Goal: Task Accomplishment & Management: Use online tool/utility

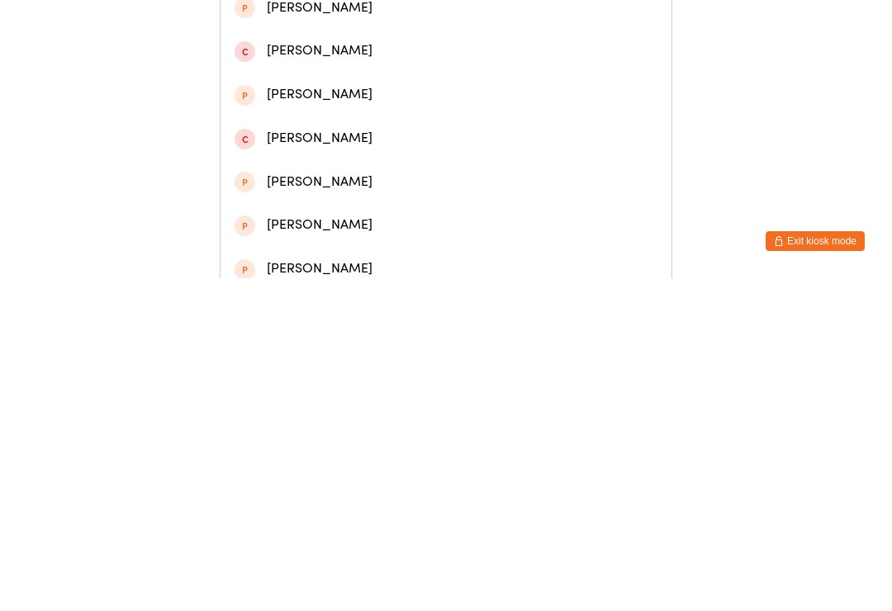
type input "[PERSON_NAME] la"
click at [380, 134] on div "[PERSON_NAME]" at bounding box center [446, 123] width 423 height 22
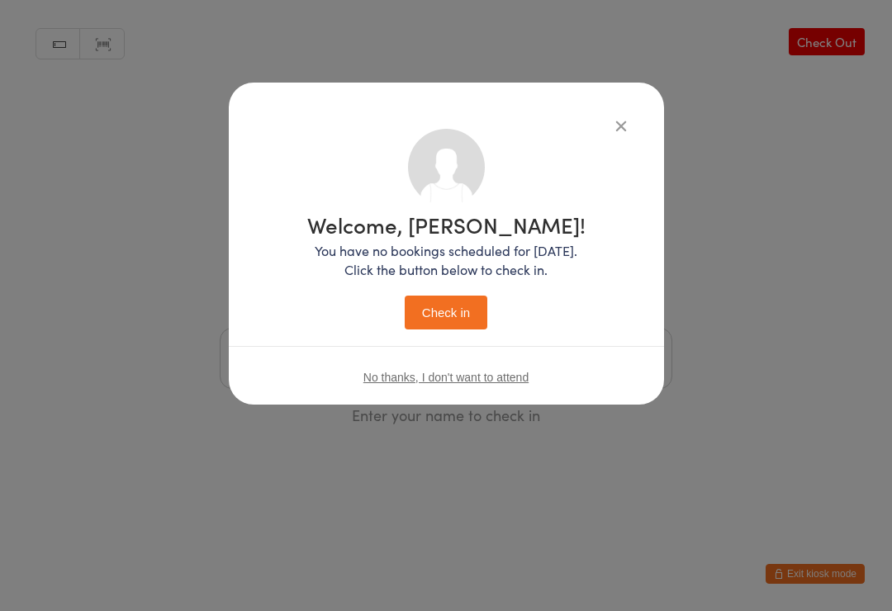
click at [463, 330] on button "Check in" at bounding box center [446, 313] width 83 height 34
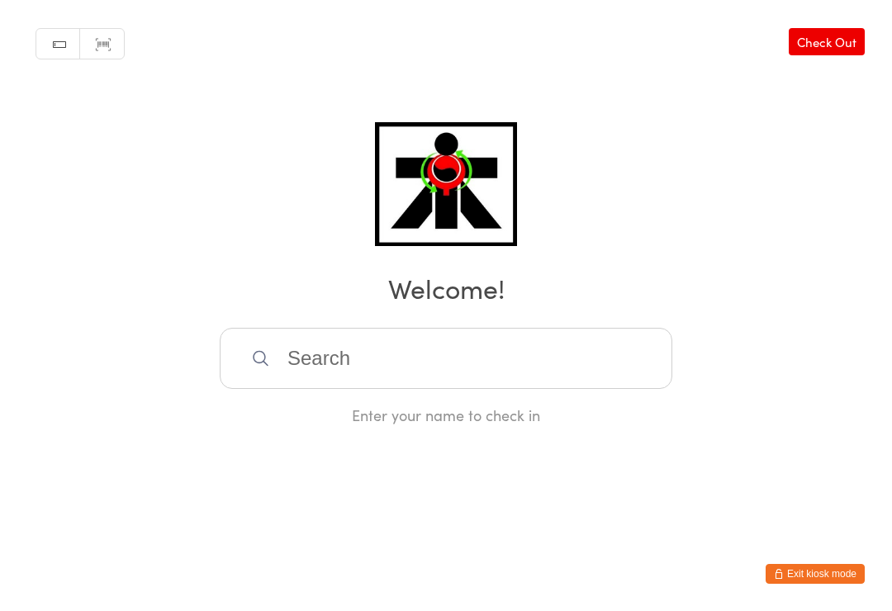
click at [433, 371] on input "search" at bounding box center [446, 358] width 453 height 61
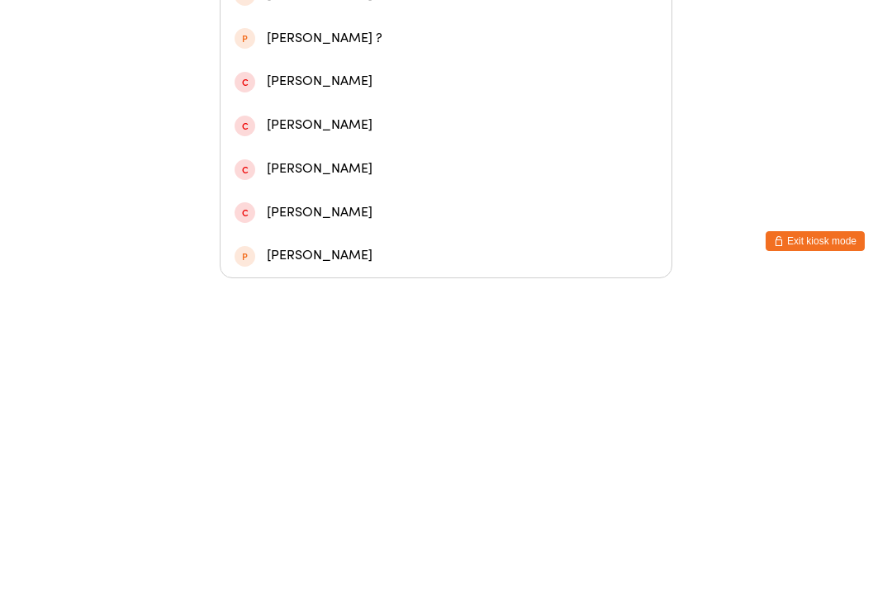
type input "Yola"
click at [357, 273] on div "[PERSON_NAME]" at bounding box center [446, 284] width 423 height 22
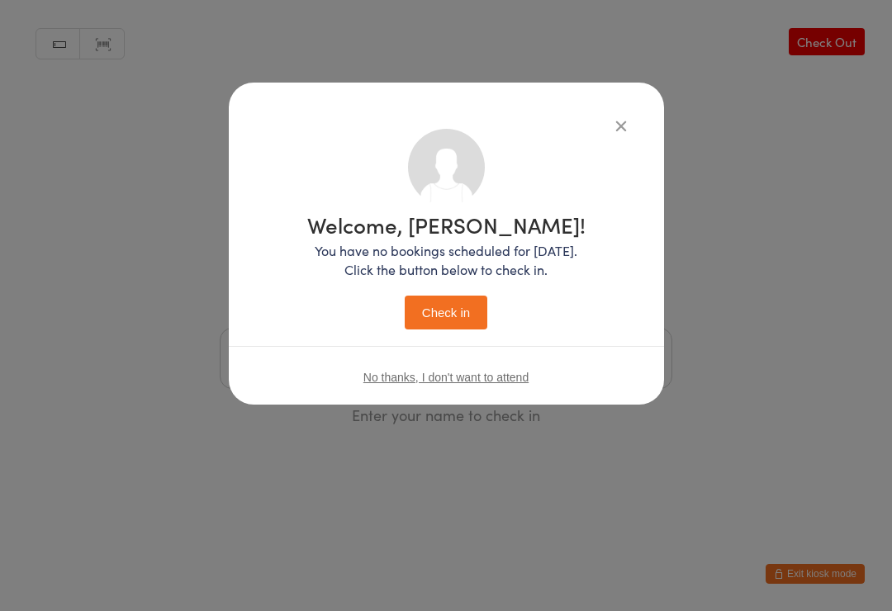
click at [451, 318] on button "Check in" at bounding box center [446, 313] width 83 height 34
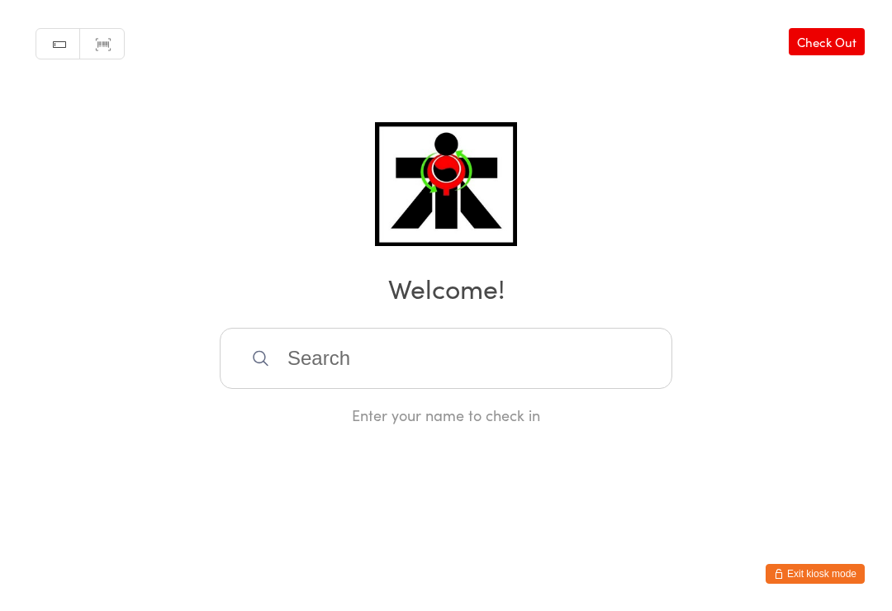
click at [451, 193] on img at bounding box center [445, 184] width 141 height 124
click at [385, 367] on input "search" at bounding box center [446, 358] width 453 height 61
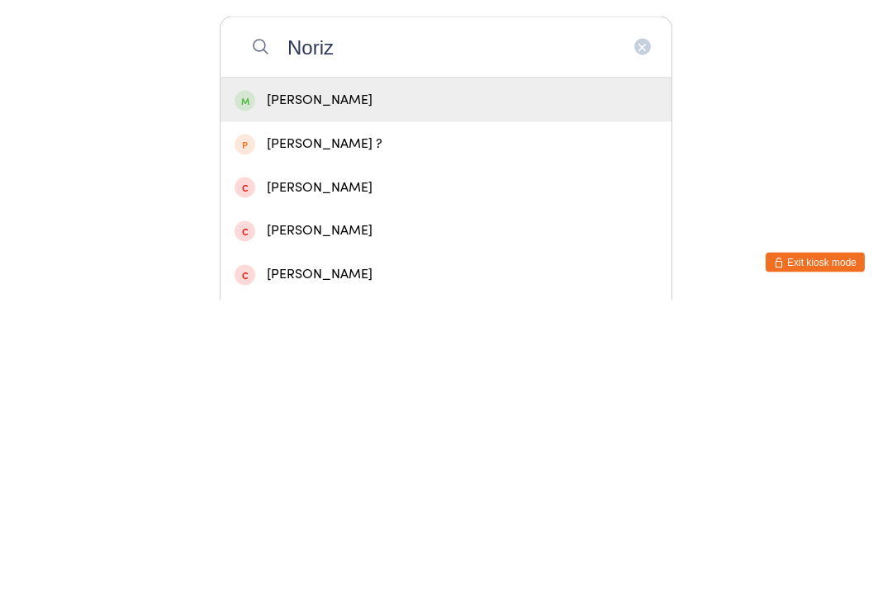
type input "Noriz"
click at [392, 401] on div "[PERSON_NAME]" at bounding box center [446, 412] width 423 height 22
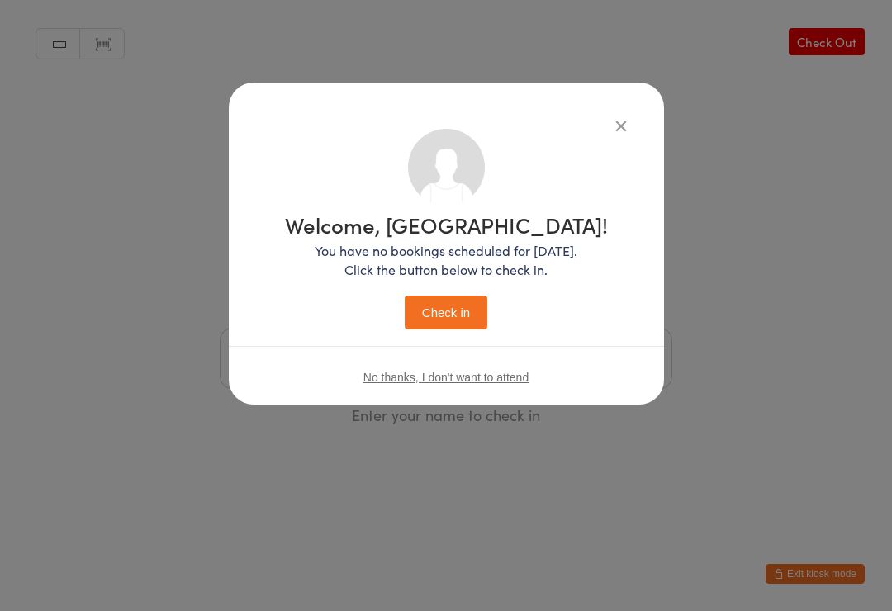
click at [452, 321] on button "Check in" at bounding box center [446, 313] width 83 height 34
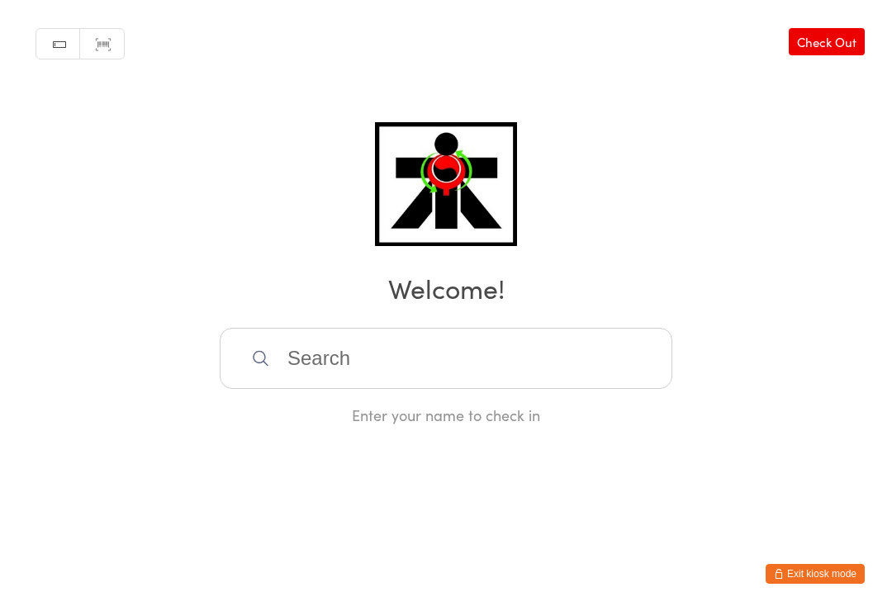
click at [428, 382] on input "search" at bounding box center [446, 358] width 453 height 61
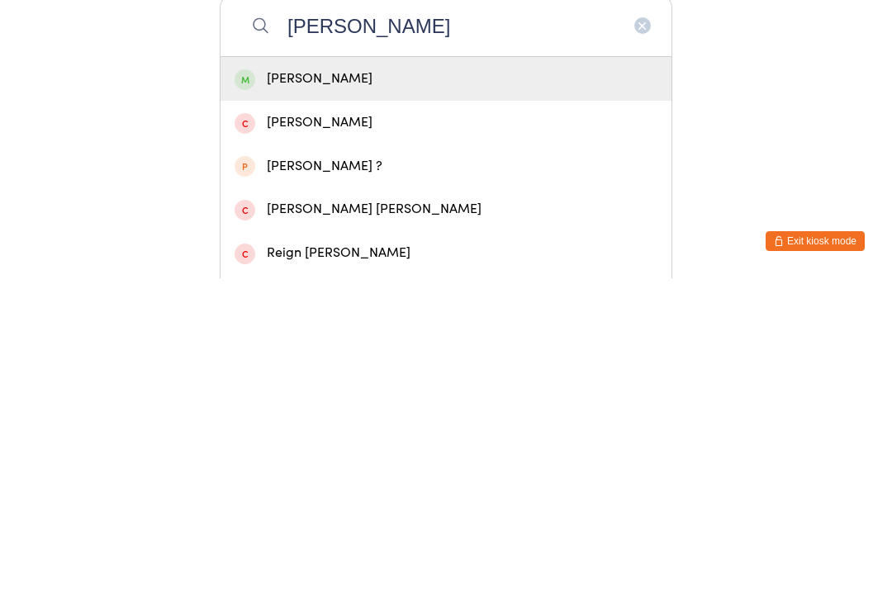
type input "[PERSON_NAME]"
click at [318, 401] on div "[PERSON_NAME]" at bounding box center [446, 412] width 423 height 22
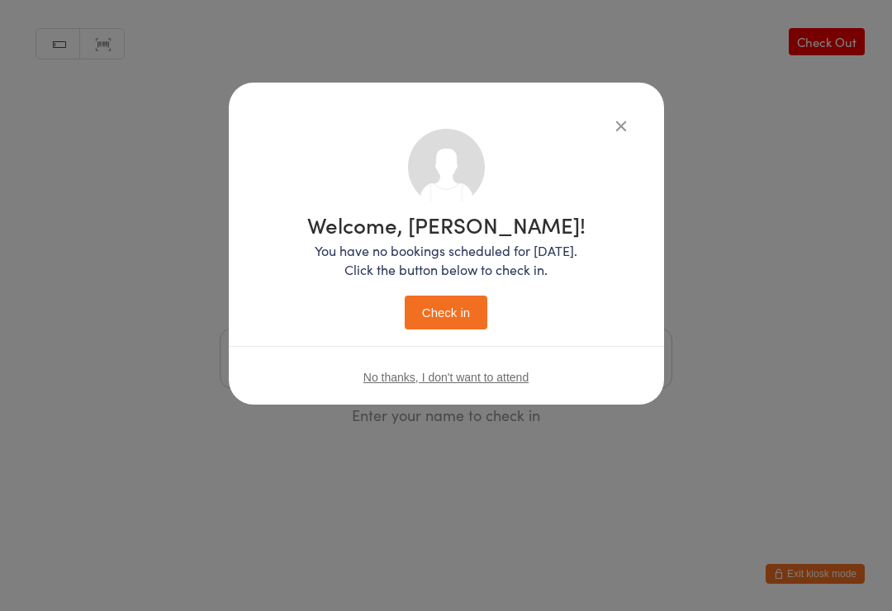
click at [450, 329] on button "Check in" at bounding box center [446, 313] width 83 height 34
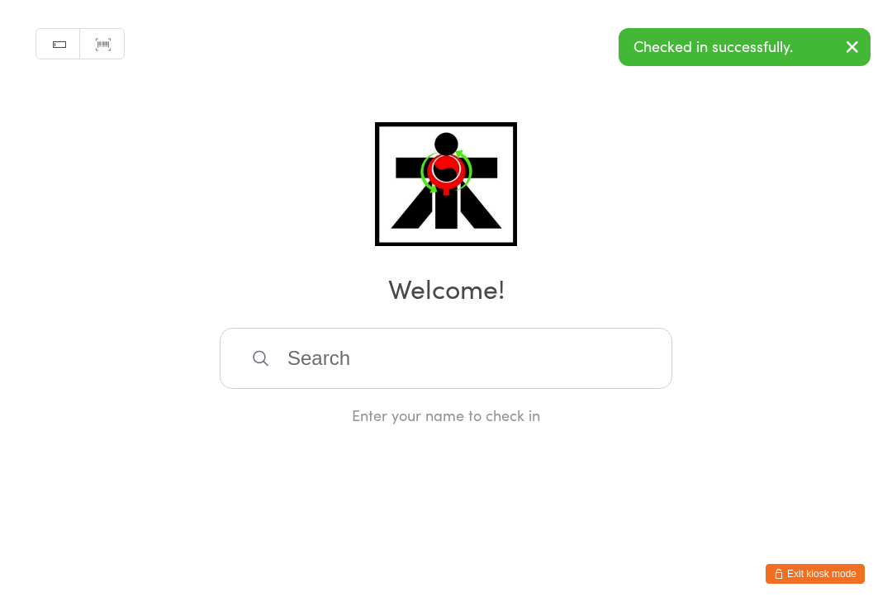
click at [364, 381] on input "search" at bounding box center [446, 358] width 453 height 61
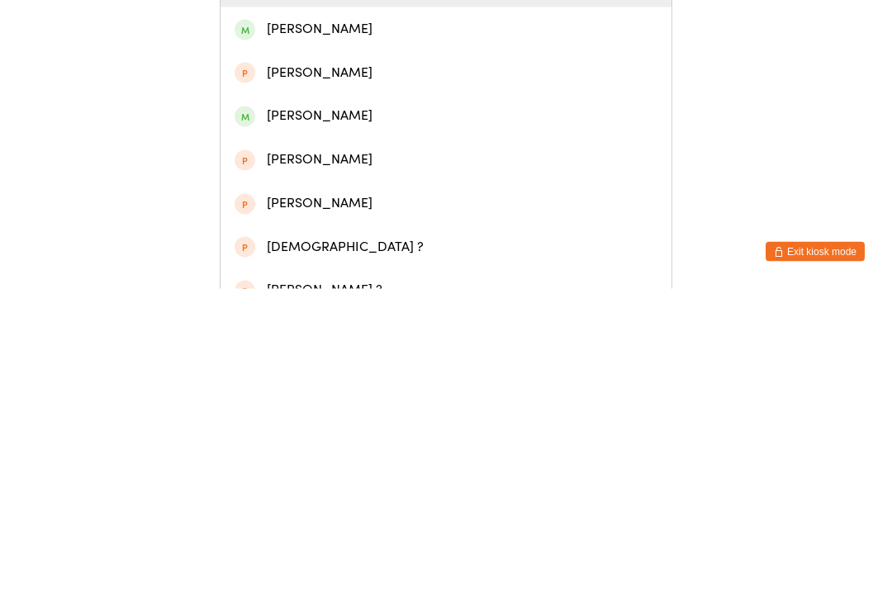
scroll to position [121, 0]
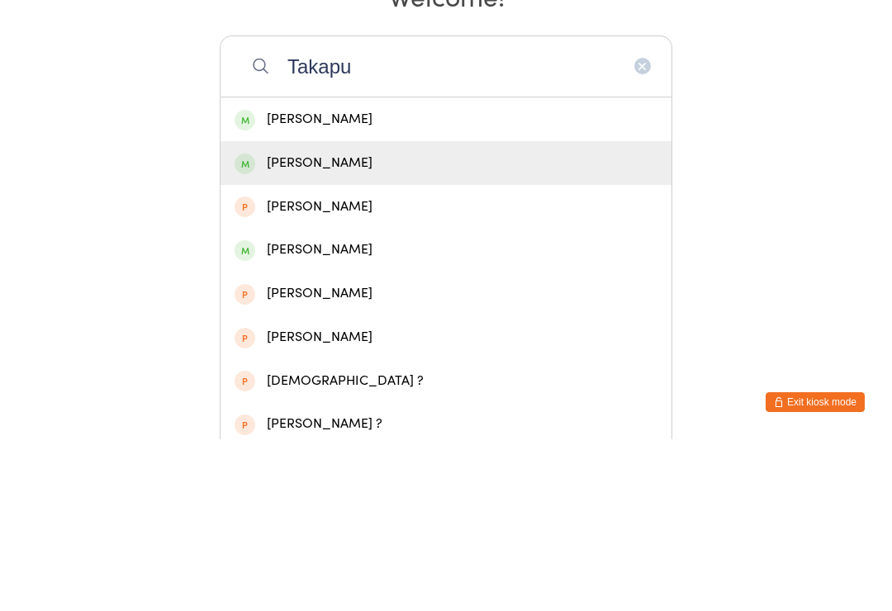
type input "Takapu"
click at [309, 324] on div "[PERSON_NAME]" at bounding box center [446, 335] width 423 height 22
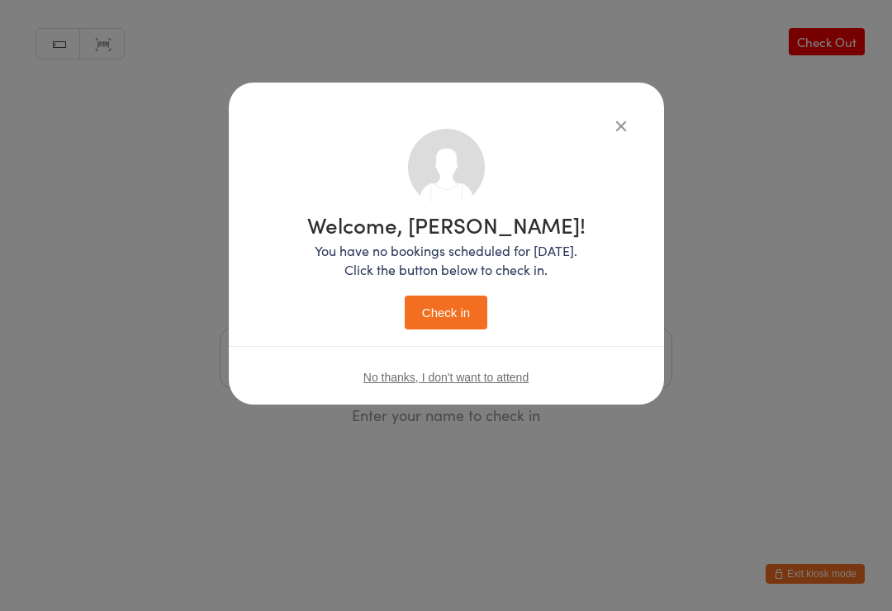
click at [473, 323] on button "Check in" at bounding box center [446, 313] width 83 height 34
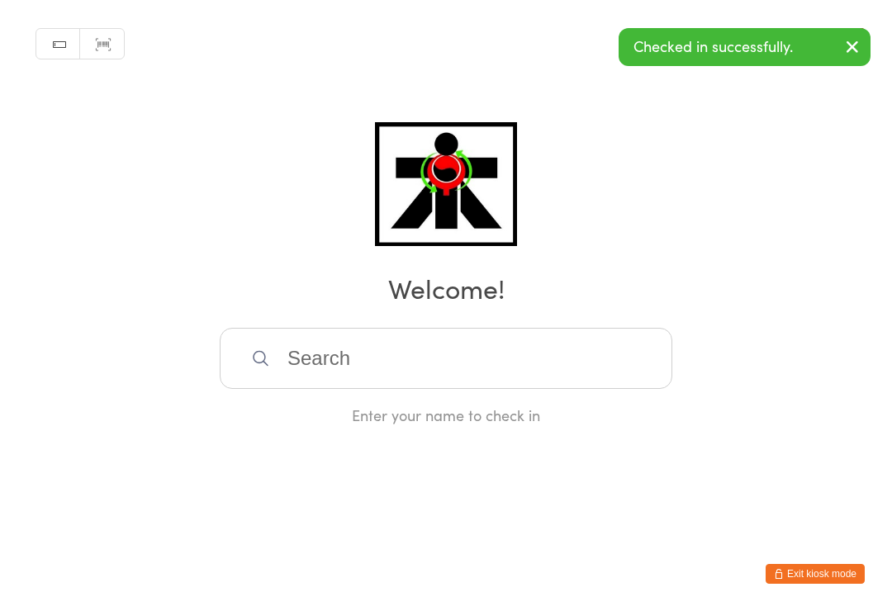
click at [409, 363] on input "search" at bounding box center [446, 358] width 453 height 61
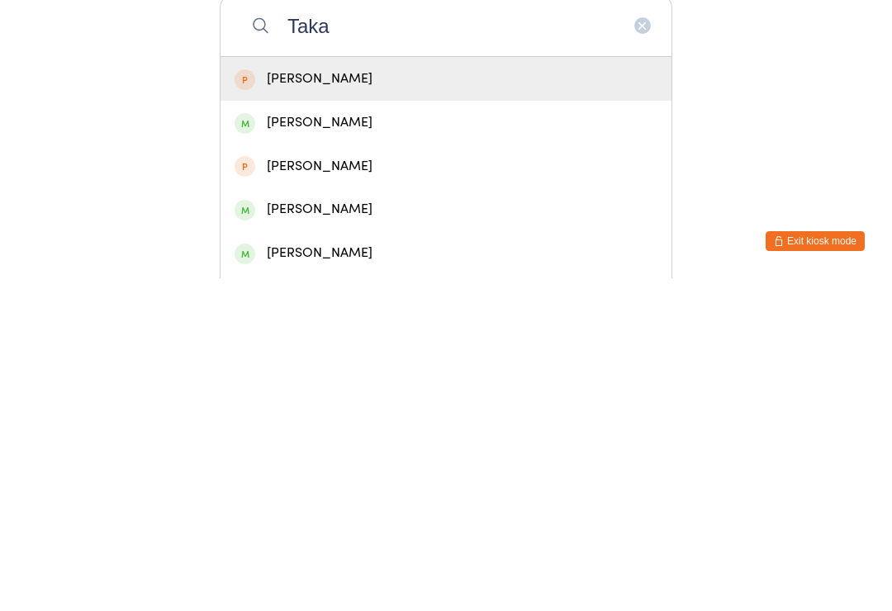
type input "Taka"
click at [302, 531] on div "[PERSON_NAME]" at bounding box center [446, 542] width 423 height 22
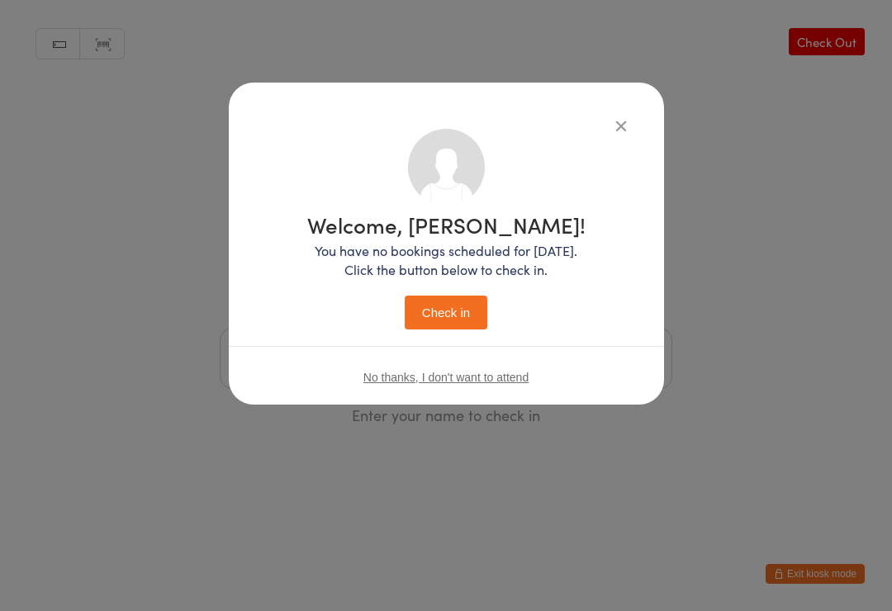
click at [458, 308] on button "Check in" at bounding box center [446, 313] width 83 height 34
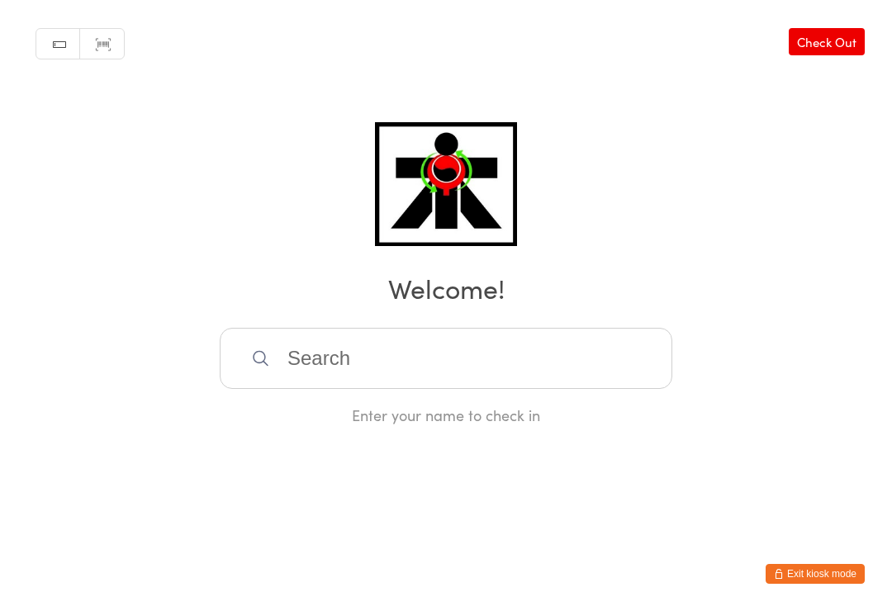
click at [337, 405] on div "Enter your name to check in" at bounding box center [446, 376] width 453 height 97
click at [318, 369] on input "search" at bounding box center [446, 358] width 453 height 61
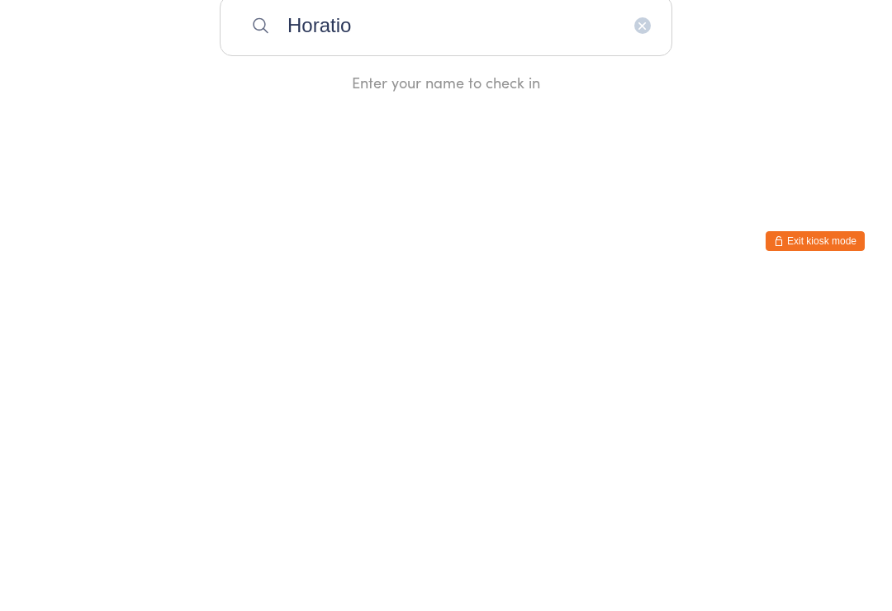
type input "Horatio"
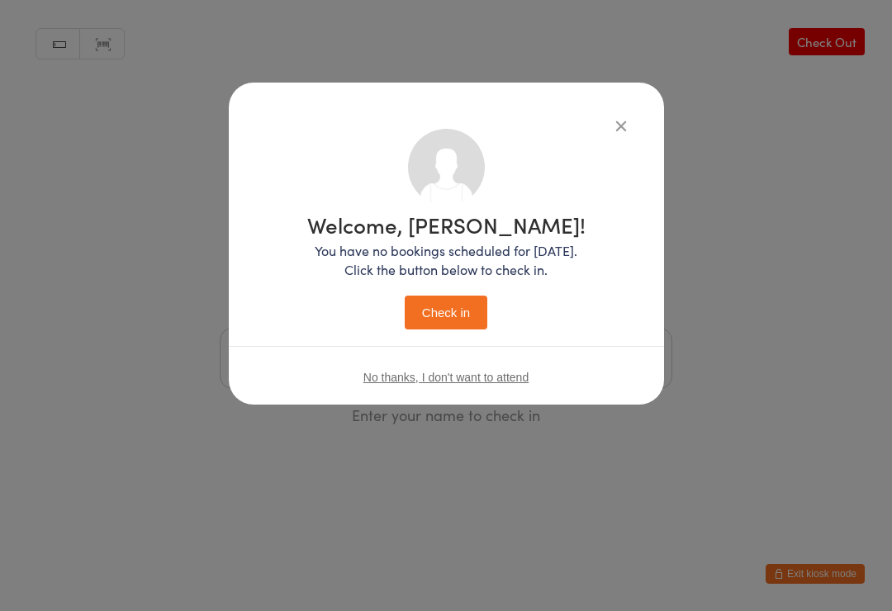
click at [603, 102] on div "Welcome, [PERSON_NAME]! You have no bookings scheduled for [DATE]. Click the bu…" at bounding box center [446, 244] width 435 height 322
click at [628, 125] on icon "button" at bounding box center [621, 125] width 18 height 18
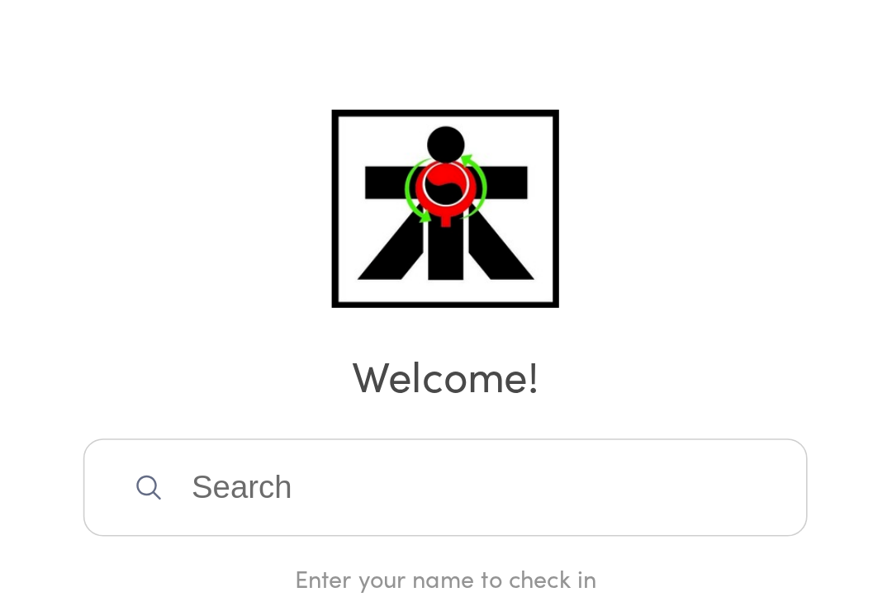
click at [220, 328] on input "search" at bounding box center [446, 358] width 453 height 61
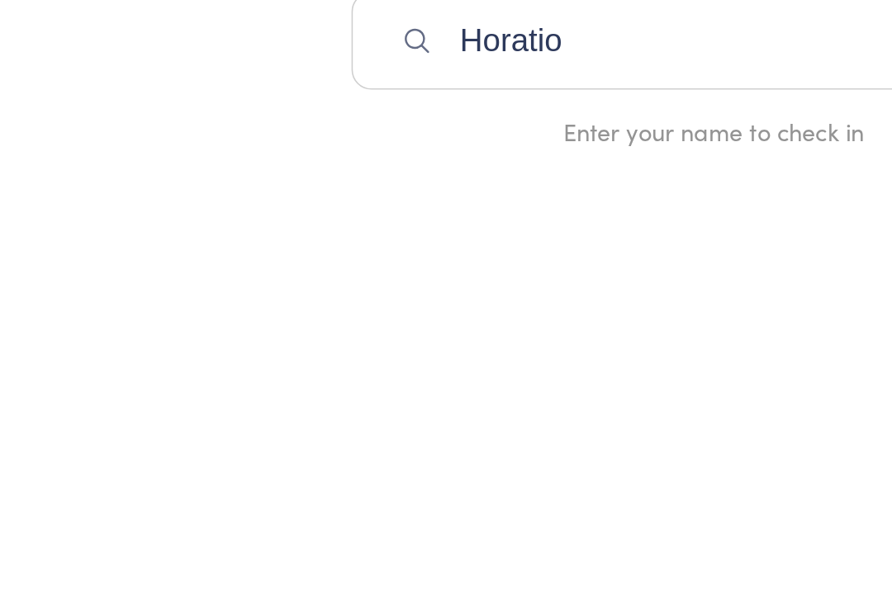
type input "Horatio"
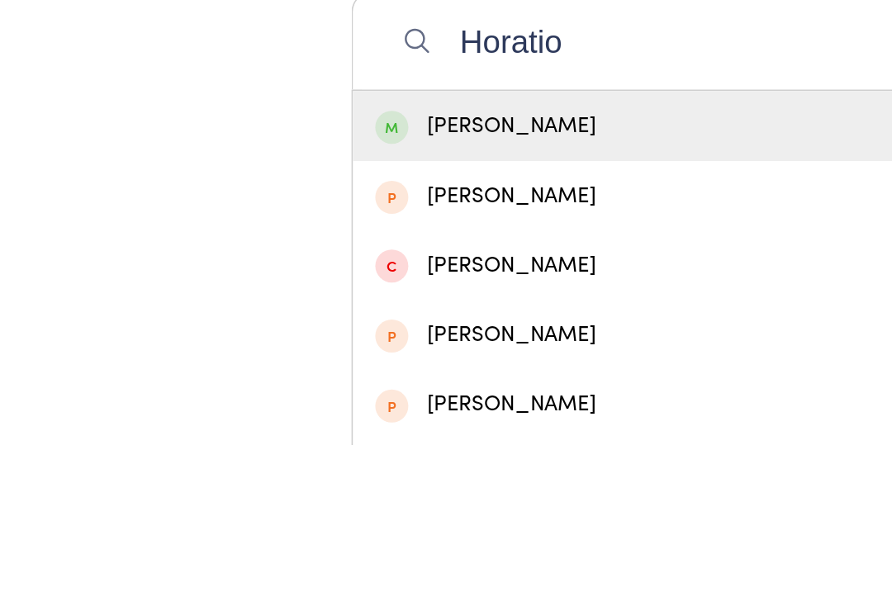
click at [413, 401] on div "[PERSON_NAME]" at bounding box center [446, 412] width 423 height 22
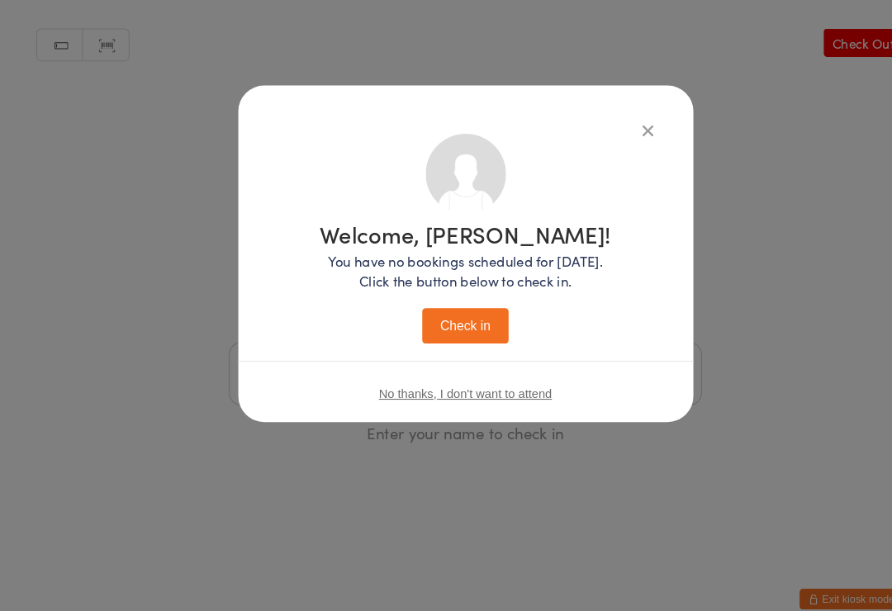
click at [430, 325] on button "Check in" at bounding box center [446, 313] width 83 height 34
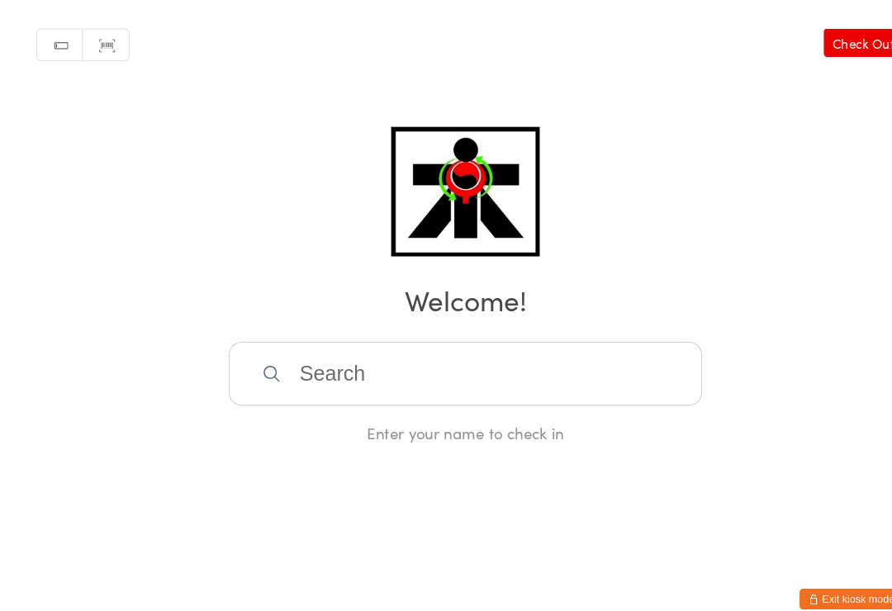
click at [482, 382] on input "search" at bounding box center [446, 358] width 453 height 61
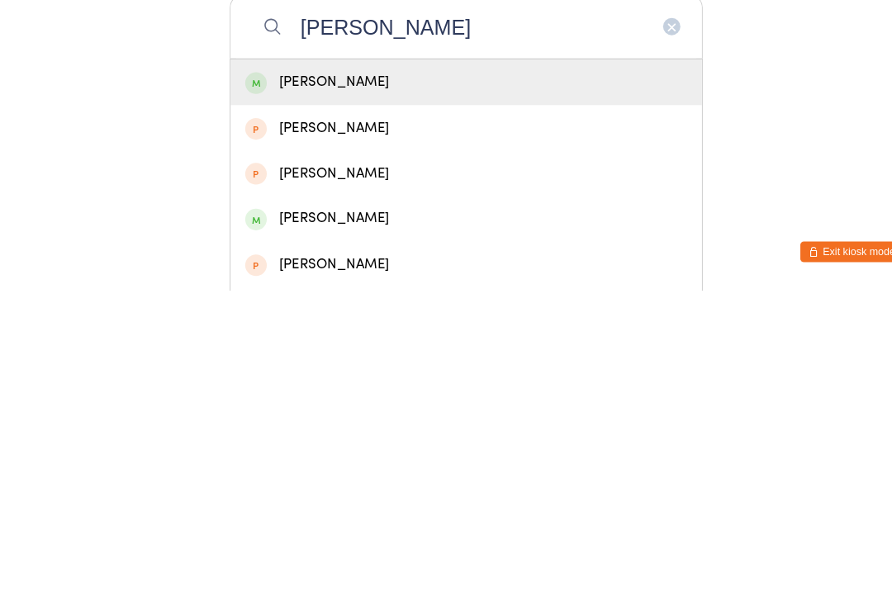
type input "[PERSON_NAME]"
click at [553, 390] on div "[PERSON_NAME]" at bounding box center [446, 412] width 451 height 44
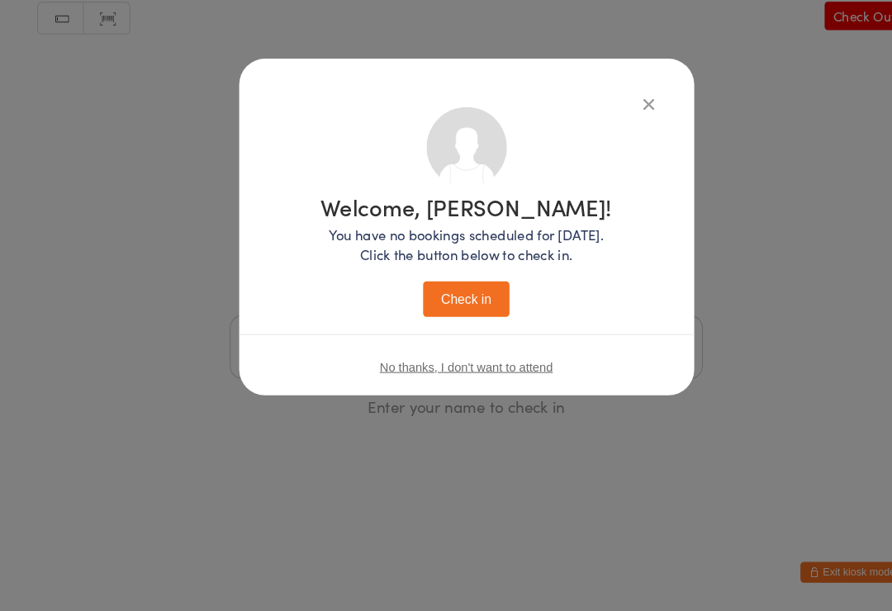
click at [465, 296] on button "Check in" at bounding box center [446, 313] width 83 height 34
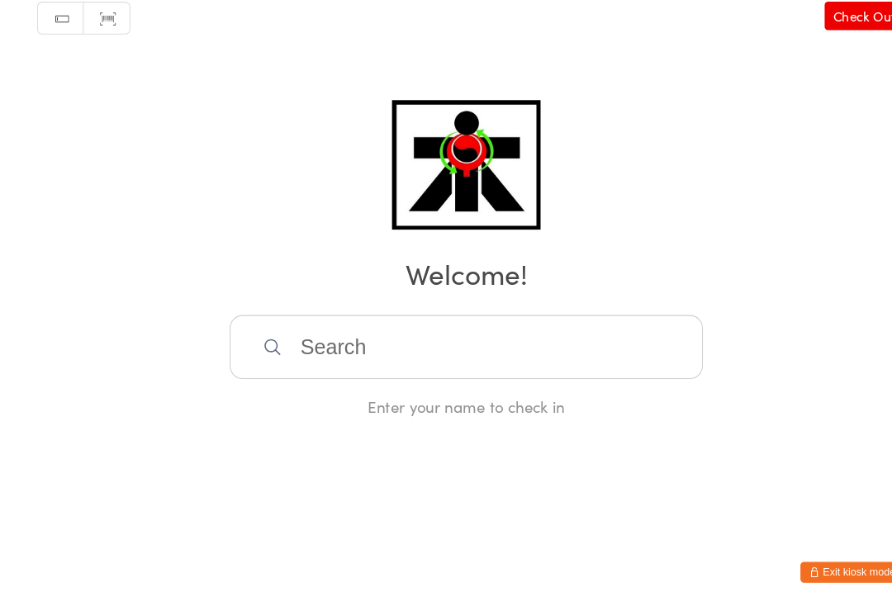
click at [421, 328] on input "search" at bounding box center [446, 358] width 453 height 61
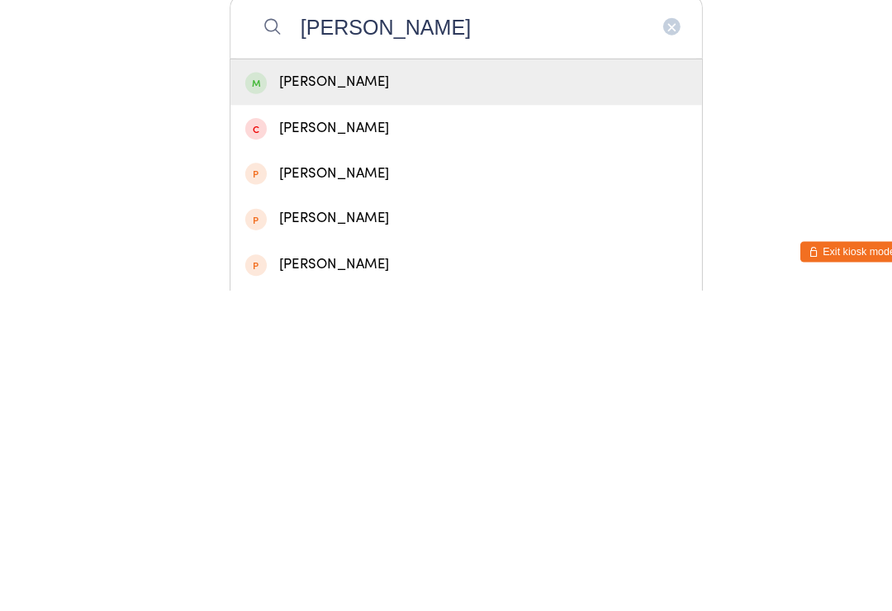
type input "[PERSON_NAME]"
click at [373, 401] on div "[PERSON_NAME]" at bounding box center [446, 412] width 423 height 22
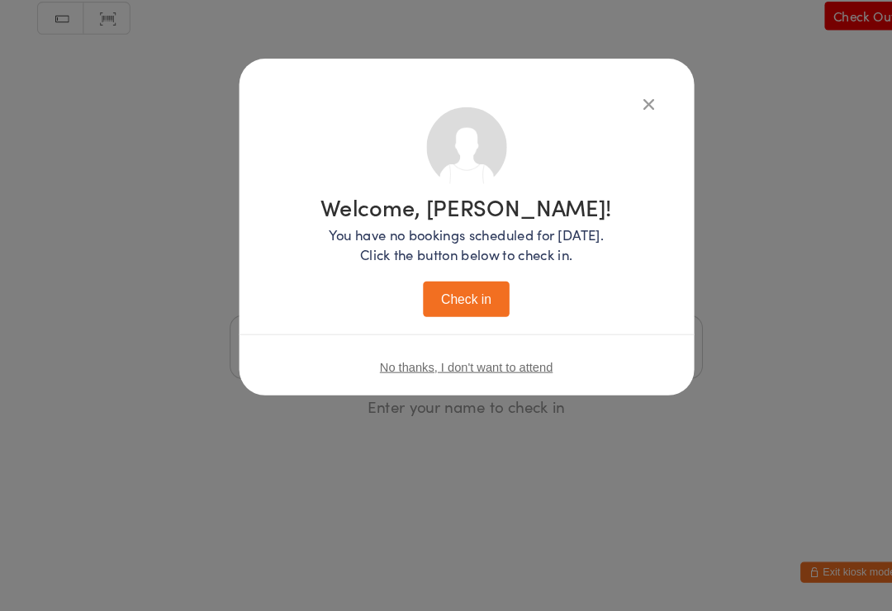
click at [438, 296] on button "Check in" at bounding box center [446, 313] width 83 height 34
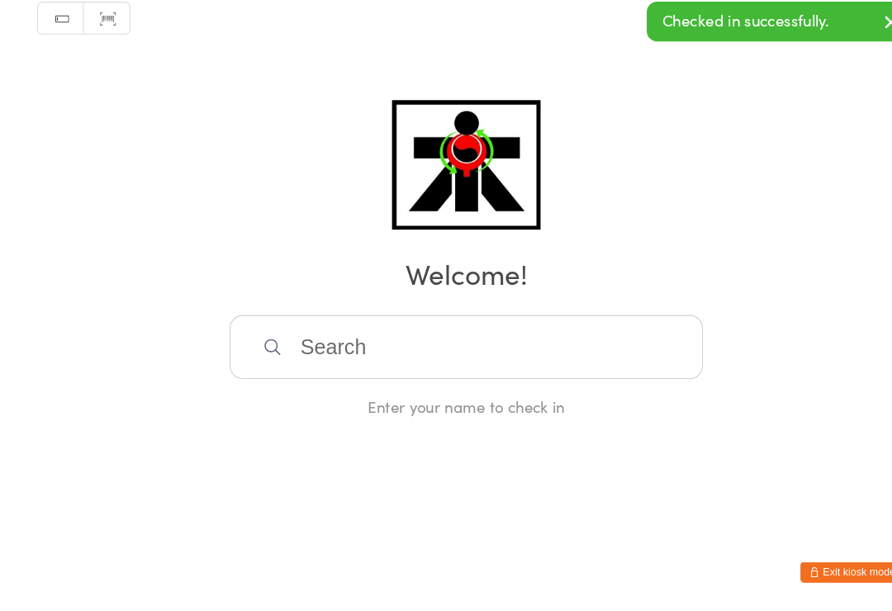
click at [401, 329] on input "search" at bounding box center [446, 358] width 453 height 61
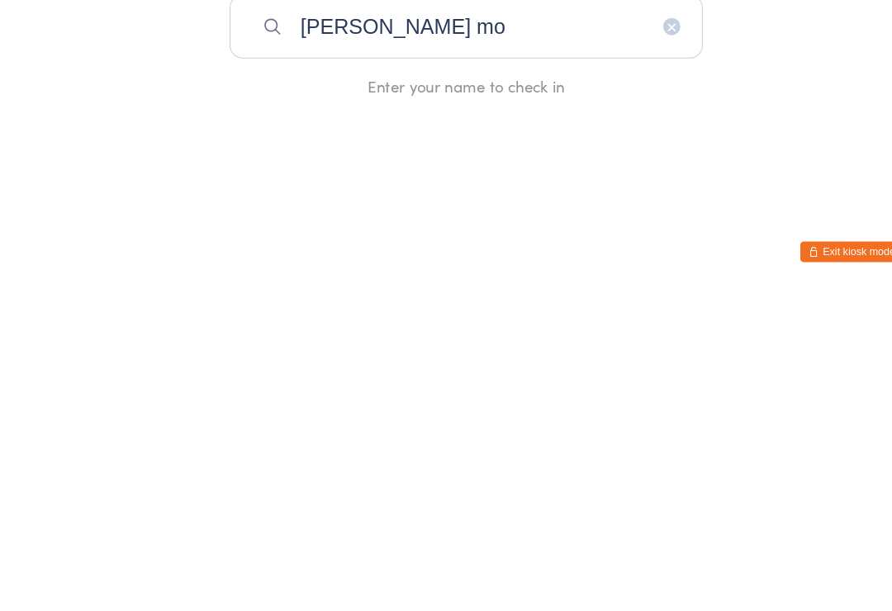
type input "[PERSON_NAME] moh"
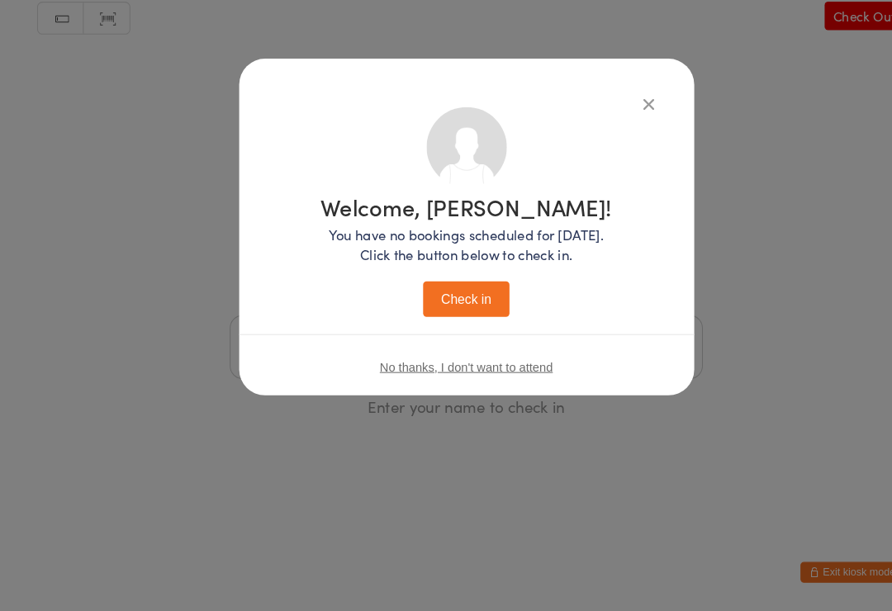
click at [451, 296] on button "Check in" at bounding box center [446, 313] width 83 height 34
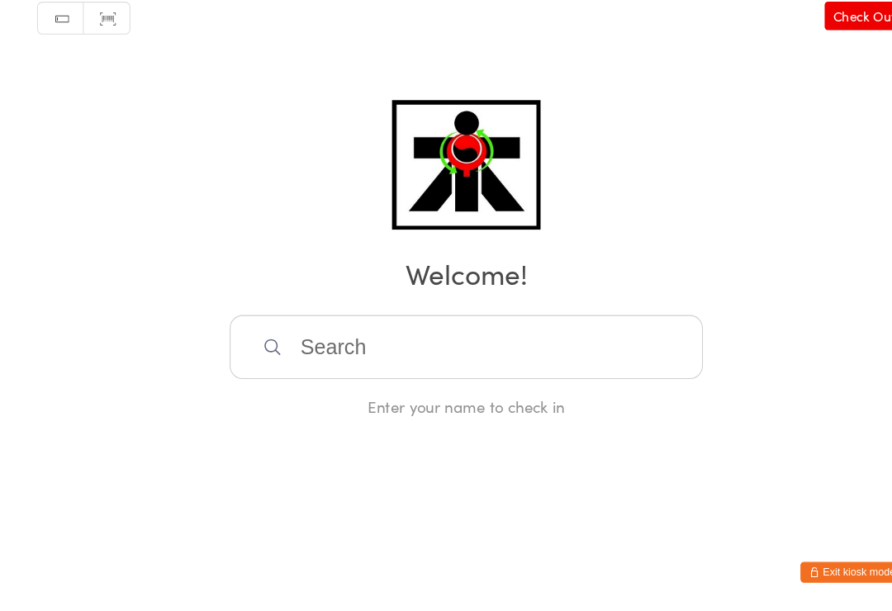
click at [254, 366] on input "search" at bounding box center [446, 358] width 453 height 61
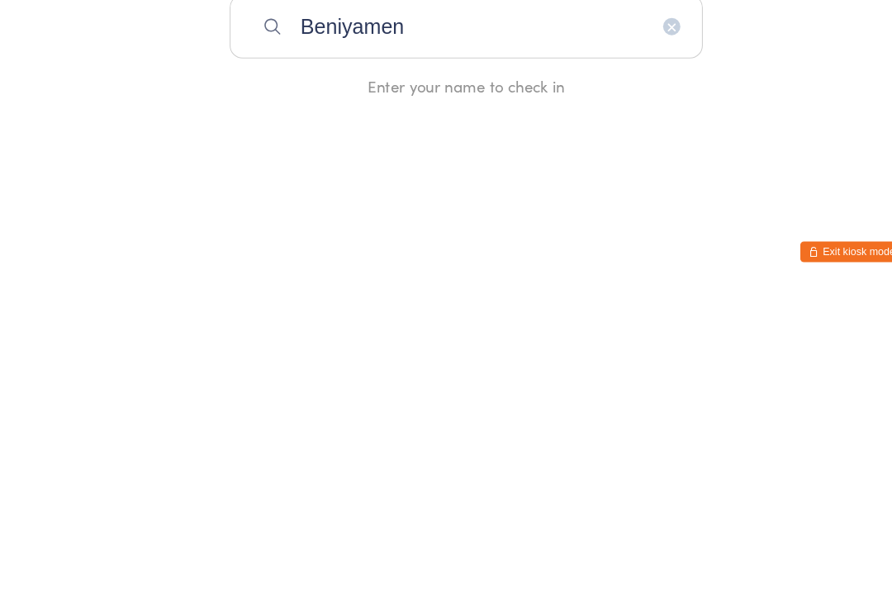
type input "Beniyamen"
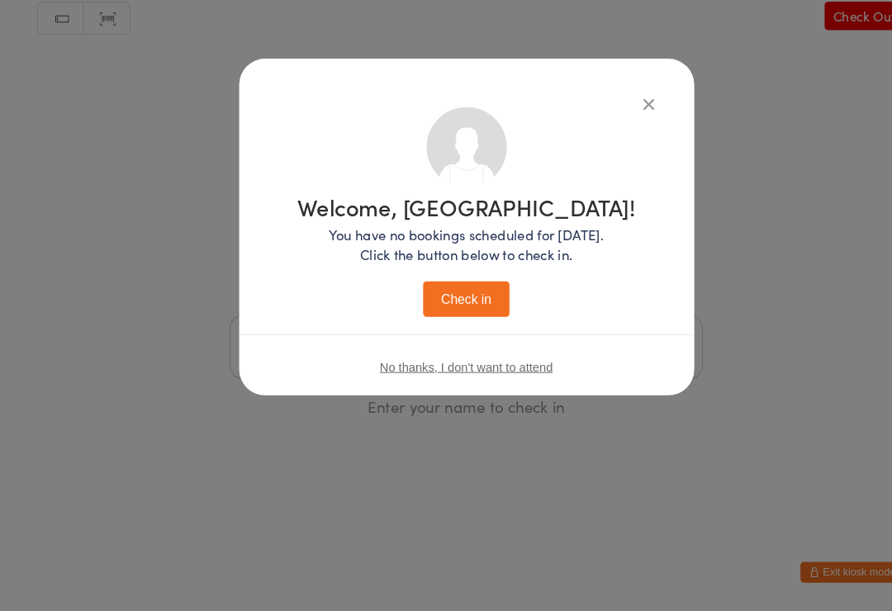
click at [431, 296] on button "Check in" at bounding box center [446, 313] width 83 height 34
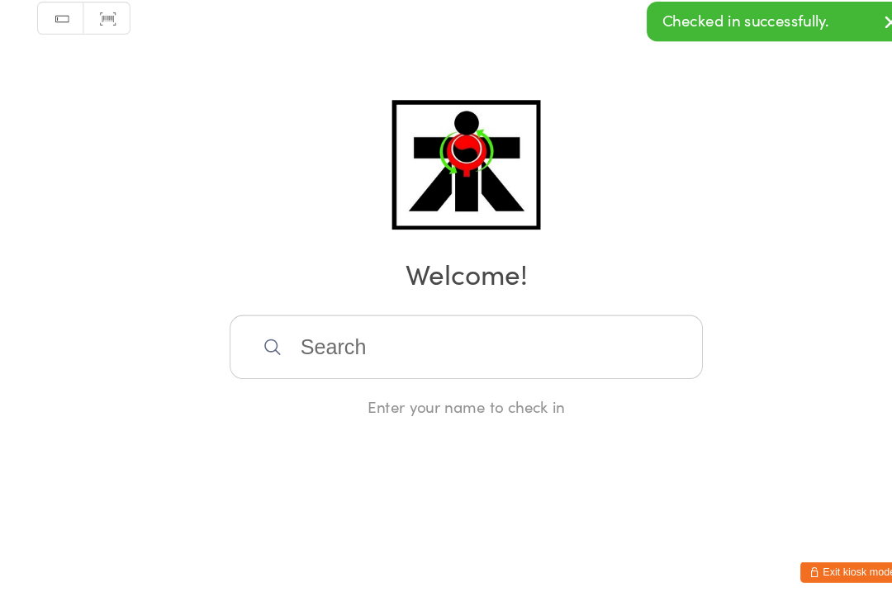
click at [368, 355] on input "search" at bounding box center [446, 358] width 453 height 61
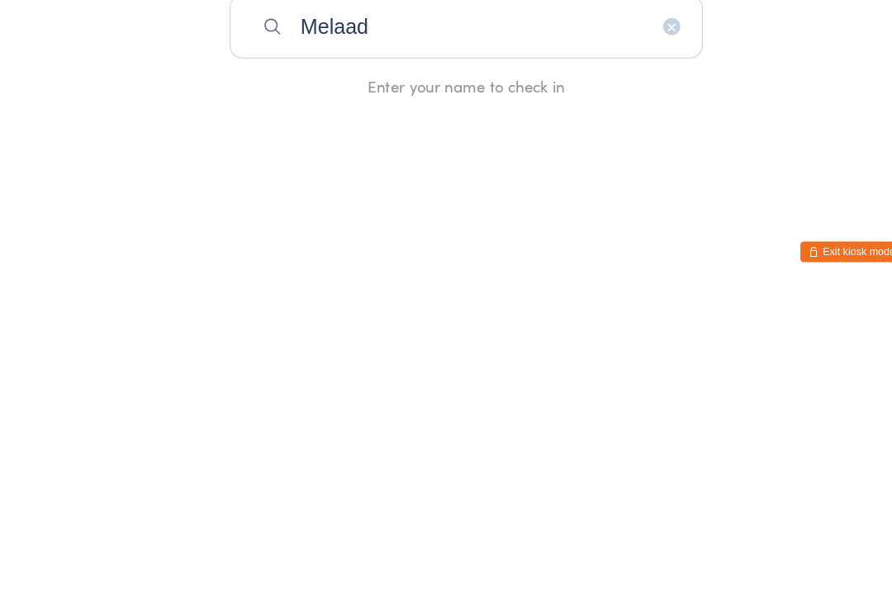
type input "Melaad"
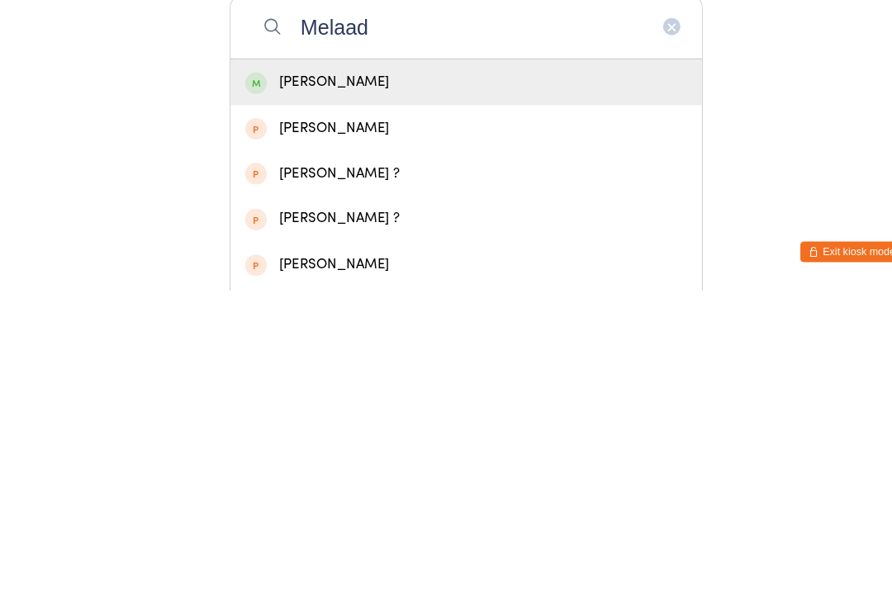
click at [285, 401] on div "[PERSON_NAME]" at bounding box center [446, 412] width 423 height 22
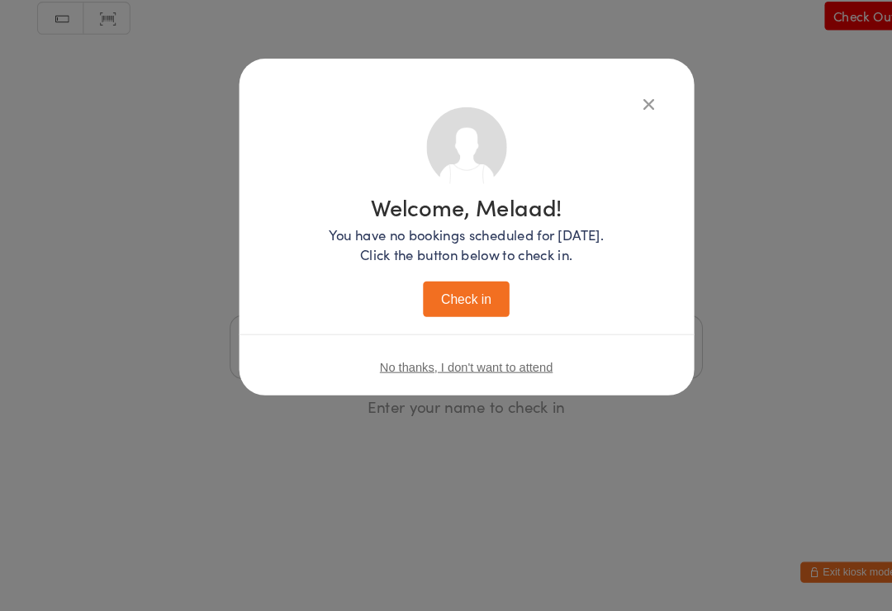
click at [432, 296] on button "Check in" at bounding box center [446, 313] width 83 height 34
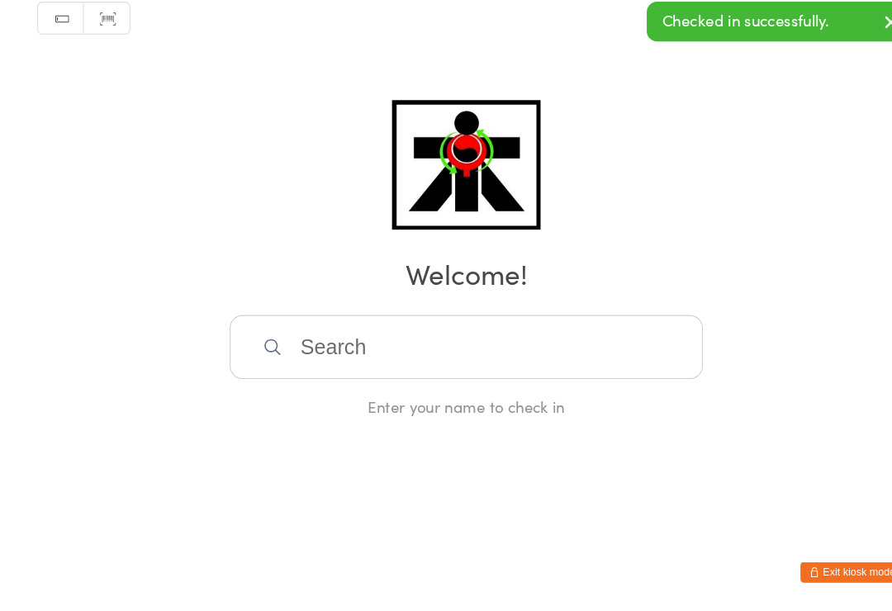
click at [325, 346] on input "search" at bounding box center [446, 358] width 453 height 61
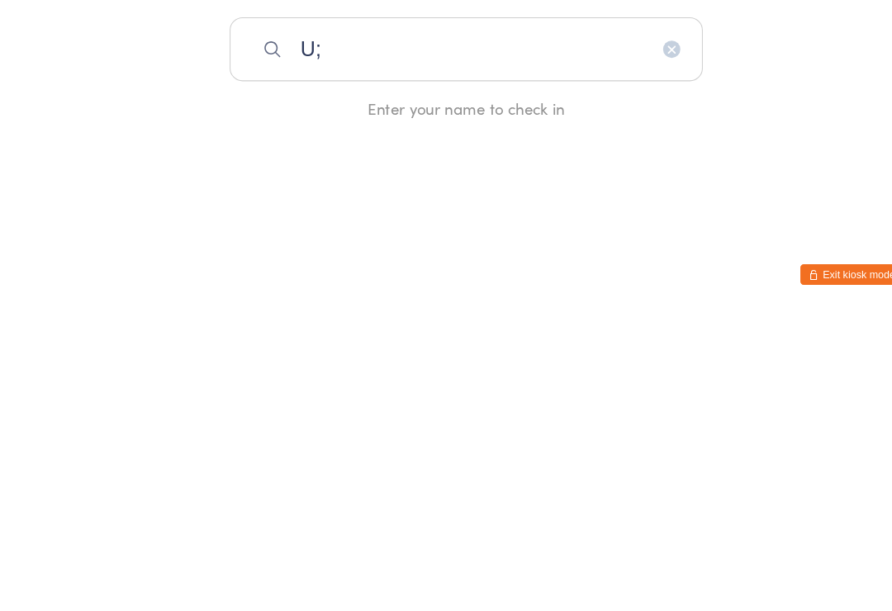
type input "U"
type input "Ilhaan"
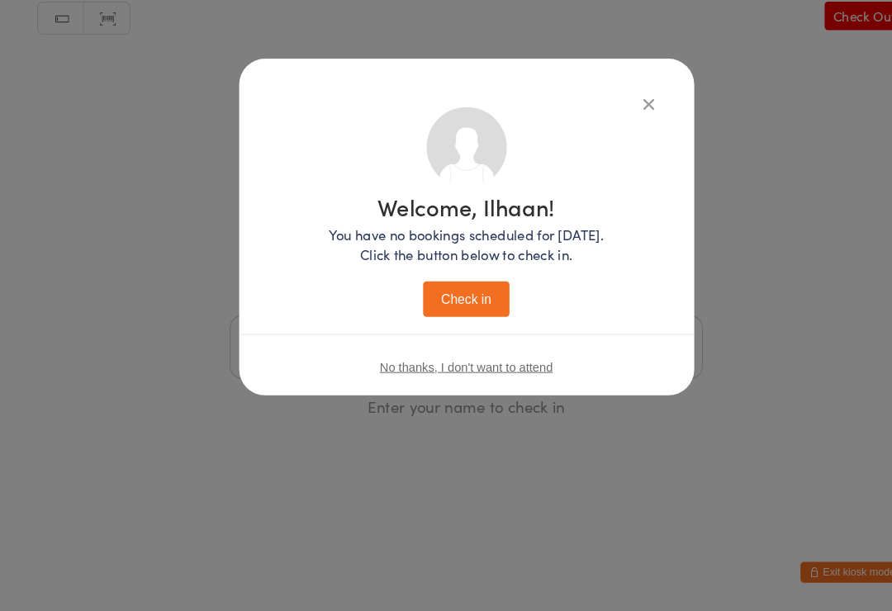
click at [439, 297] on button "Check in" at bounding box center [446, 313] width 83 height 34
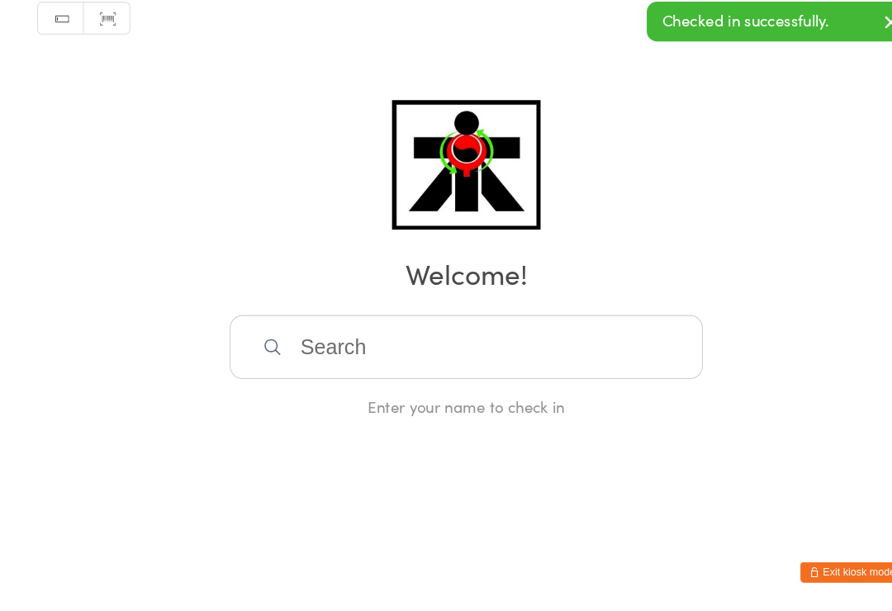
click at [357, 359] on input "search" at bounding box center [446, 358] width 453 height 61
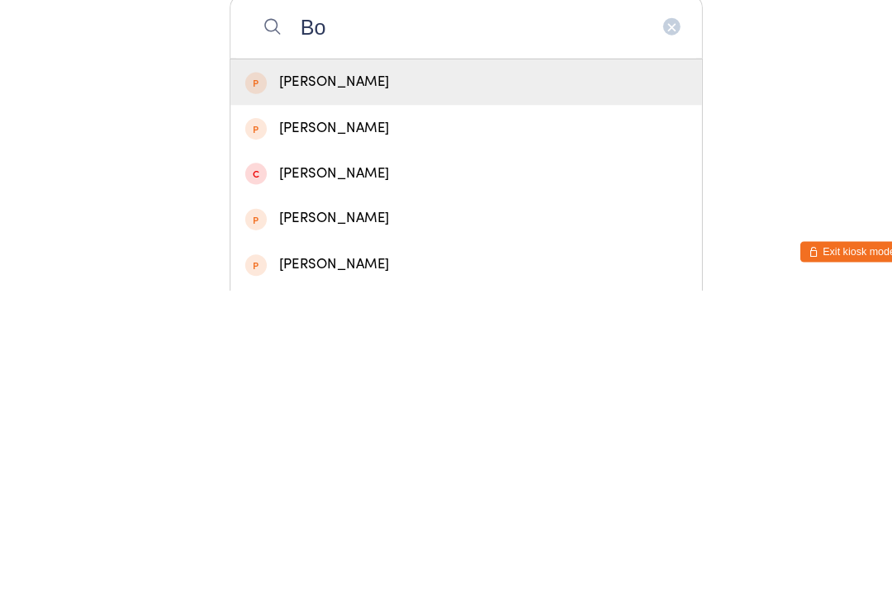
type input "B"
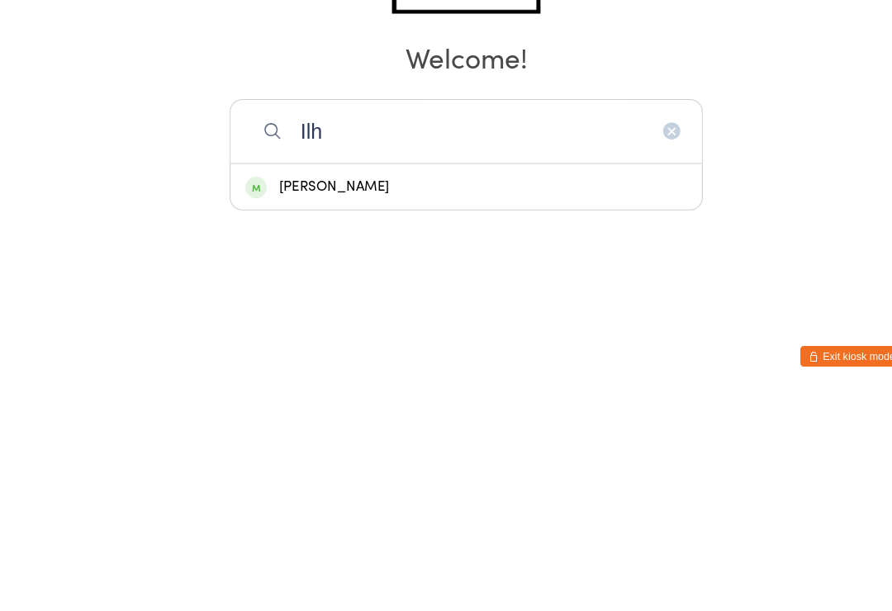
type input "Ilh"
click at [259, 401] on div "[PERSON_NAME]" at bounding box center [446, 412] width 423 height 22
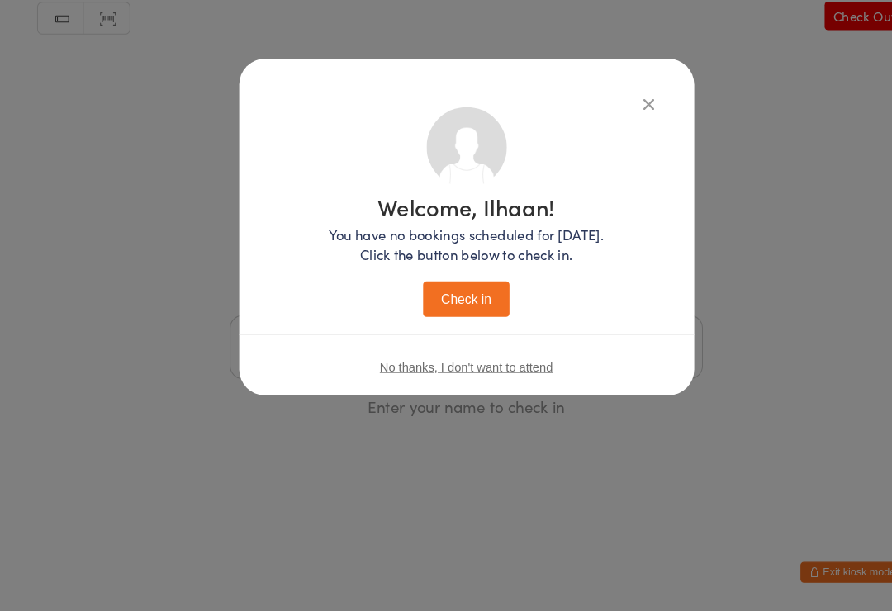
click at [420, 300] on button "Check in" at bounding box center [446, 313] width 83 height 34
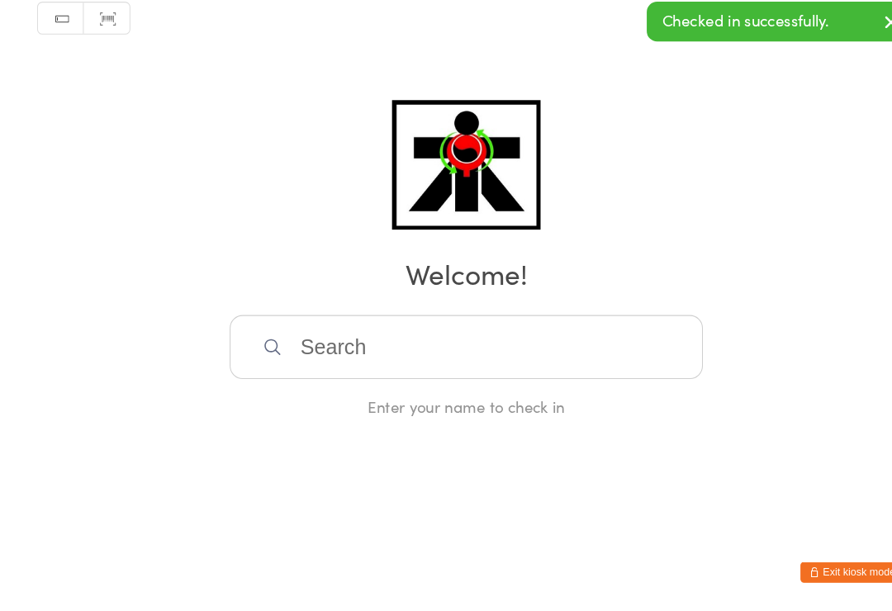
click at [413, 328] on input "search" at bounding box center [446, 358] width 453 height 61
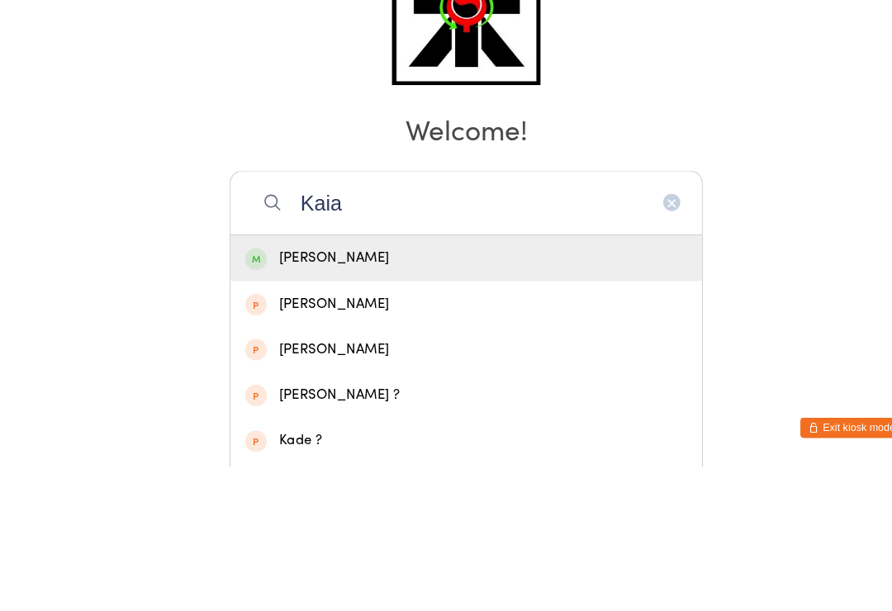
click at [523, 328] on input "Kaia" at bounding box center [446, 358] width 453 height 61
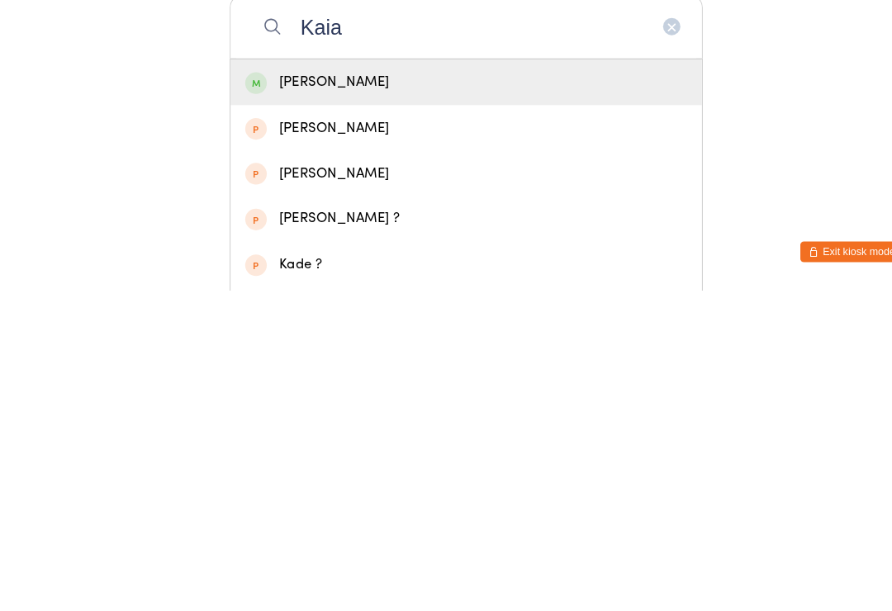
type input "Kaia"
click at [525, 401] on div "[PERSON_NAME]" at bounding box center [446, 412] width 423 height 22
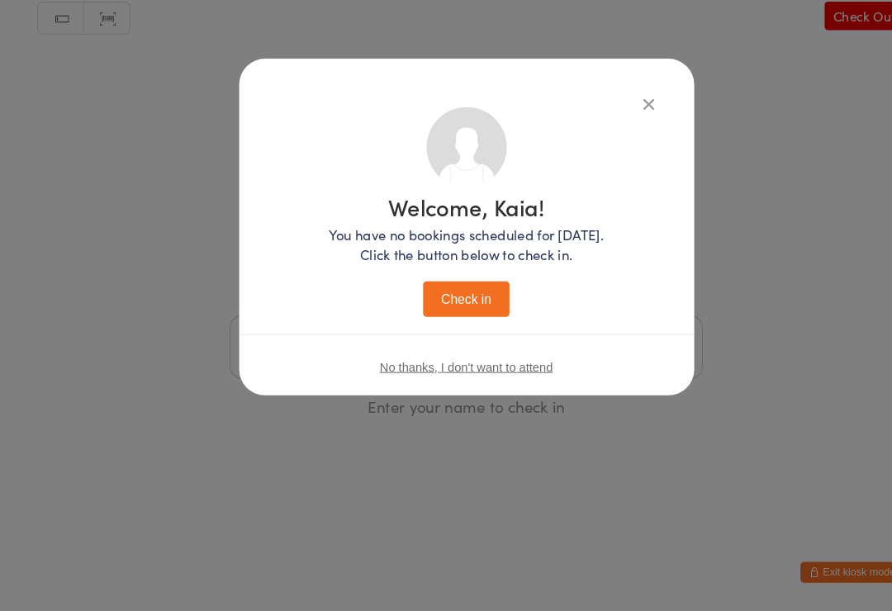
click at [487, 296] on button "Check in" at bounding box center [446, 313] width 83 height 34
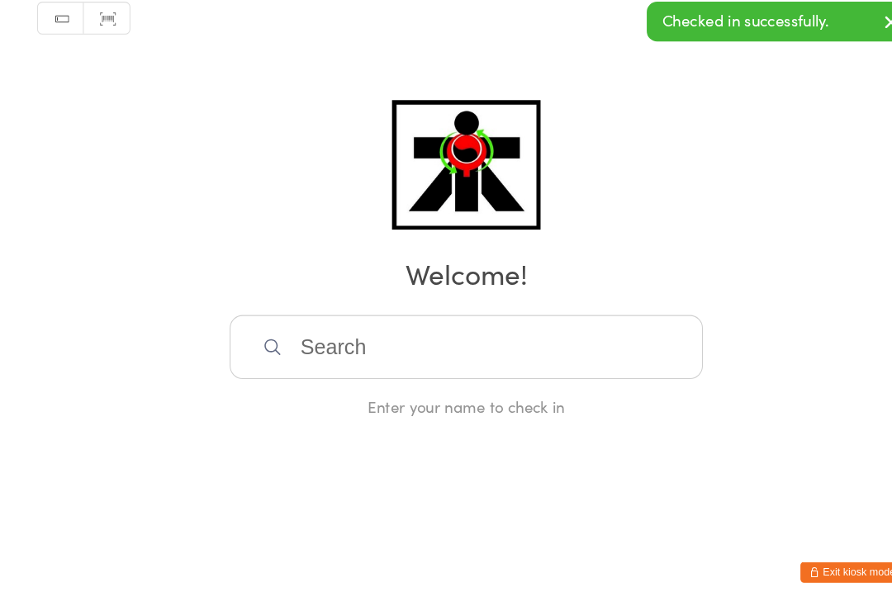
click at [496, 329] on input "search" at bounding box center [446, 358] width 453 height 61
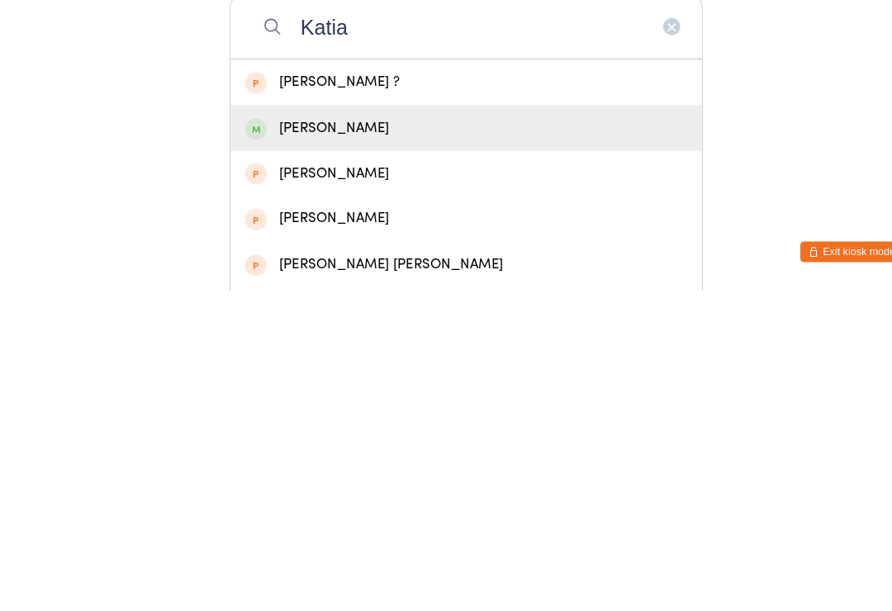
type input "Katia"
click at [364, 434] on div "[PERSON_NAME]" at bounding box center [446, 456] width 451 height 44
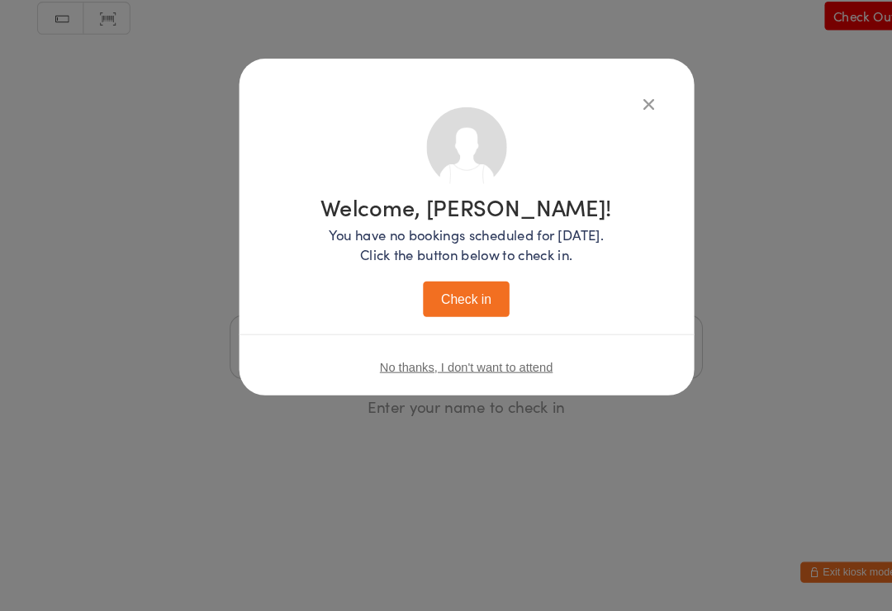
click at [441, 296] on button "Check in" at bounding box center [446, 313] width 83 height 34
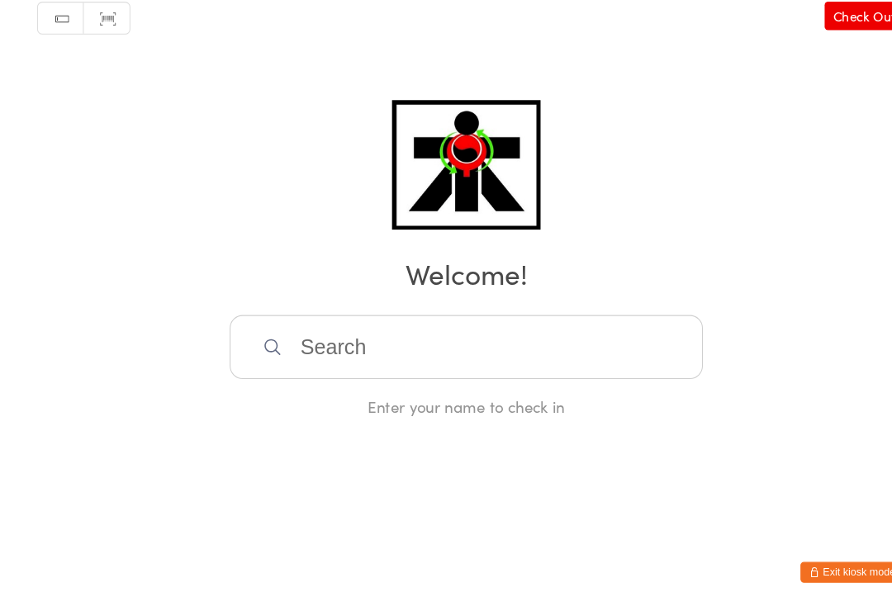
click at [312, 357] on input "search" at bounding box center [446, 358] width 453 height 61
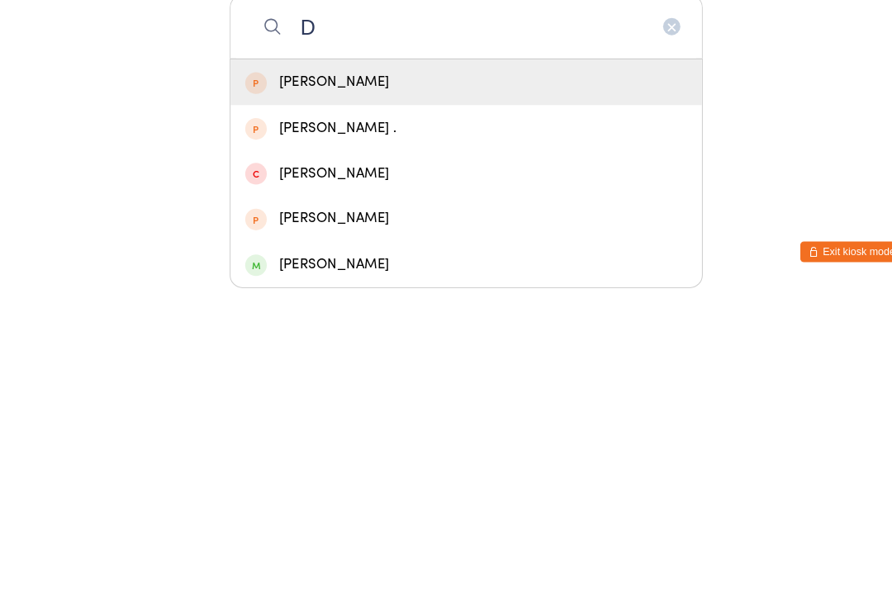
click at [634, 328] on input "D" at bounding box center [446, 358] width 453 height 61
type input "D"
click at [645, 352] on icon "button" at bounding box center [642, 358] width 13 height 13
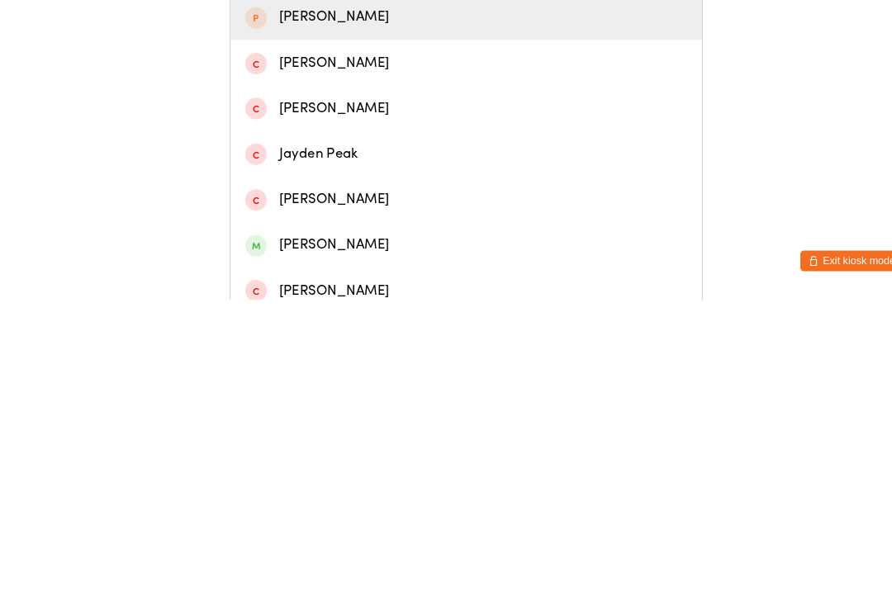
scroll to position [83, 0]
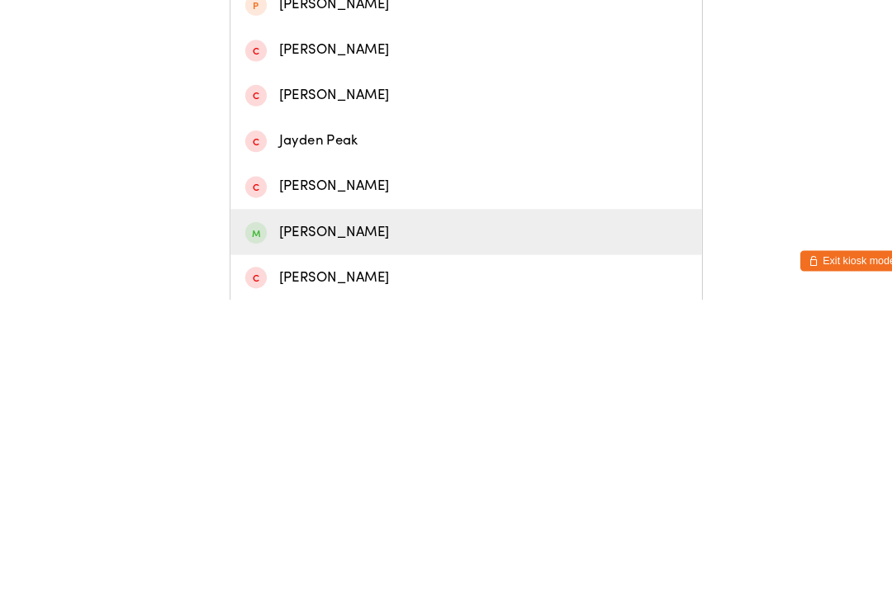
type input "Jayden"
click at [359, 535] on div "[PERSON_NAME]" at bounding box center [446, 546] width 423 height 22
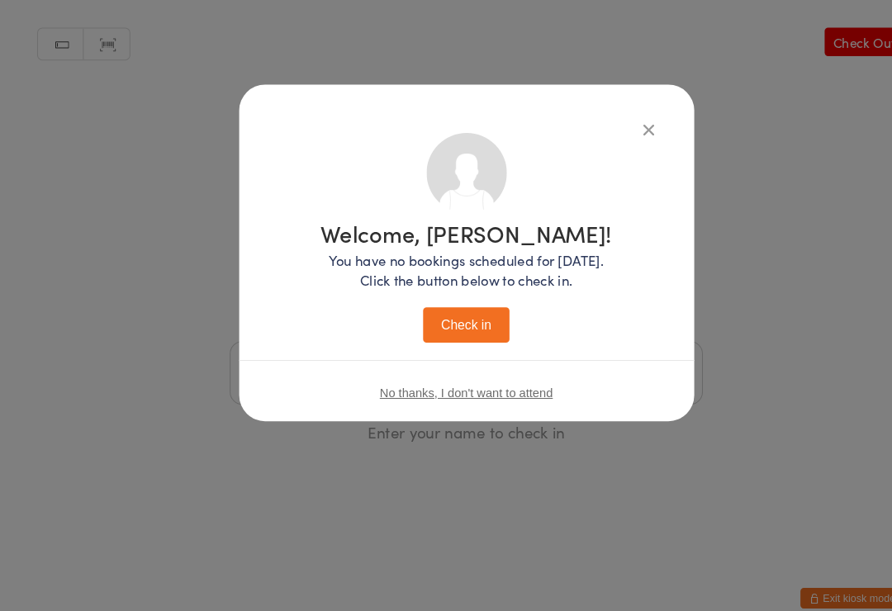
click at [457, 305] on button "Check in" at bounding box center [446, 313] width 83 height 34
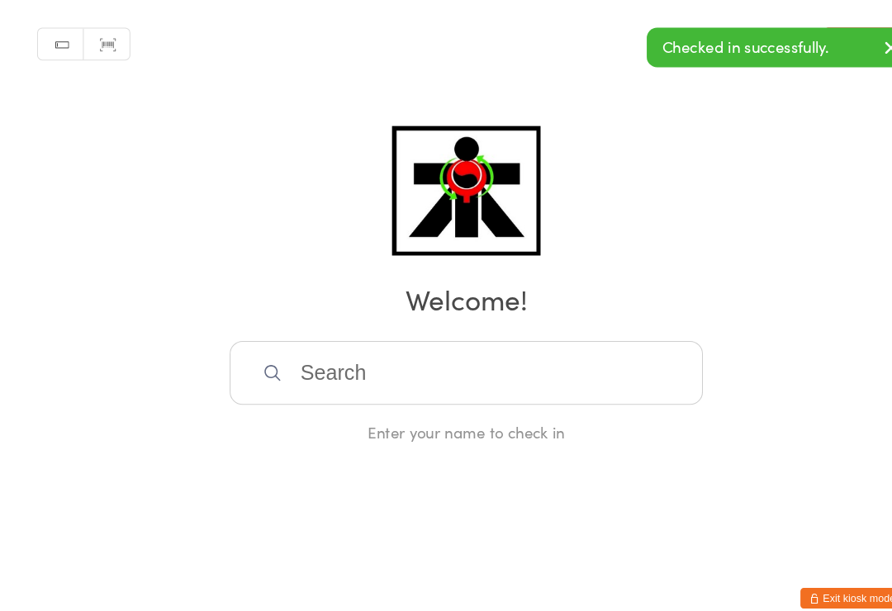
click at [269, 380] on input "search" at bounding box center [446, 358] width 453 height 61
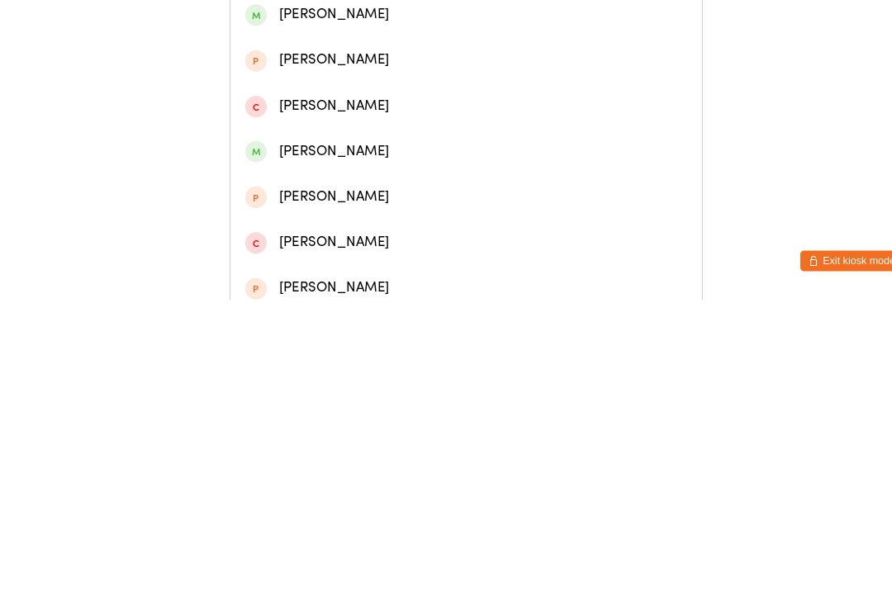
scroll to position [205, 0]
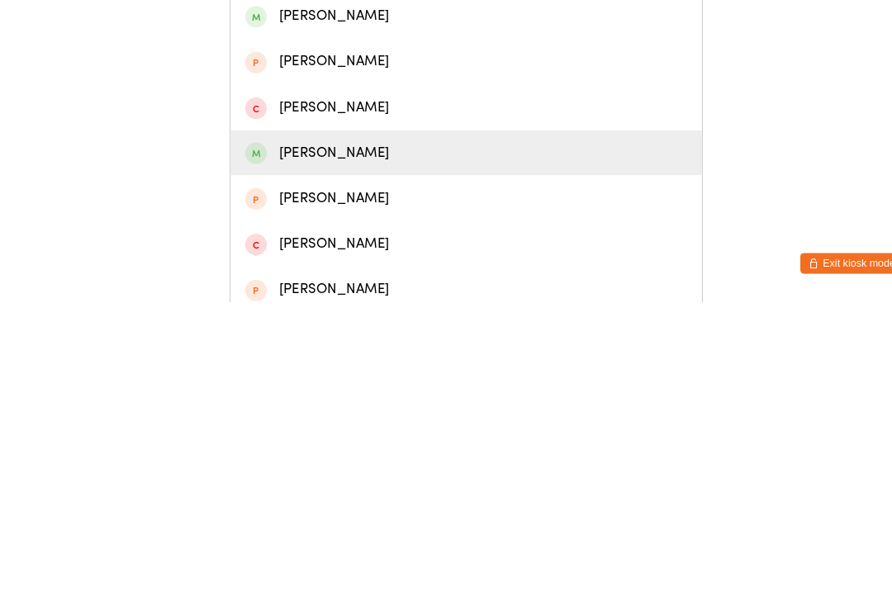
type input "[PERSON_NAME]"
click at [348, 458] on div "[PERSON_NAME]" at bounding box center [446, 469] width 423 height 22
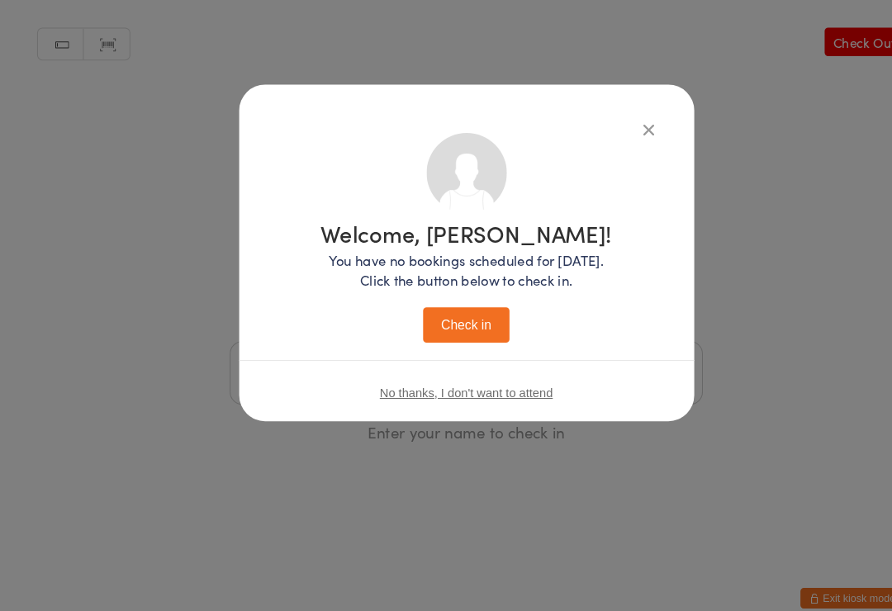
click at [456, 321] on button "Check in" at bounding box center [446, 313] width 83 height 34
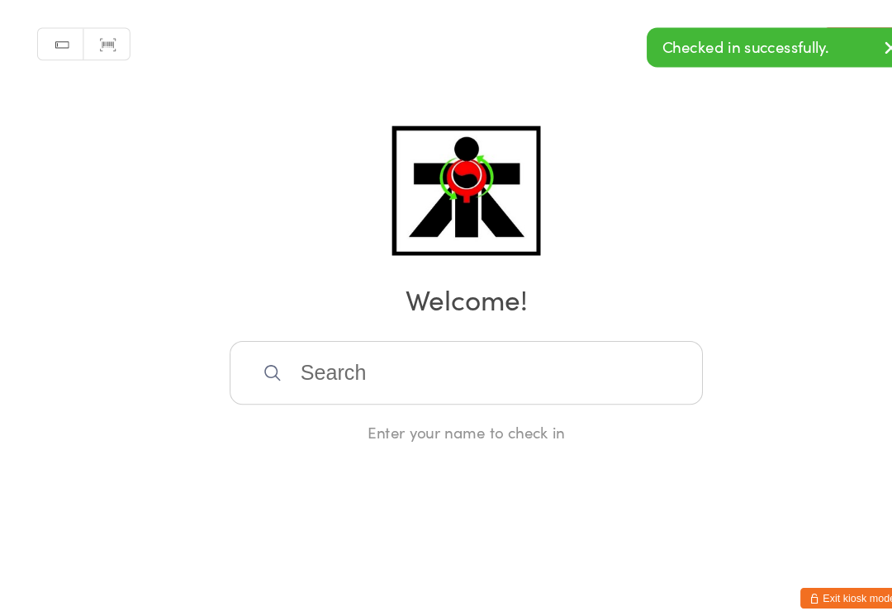
click at [355, 347] on input "search" at bounding box center [446, 358] width 453 height 61
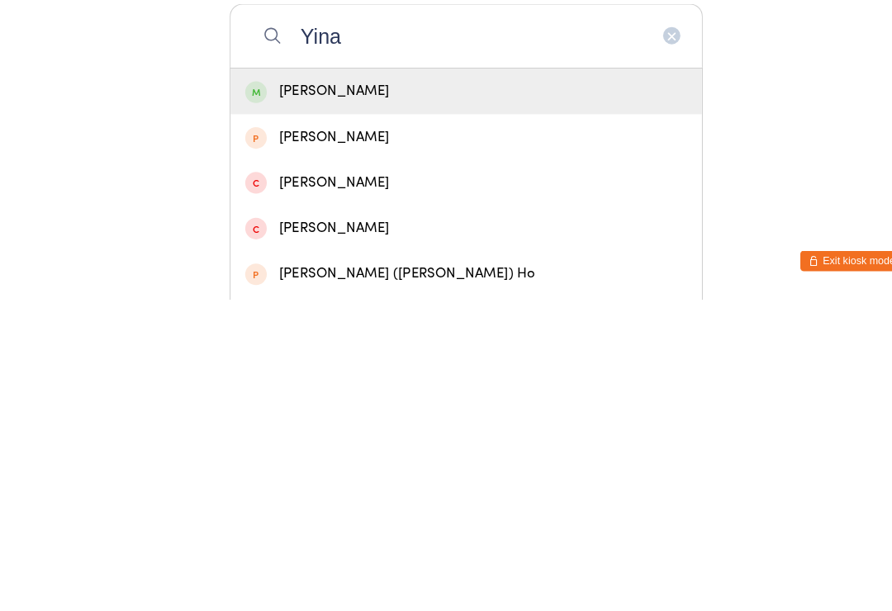
type input "Yina"
click at [264, 401] on div "[PERSON_NAME]" at bounding box center [446, 412] width 423 height 22
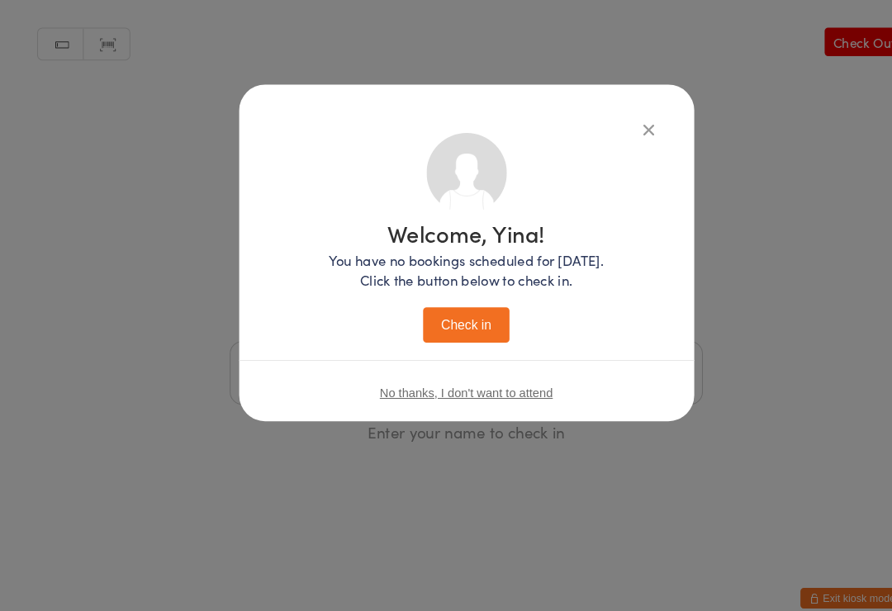
click at [430, 317] on button "Check in" at bounding box center [446, 313] width 83 height 34
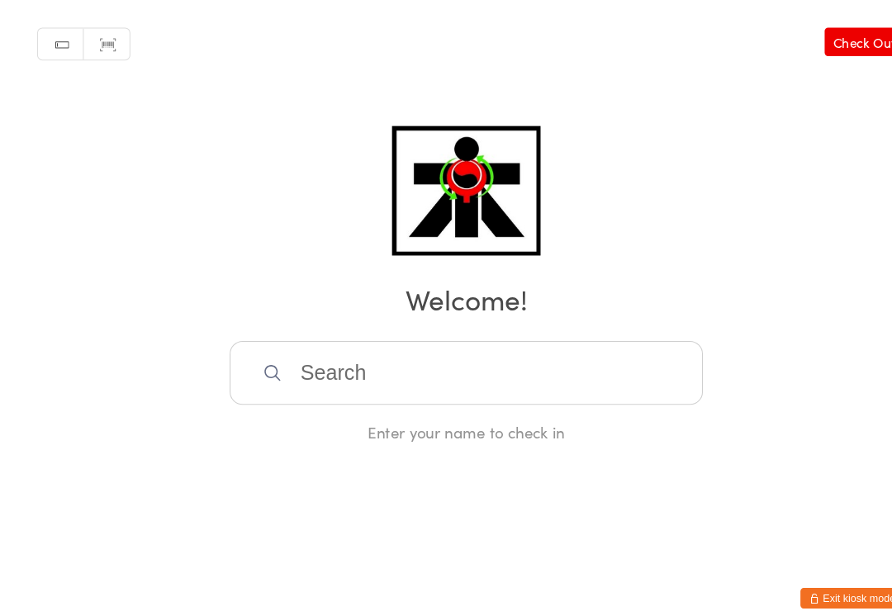
click at [618, 383] on input "search" at bounding box center [446, 358] width 453 height 61
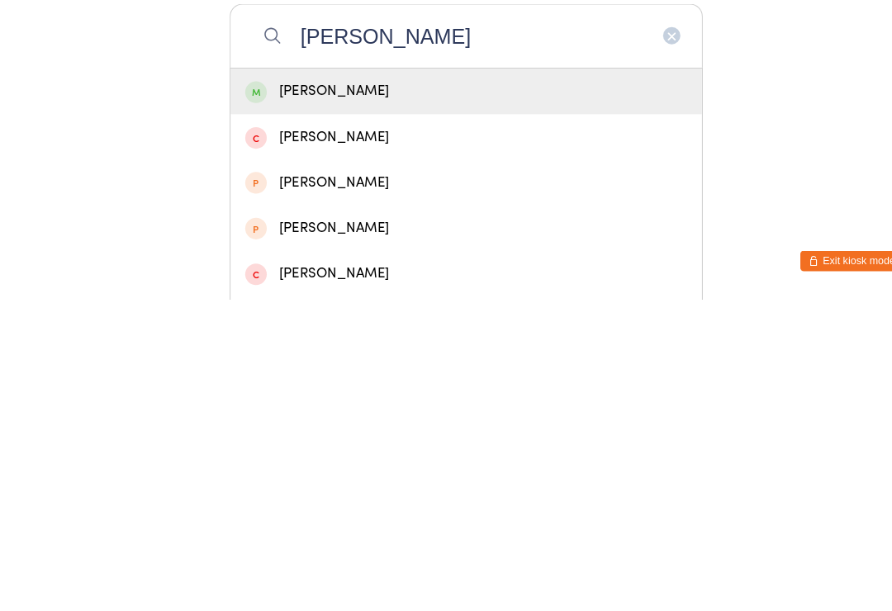
type input "[PERSON_NAME]"
click at [412, 401] on div "[PERSON_NAME]" at bounding box center [446, 412] width 423 height 22
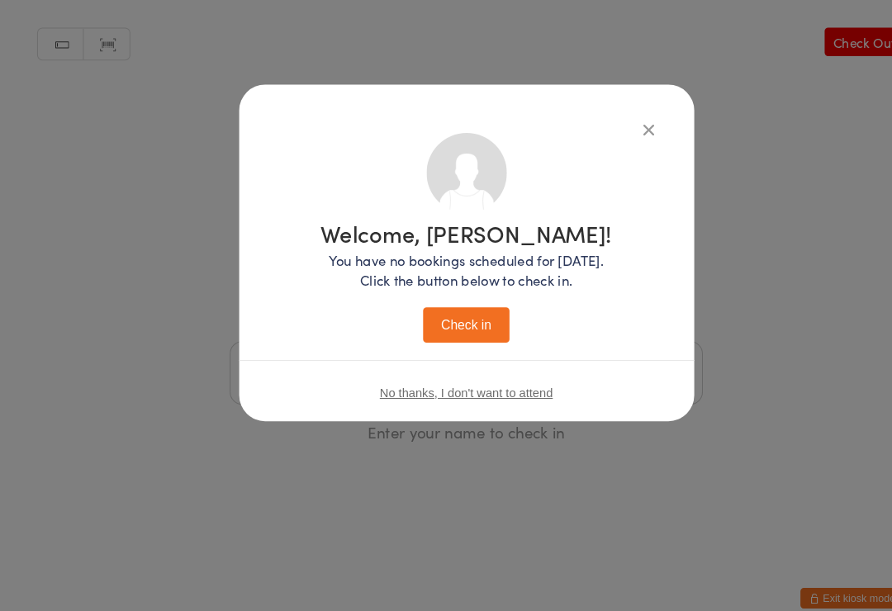
click at [475, 308] on button "Check in" at bounding box center [446, 313] width 83 height 34
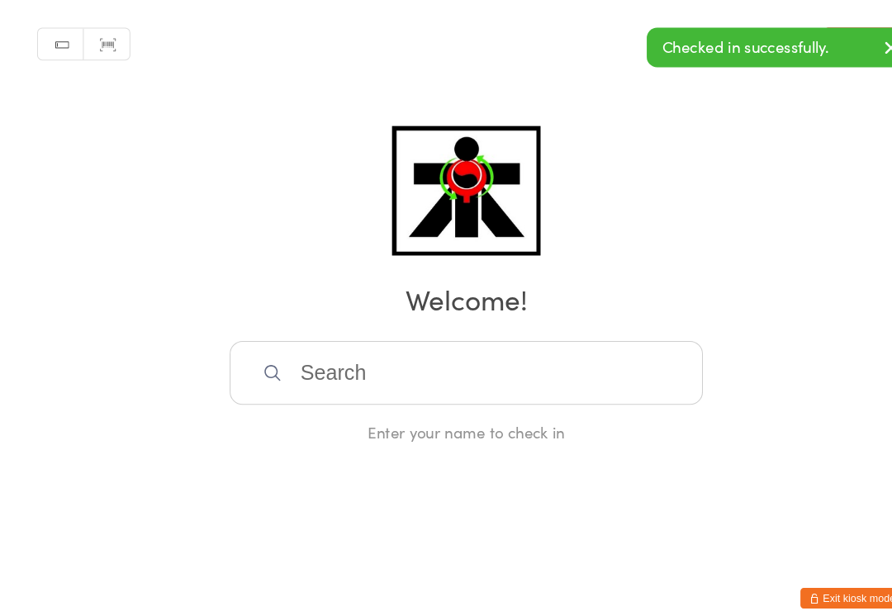
click at [519, 346] on input "search" at bounding box center [446, 358] width 453 height 61
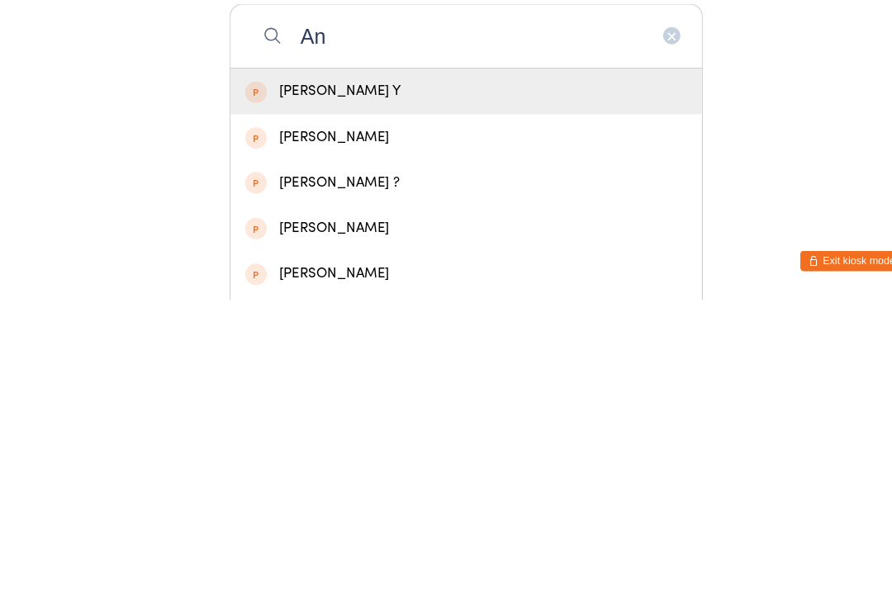
type input "A"
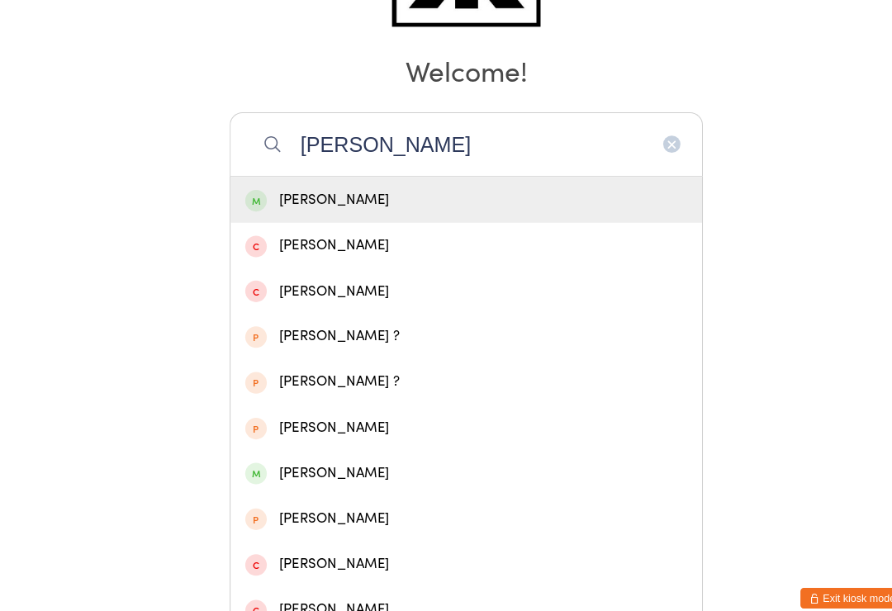
click at [387, 154] on input "[PERSON_NAME]" at bounding box center [446, 139] width 453 height 61
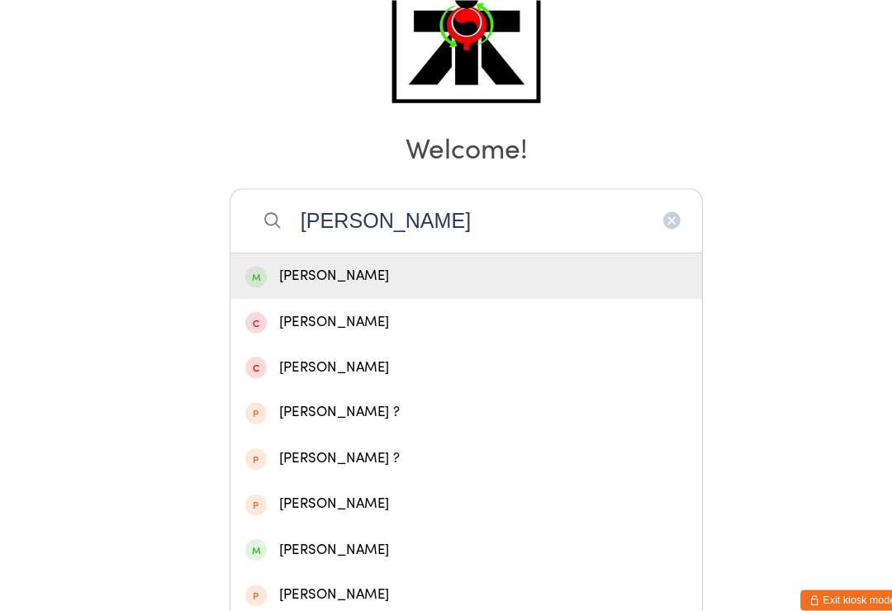
scroll to position [125, 0]
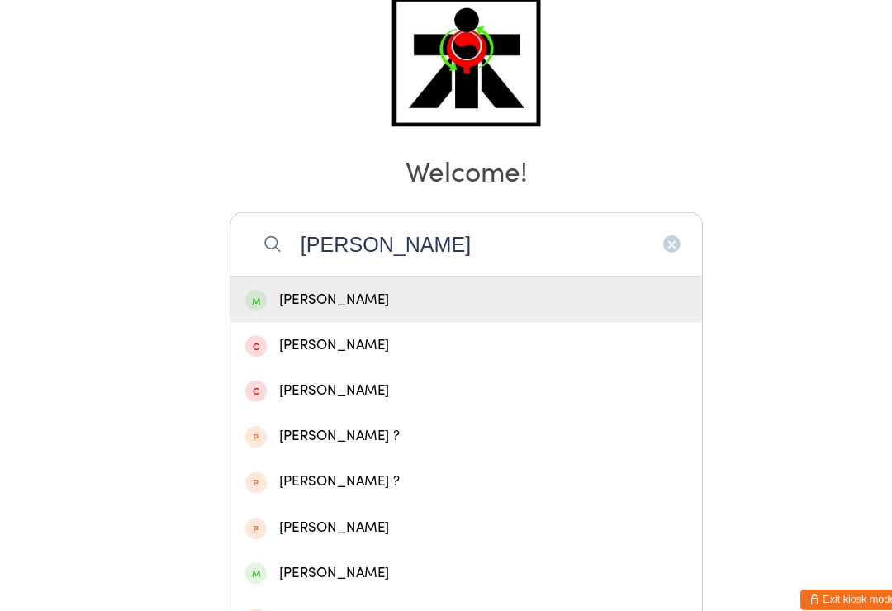
click at [359, 245] on input "[PERSON_NAME]" at bounding box center [446, 233] width 453 height 61
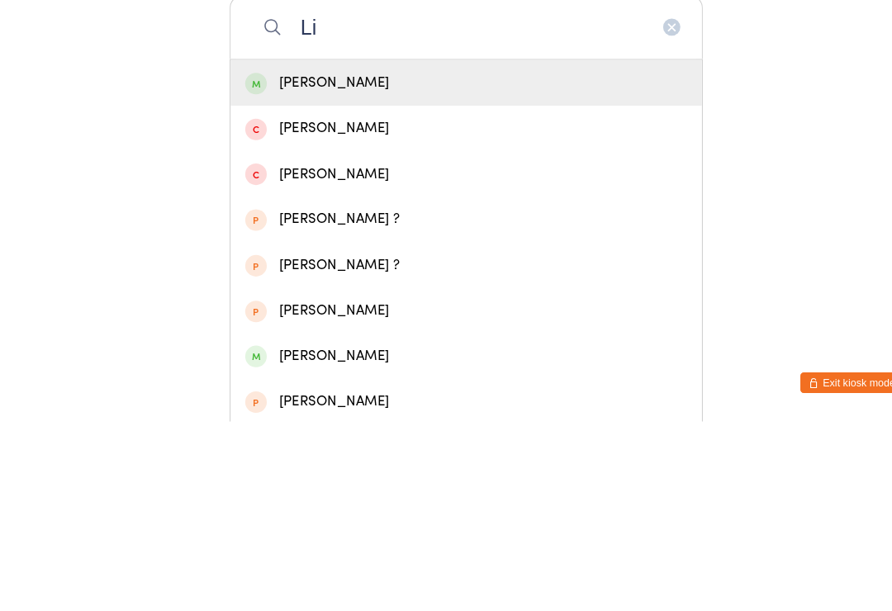
type input "L"
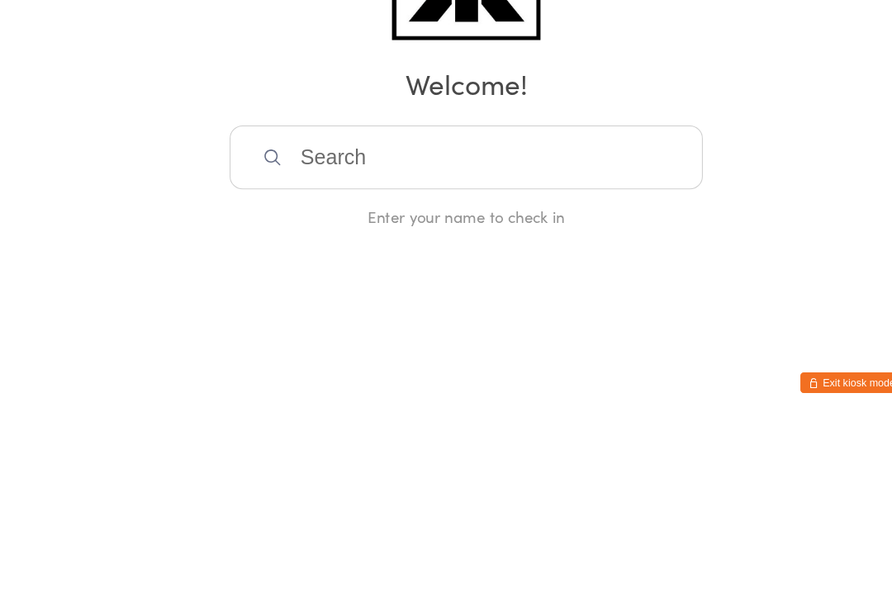
scroll to position [0, 0]
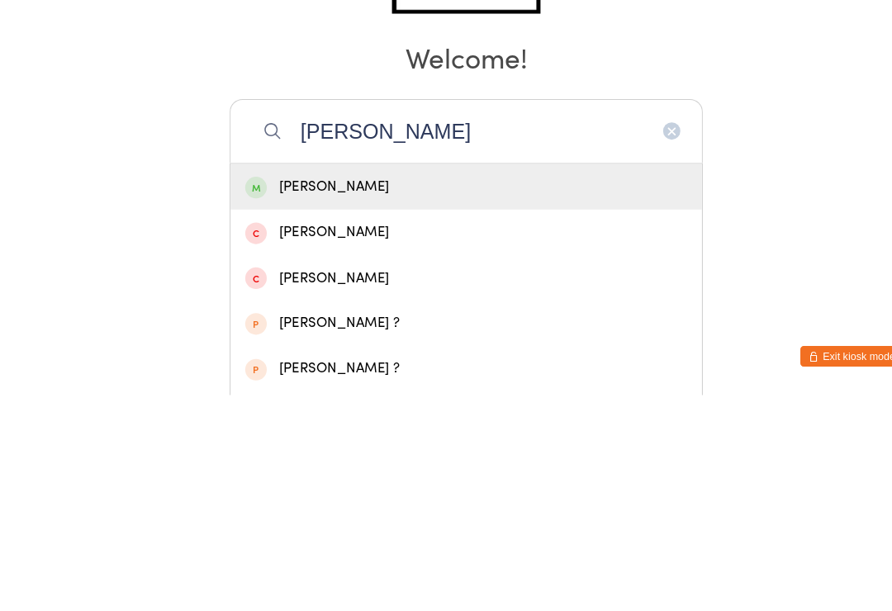
type input "[PERSON_NAME]"
click at [249, 402] on span at bounding box center [245, 412] width 21 height 21
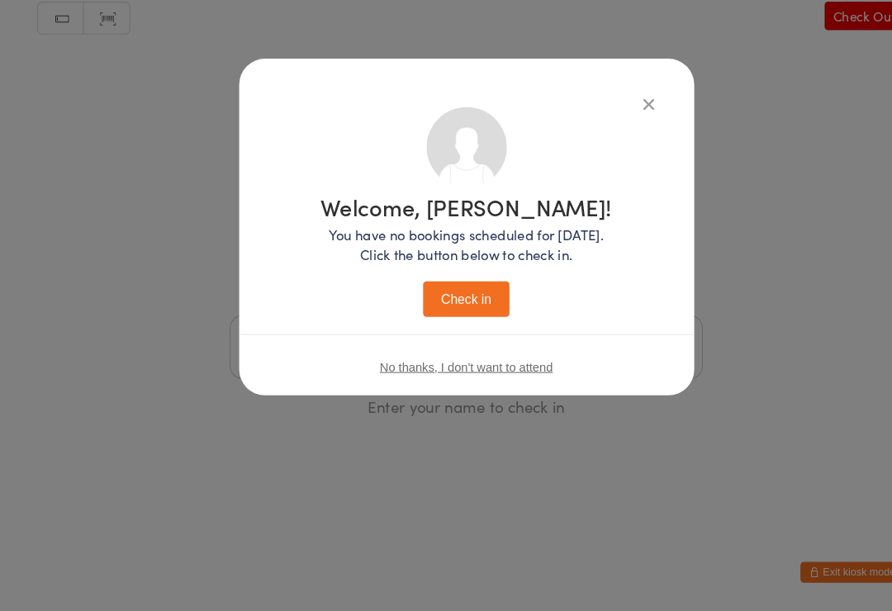
click at [446, 296] on button "Check in" at bounding box center [446, 313] width 83 height 34
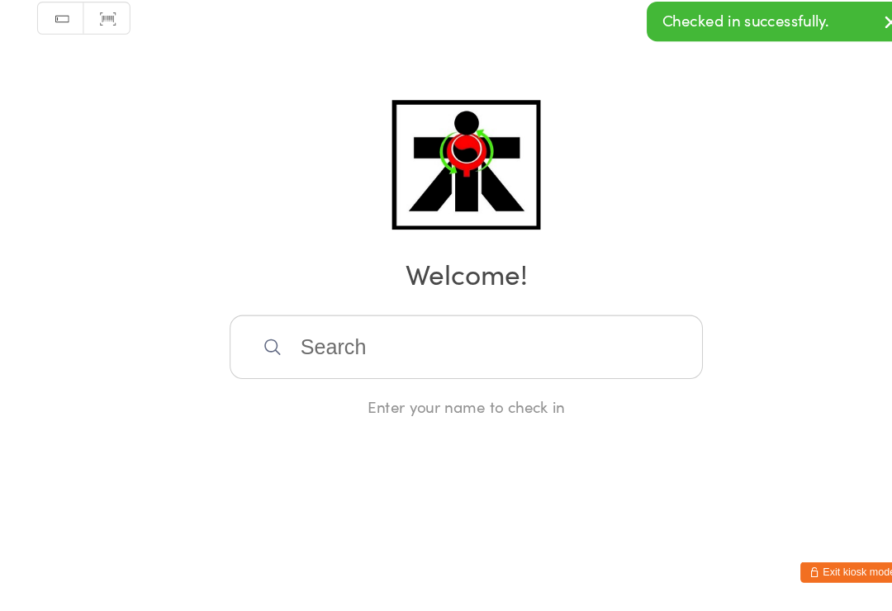
click at [534, 353] on input "search" at bounding box center [446, 358] width 453 height 61
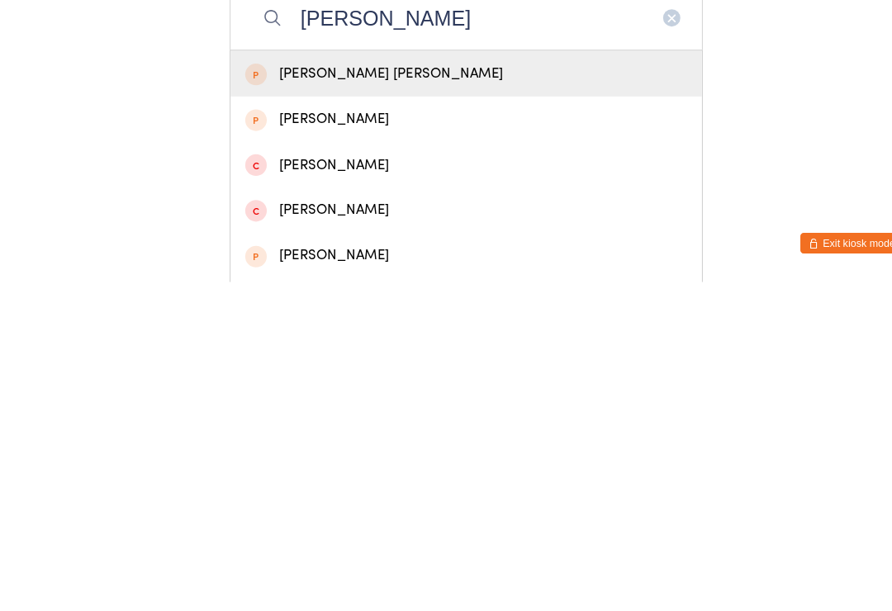
scroll to position [78, 0]
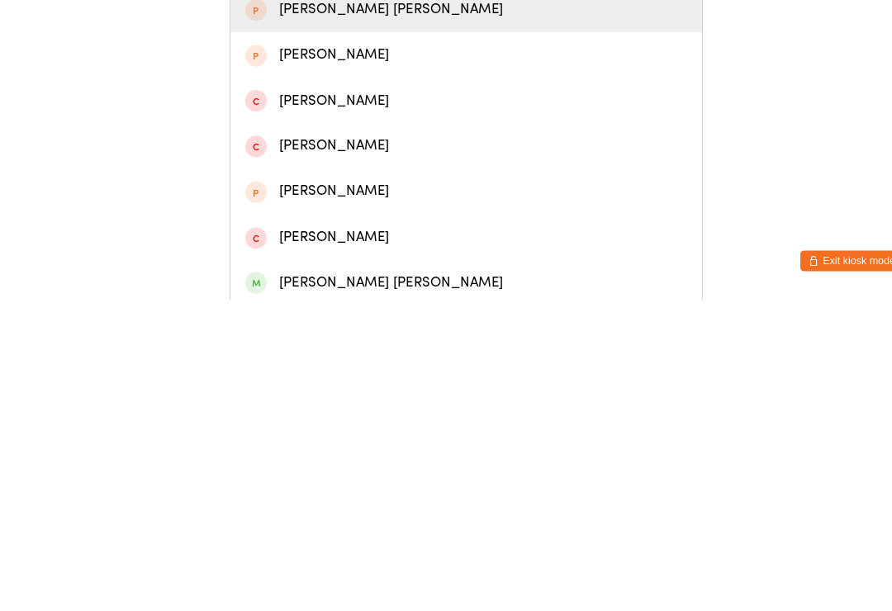
type input "[PERSON_NAME]"
click at [356, 584] on div "[PERSON_NAME] [PERSON_NAME]" at bounding box center [446, 595] width 423 height 22
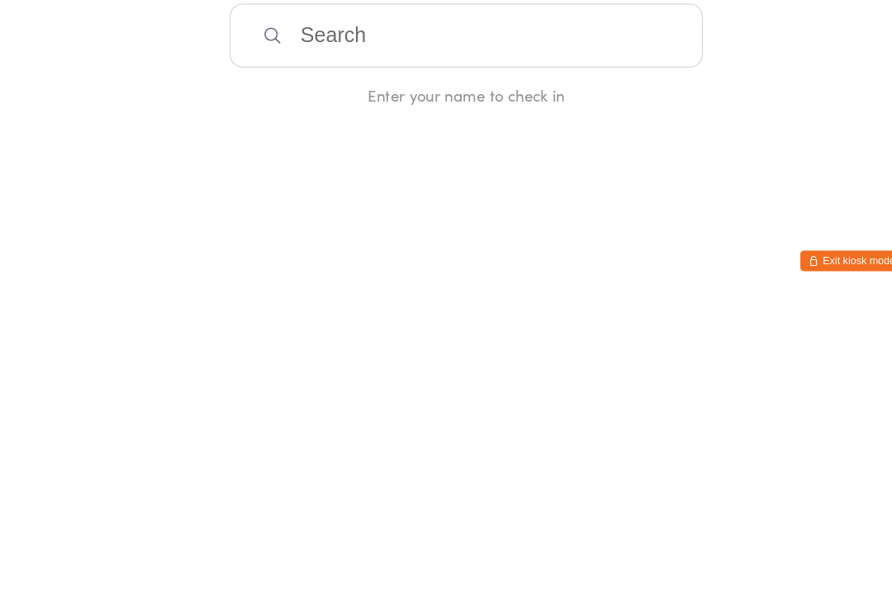
scroll to position [0, 0]
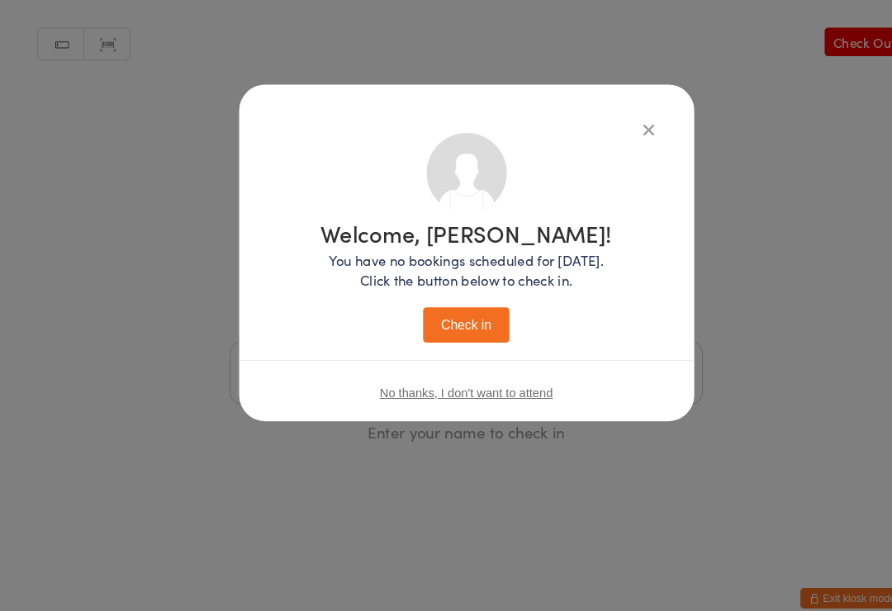
click at [455, 309] on button "Check in" at bounding box center [446, 313] width 83 height 34
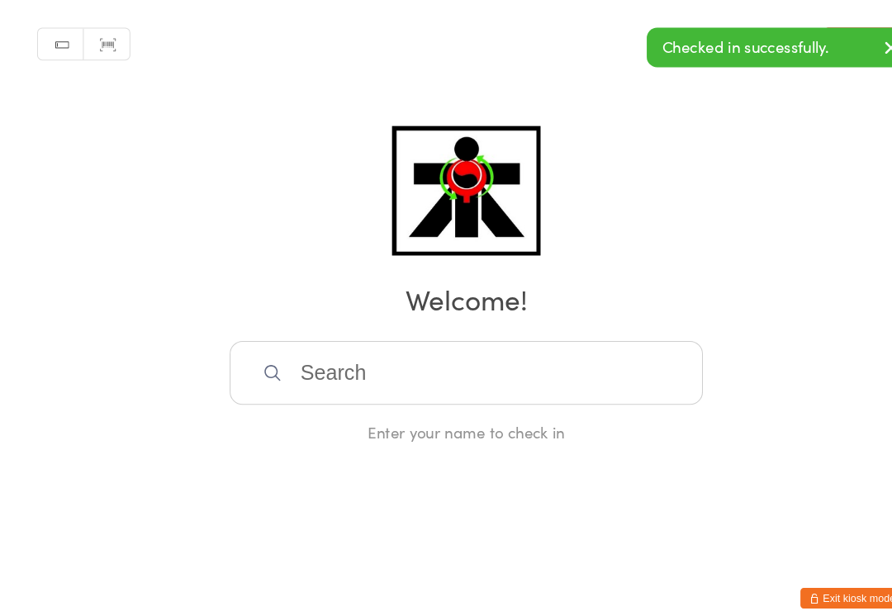
click at [340, 368] on input "search" at bounding box center [446, 358] width 453 height 61
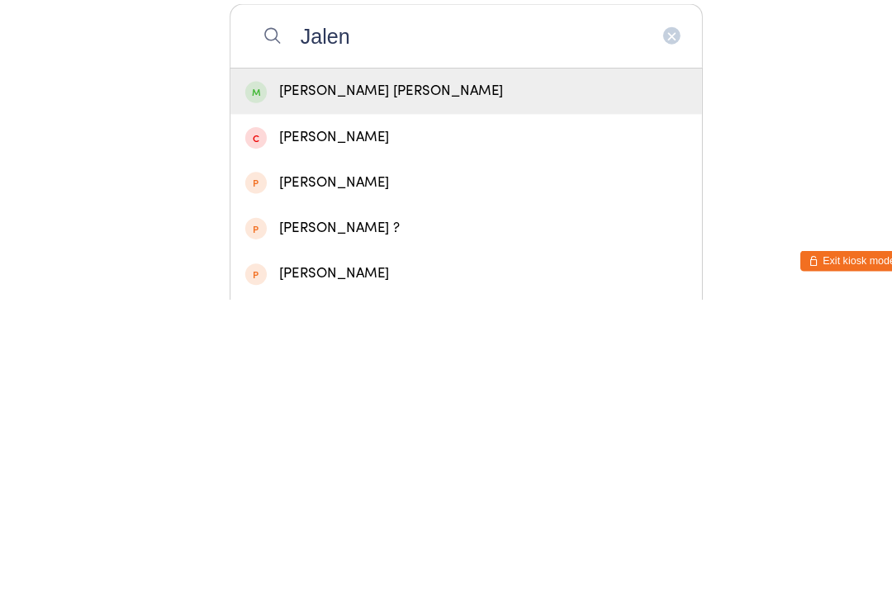
type input "Jalen"
click at [328, 401] on div "[PERSON_NAME] [PERSON_NAME]" at bounding box center [446, 412] width 423 height 22
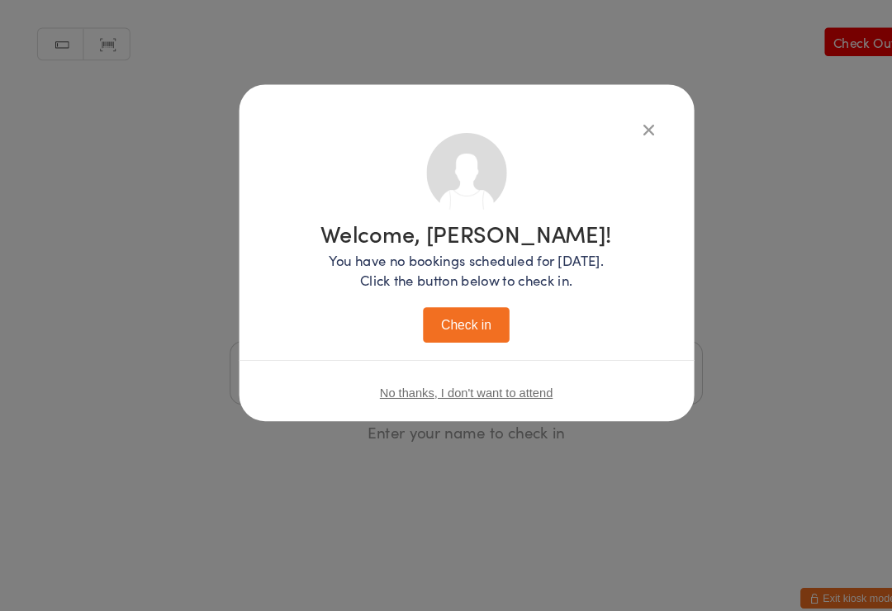
click at [434, 315] on button "Check in" at bounding box center [446, 313] width 83 height 34
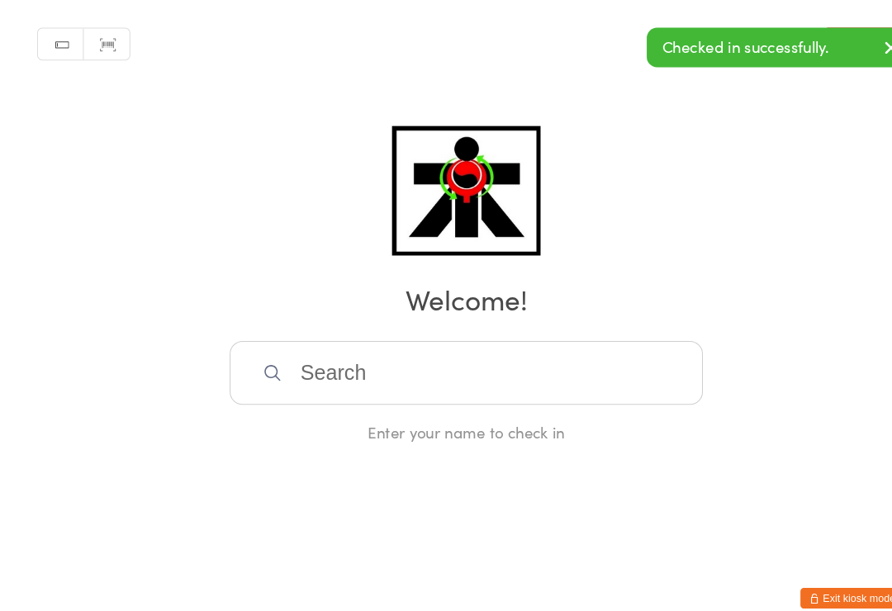
click at [530, 372] on input "search" at bounding box center [446, 358] width 453 height 61
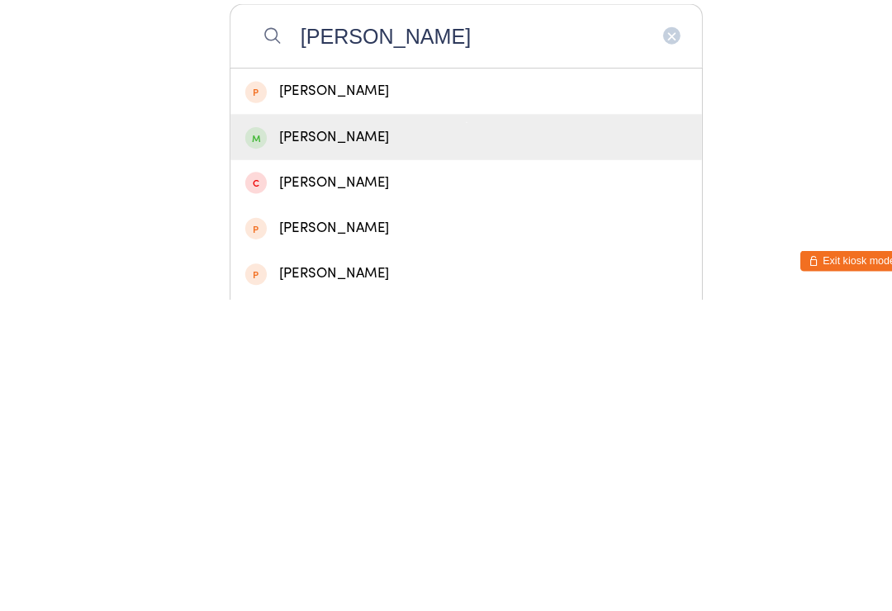
type input "[PERSON_NAME]"
click at [389, 444] on div "[PERSON_NAME]" at bounding box center [446, 455] width 423 height 22
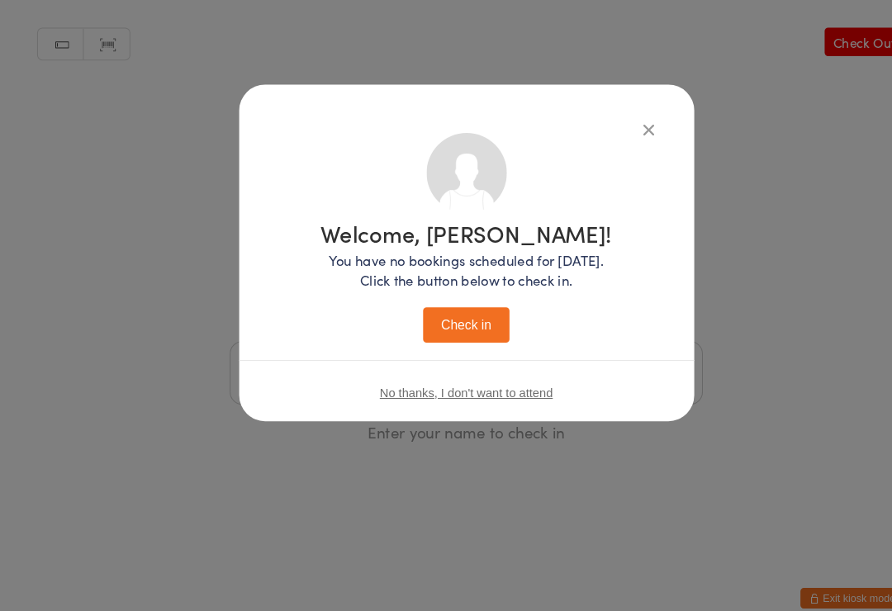
click at [466, 306] on button "Check in" at bounding box center [446, 313] width 83 height 34
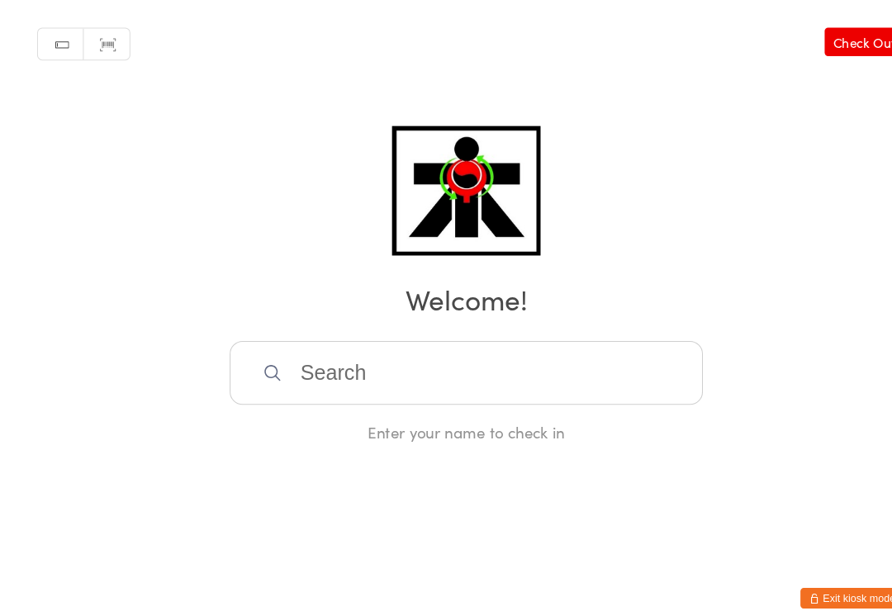
click at [405, 332] on input "search" at bounding box center [446, 358] width 453 height 61
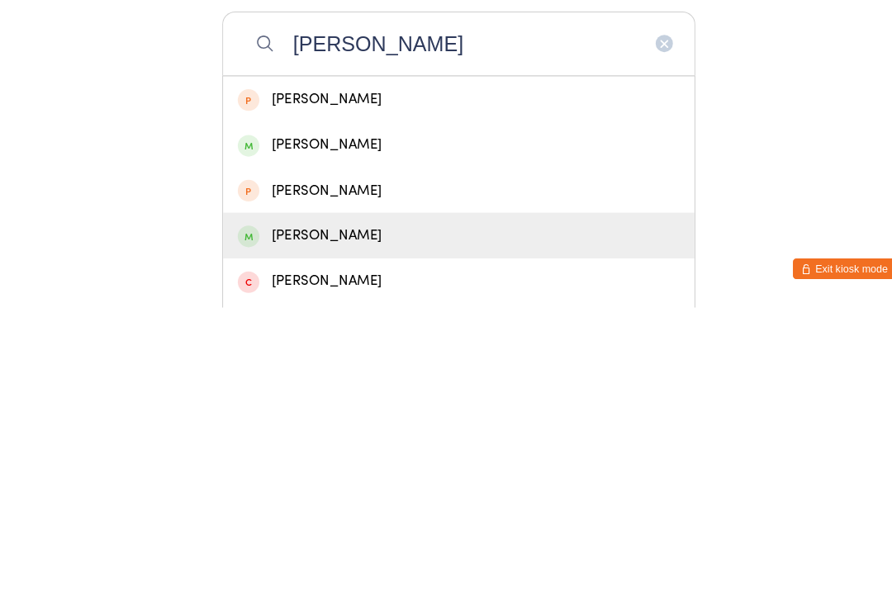
type input "[PERSON_NAME]"
click at [370, 531] on div "[PERSON_NAME]" at bounding box center [446, 542] width 423 height 22
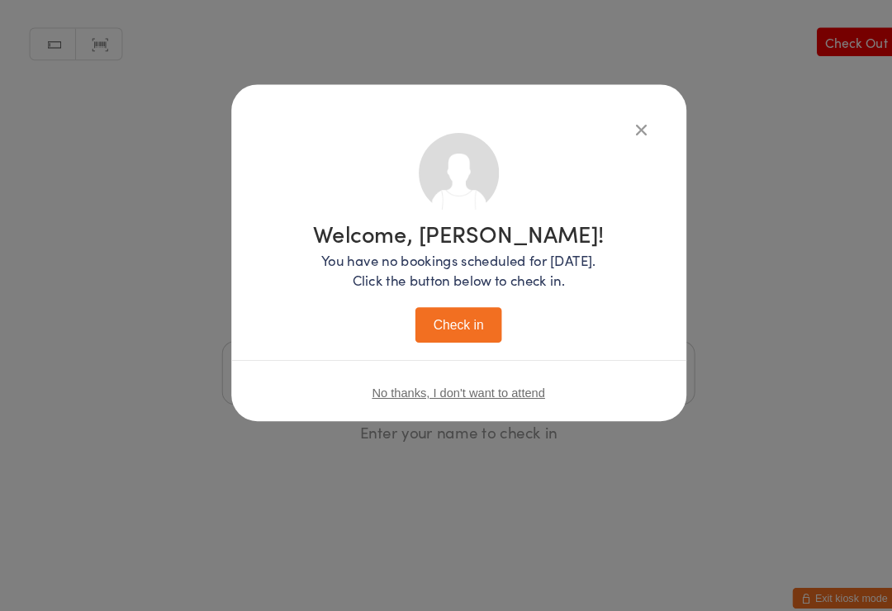
click at [460, 297] on button "Check in" at bounding box center [446, 313] width 83 height 34
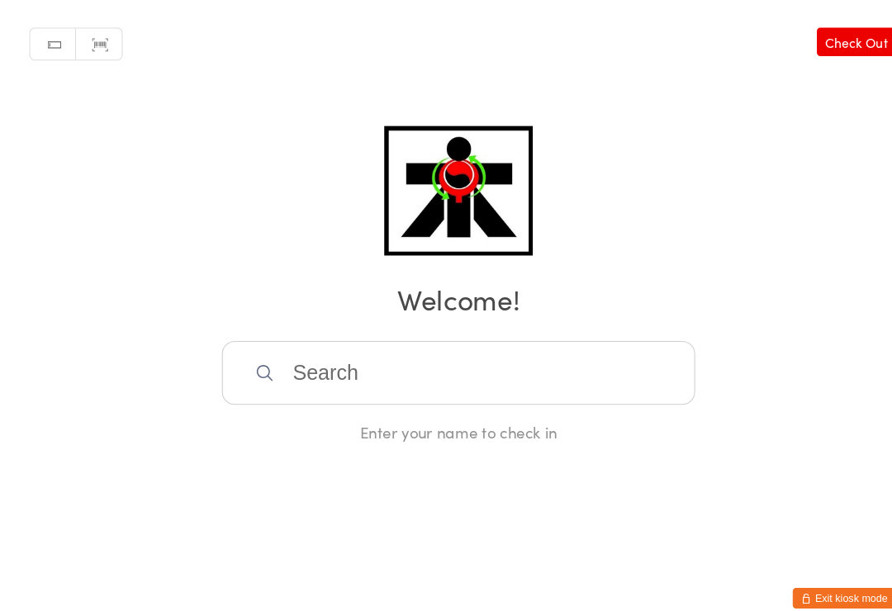
click at [559, 364] on input "search" at bounding box center [446, 358] width 453 height 61
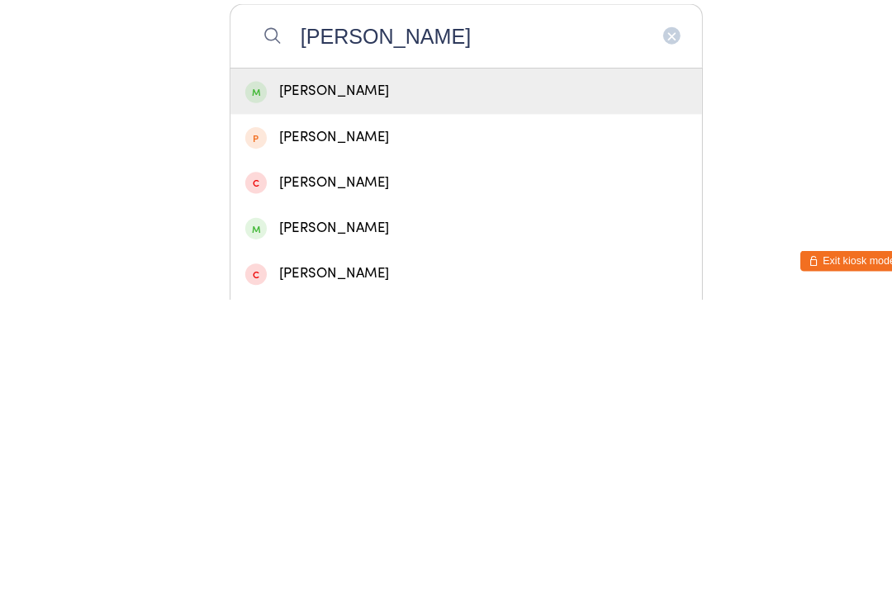
type input "[PERSON_NAME]"
click at [525, 401] on div "[PERSON_NAME]" at bounding box center [446, 412] width 423 height 22
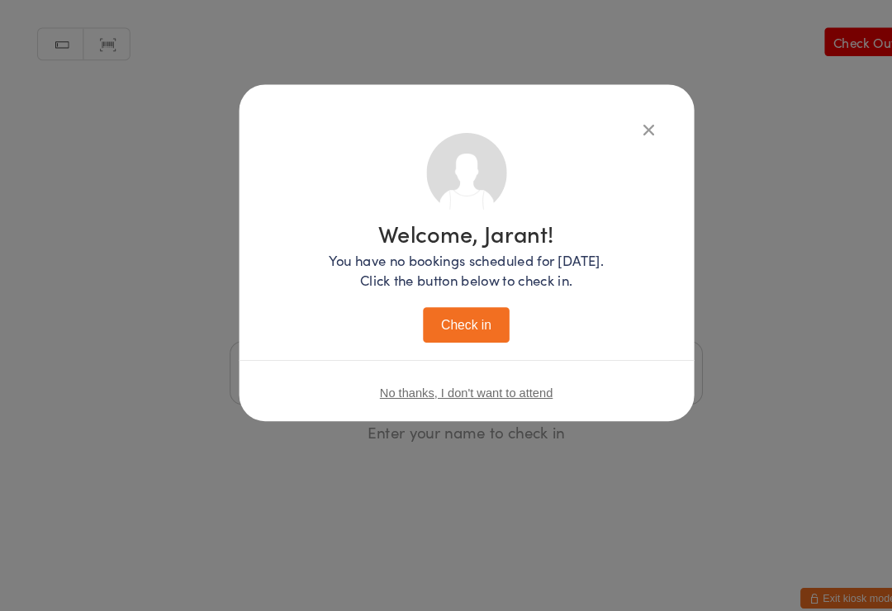
click at [460, 318] on button "Check in" at bounding box center [446, 313] width 83 height 34
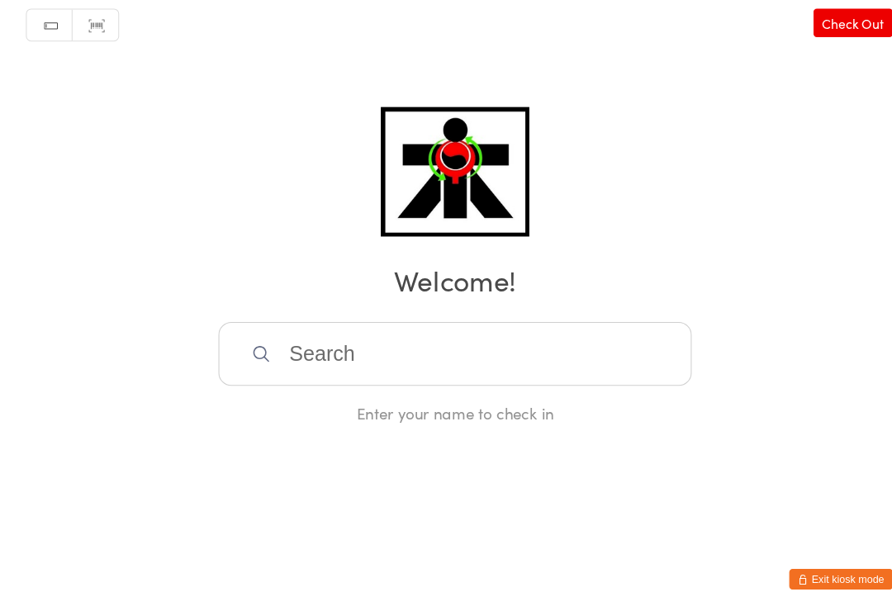
click at [283, 365] on input "search" at bounding box center [446, 358] width 453 height 61
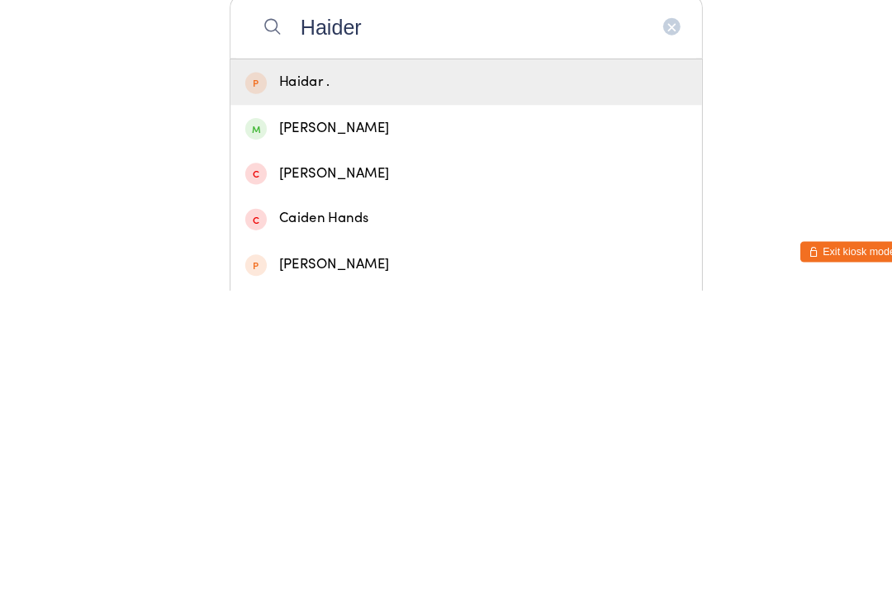
type input "Haider"
click at [264, 444] on div "[PERSON_NAME]" at bounding box center [446, 455] width 423 height 22
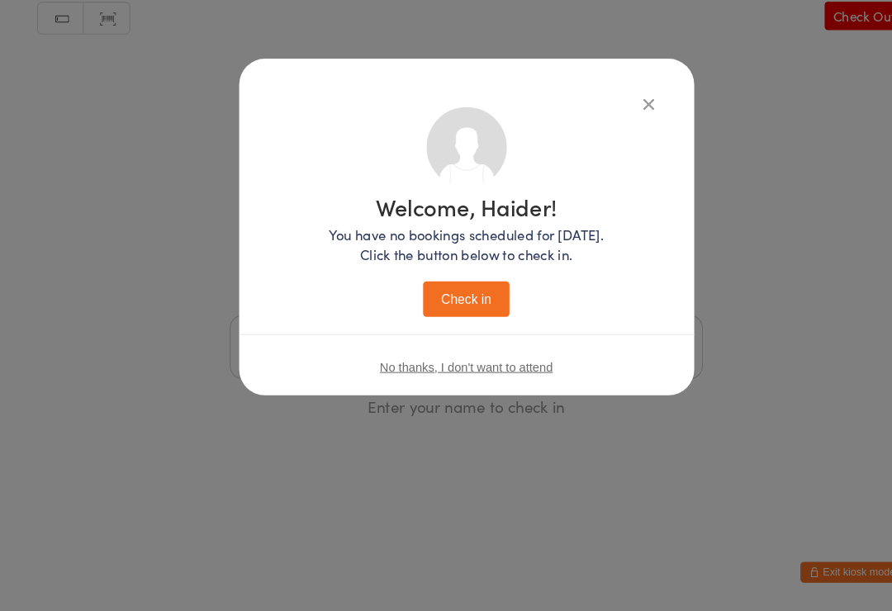
click at [431, 298] on button "Check in" at bounding box center [446, 313] width 83 height 34
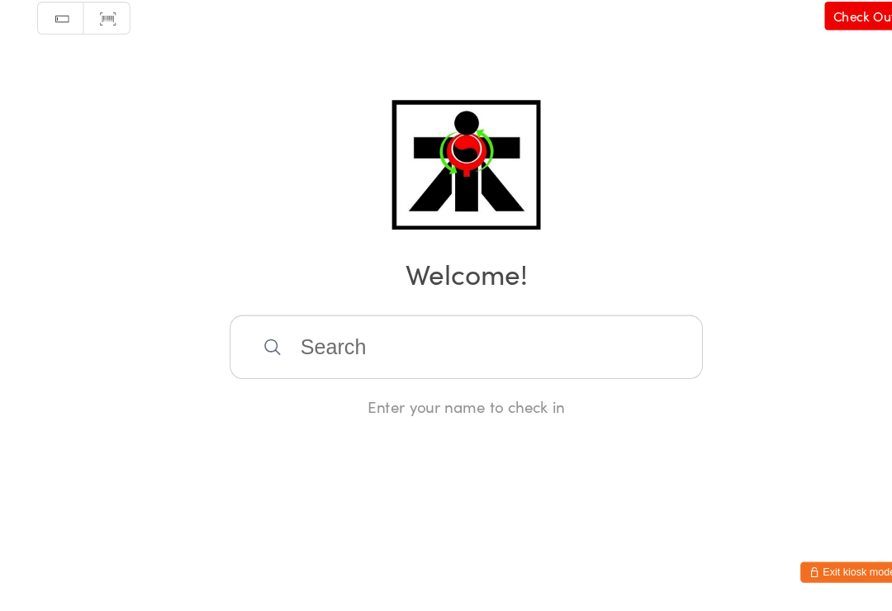
click at [631, 329] on input "search" at bounding box center [446, 358] width 453 height 61
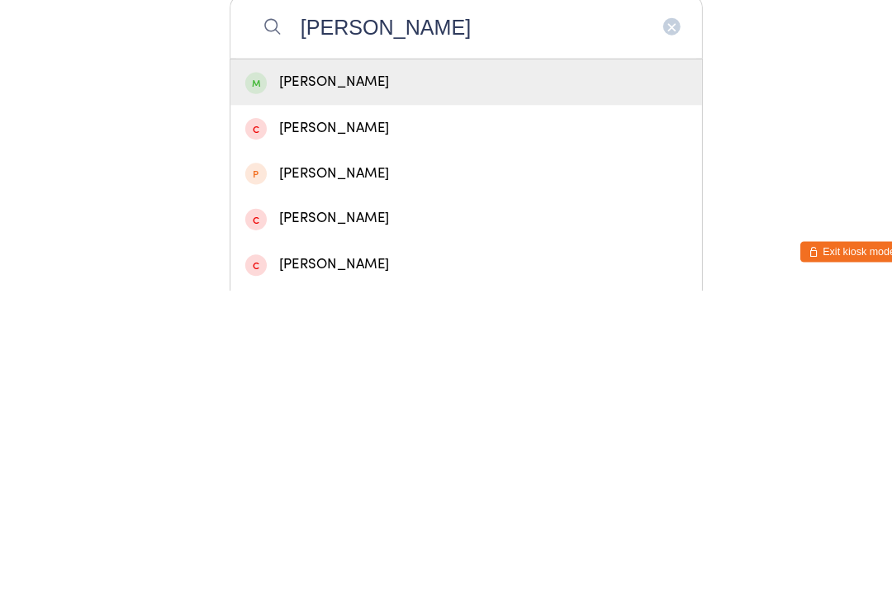
type input "[PERSON_NAME]"
click at [510, 401] on div "[PERSON_NAME]" at bounding box center [446, 412] width 423 height 22
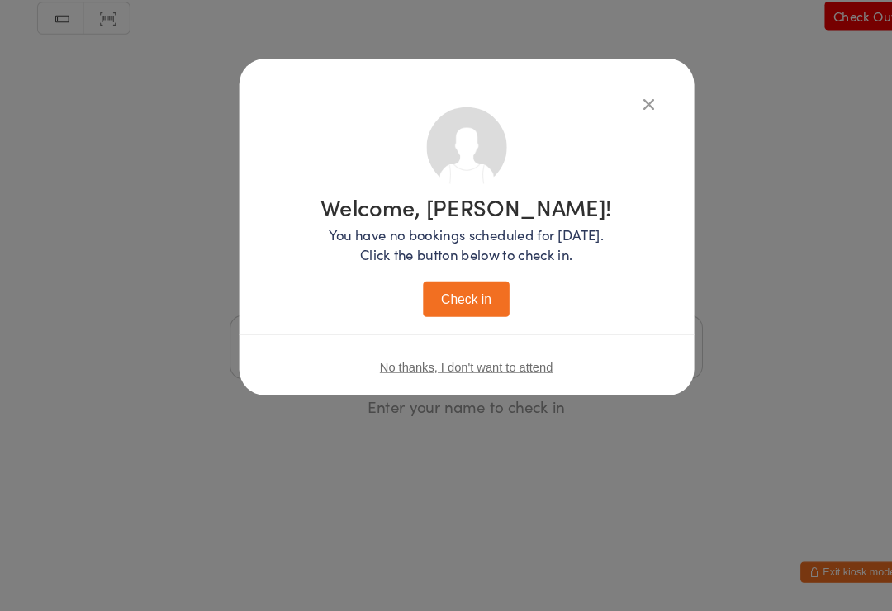
click at [475, 296] on button "Check in" at bounding box center [446, 313] width 83 height 34
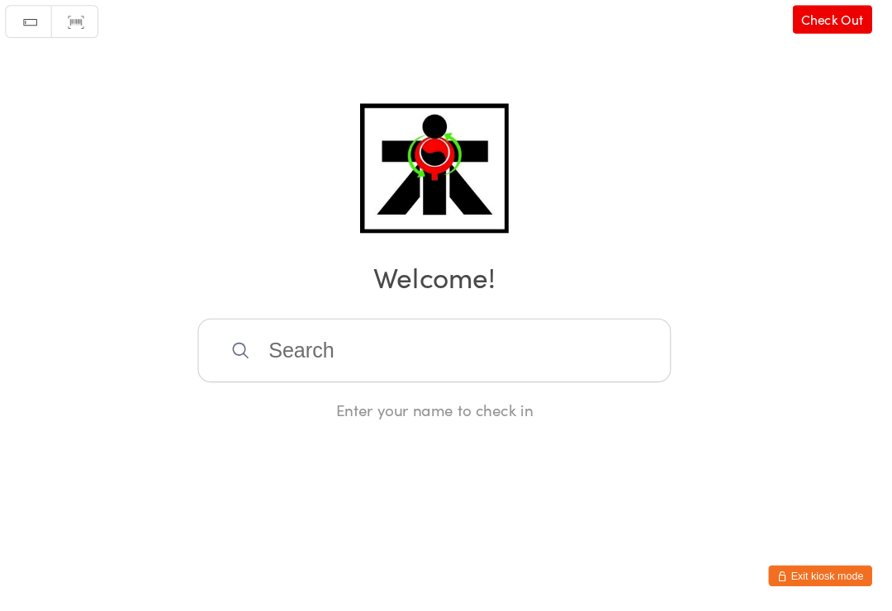
click at [789, 32] on link "Check Out" at bounding box center [827, 41] width 76 height 27
click at [806, 28] on link "Check In" at bounding box center [832, 41] width 66 height 27
click at [810, 28] on link "Check Out" at bounding box center [827, 41] width 76 height 27
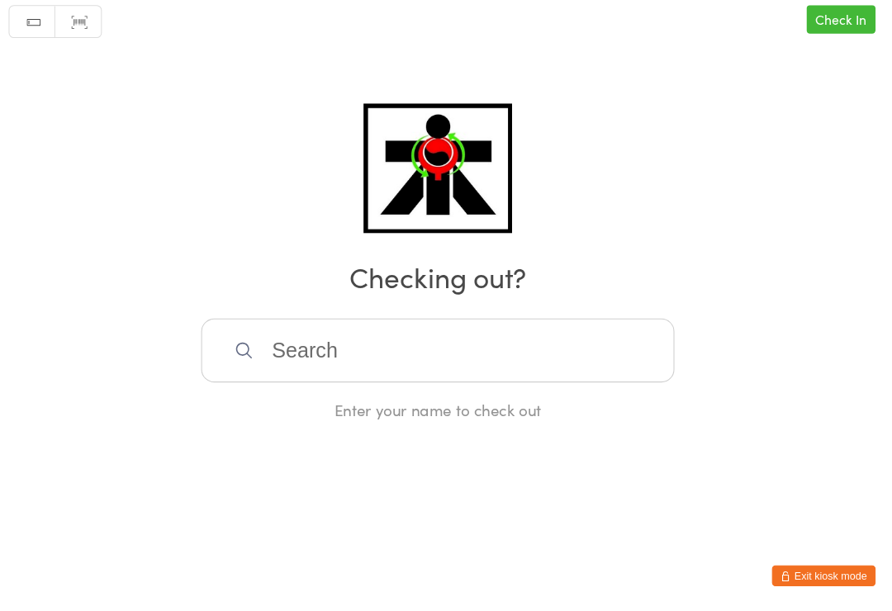
click at [818, 28] on link "Check In" at bounding box center [832, 41] width 66 height 27
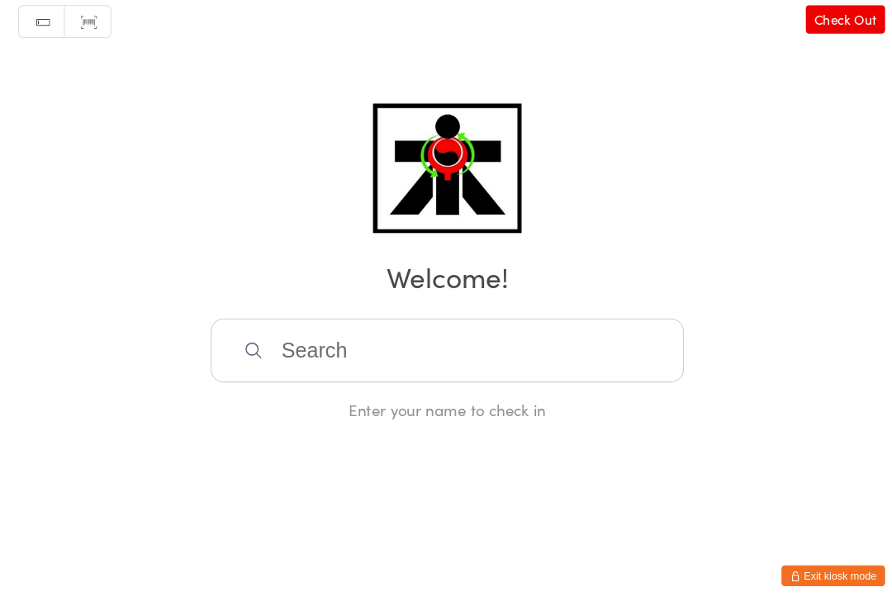
click at [822, 28] on link "Check Out" at bounding box center [827, 41] width 76 height 27
click at [810, 28] on link "Check In" at bounding box center [832, 41] width 66 height 27
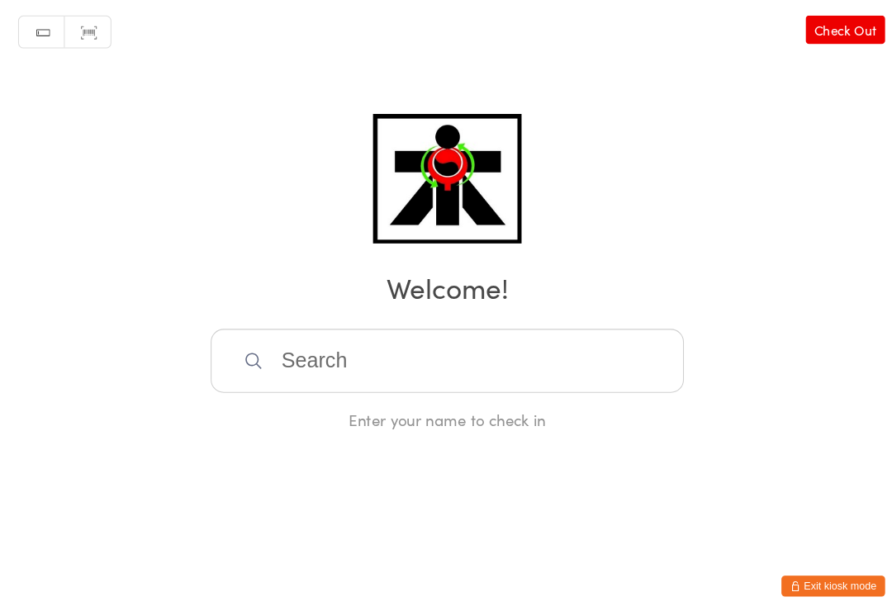
click at [328, 348] on input "search" at bounding box center [446, 358] width 453 height 61
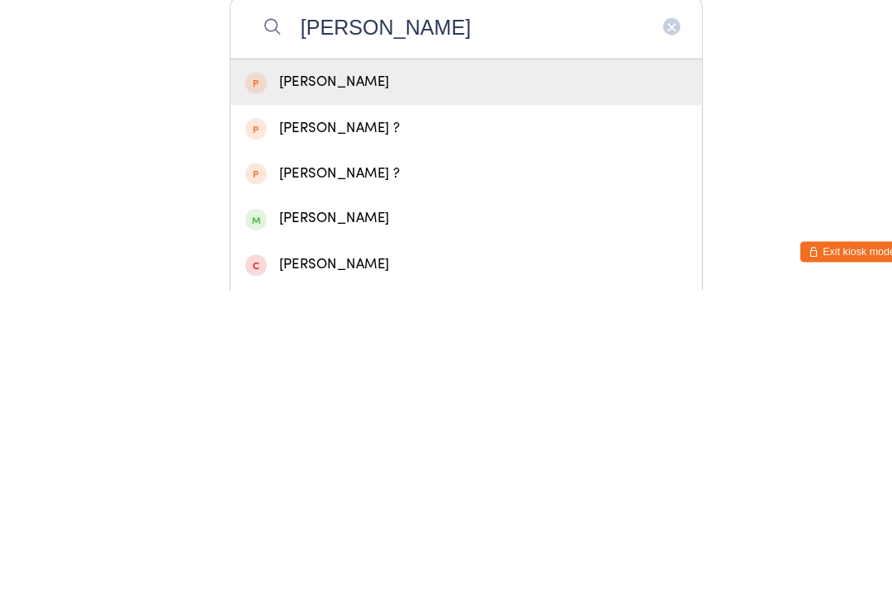
type input "[PERSON_NAME]"
click at [347, 531] on div "[PERSON_NAME]" at bounding box center [446, 542] width 423 height 22
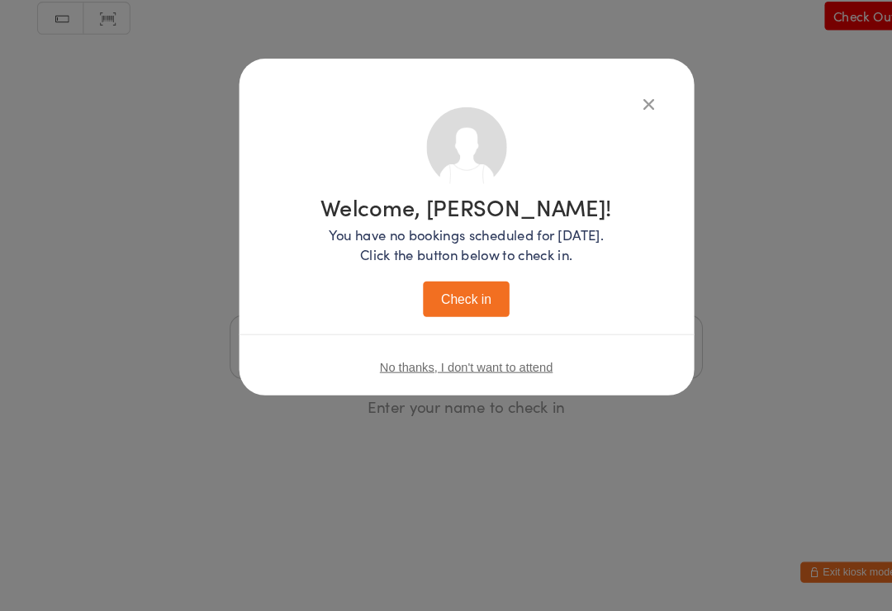
click at [450, 296] on button "Check in" at bounding box center [446, 313] width 83 height 34
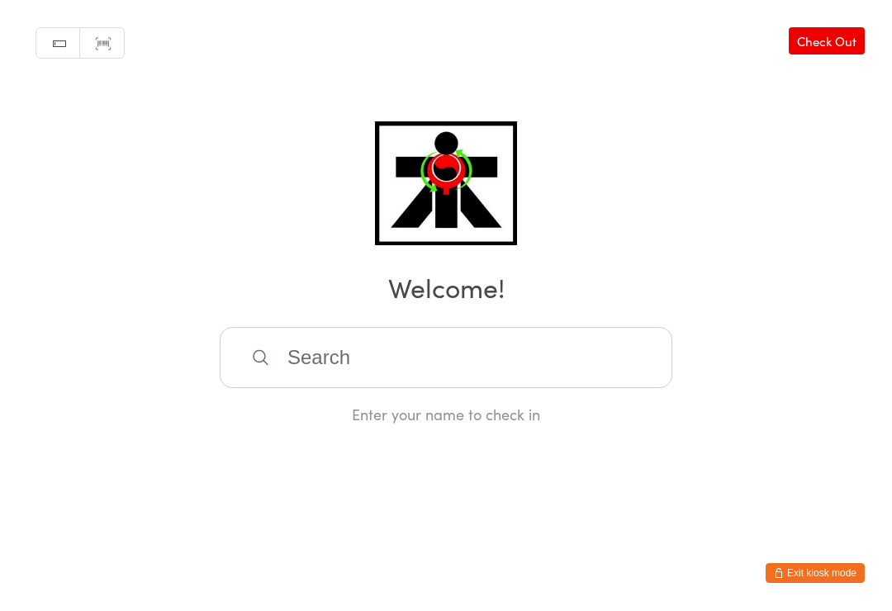
click at [291, 359] on input "search" at bounding box center [446, 358] width 453 height 61
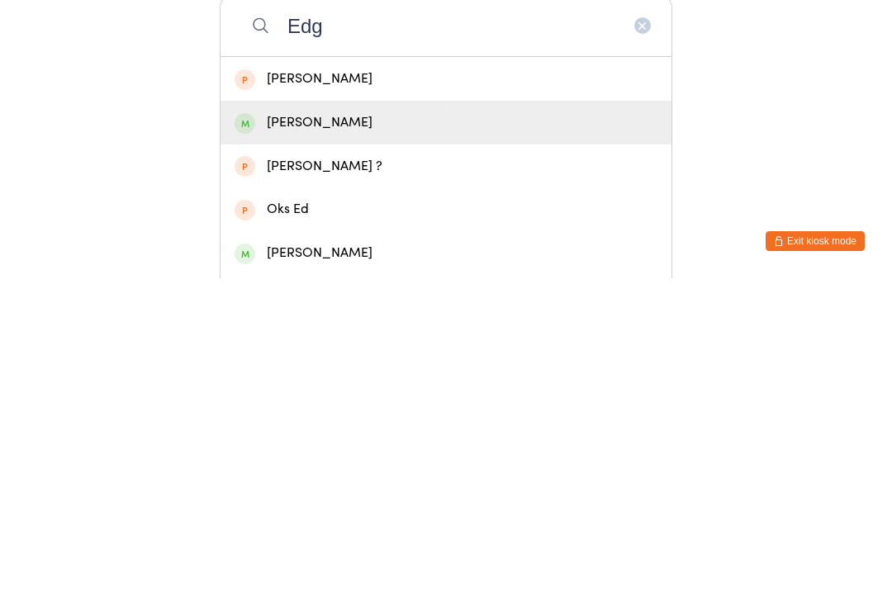
type input "Edg"
click at [249, 446] on span at bounding box center [245, 456] width 21 height 21
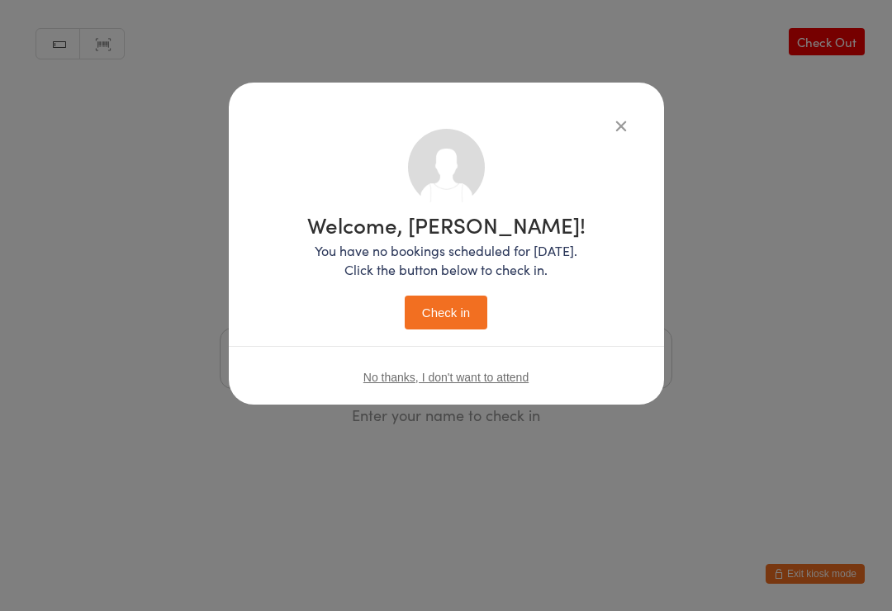
click at [454, 323] on button "Check in" at bounding box center [446, 313] width 83 height 34
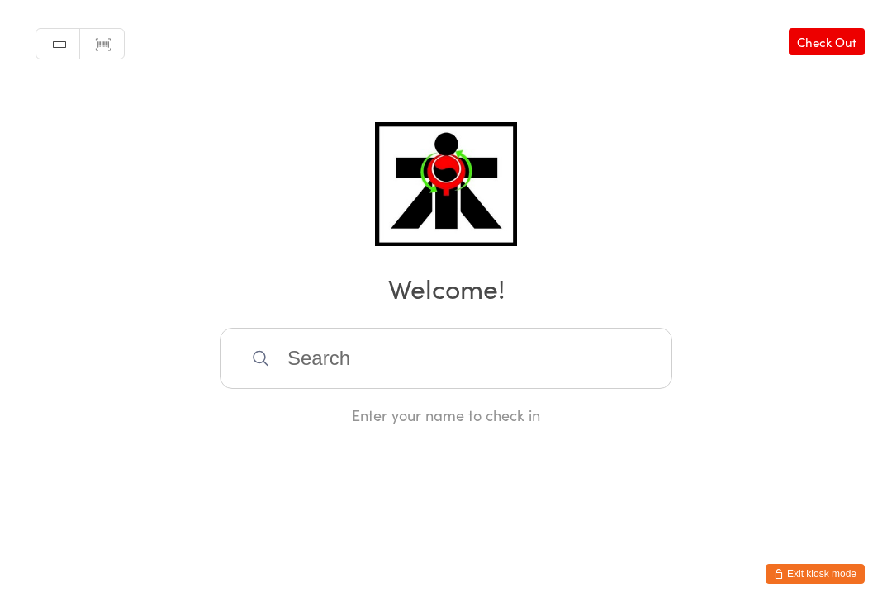
click at [618, 371] on input "search" at bounding box center [446, 358] width 453 height 61
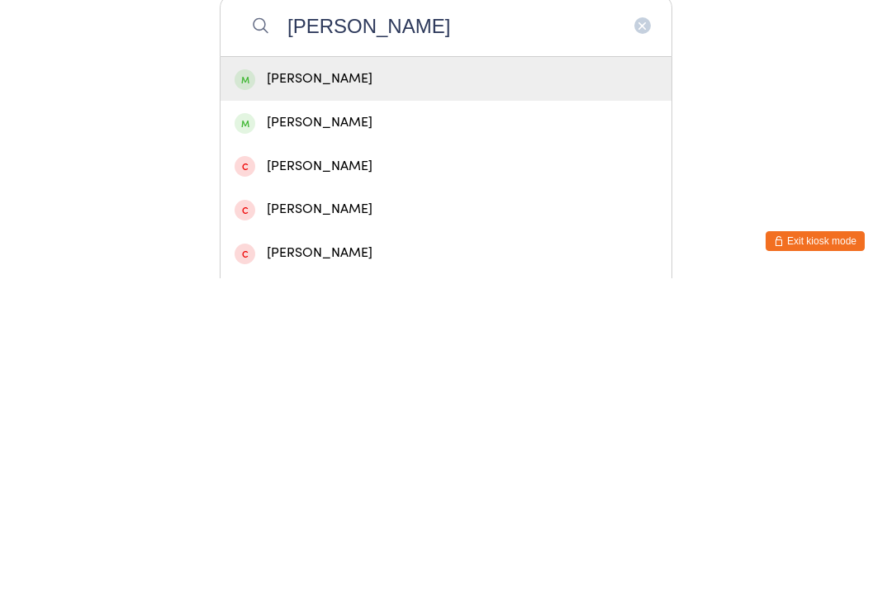
type input "[PERSON_NAME]"
click at [447, 401] on div "[PERSON_NAME]" at bounding box center [446, 412] width 423 height 22
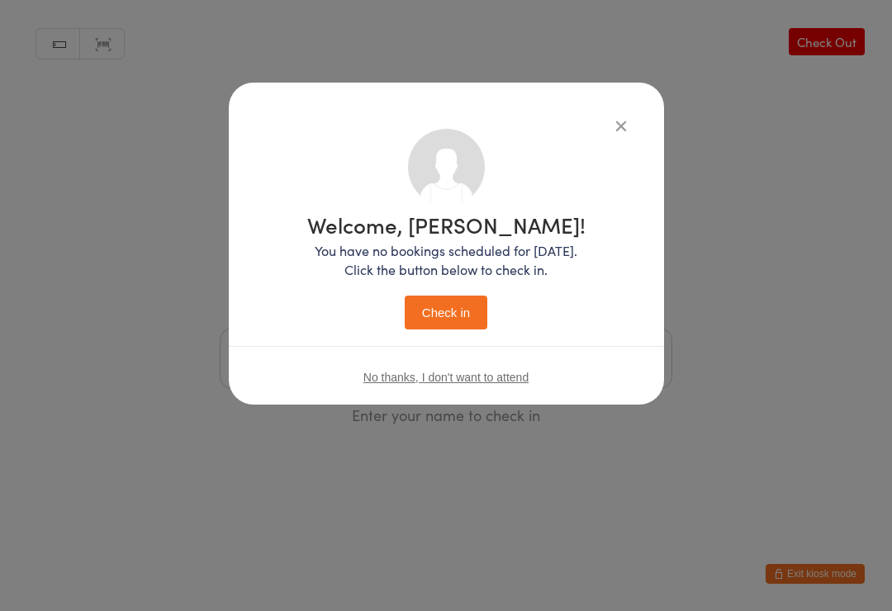
click at [463, 302] on button "Check in" at bounding box center [446, 313] width 83 height 34
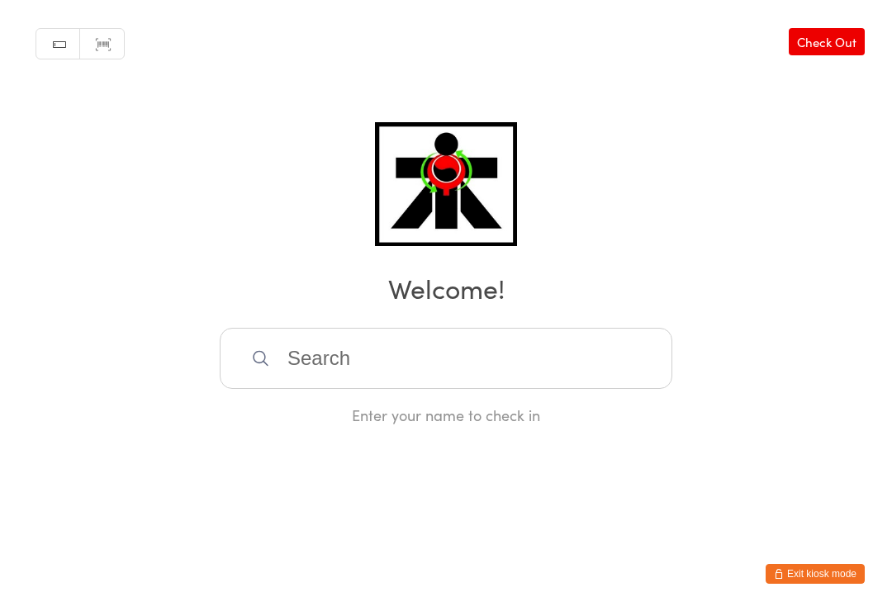
click at [409, 357] on input "search" at bounding box center [446, 358] width 453 height 61
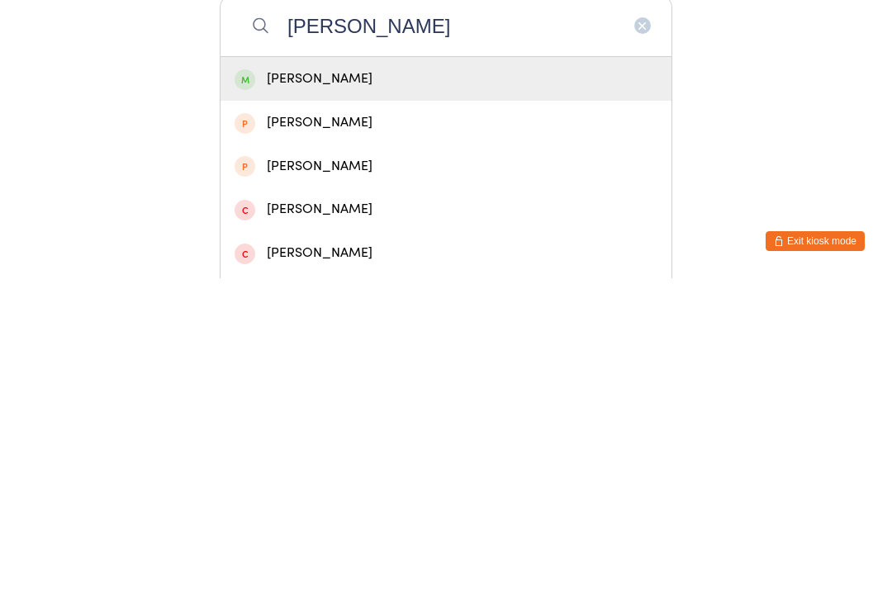
type input "[PERSON_NAME]"
click at [415, 401] on div "[PERSON_NAME]" at bounding box center [446, 412] width 423 height 22
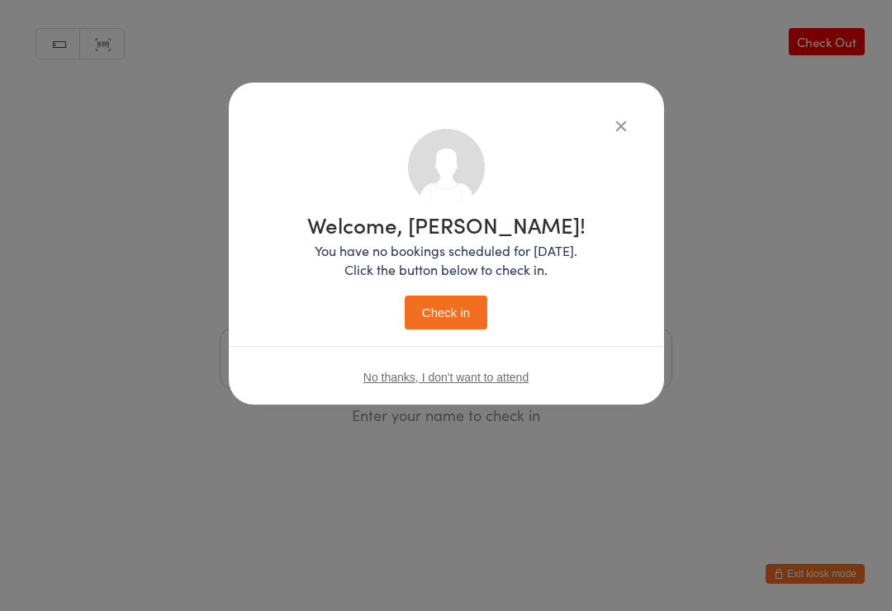
click at [458, 305] on button "Check in" at bounding box center [446, 313] width 83 height 34
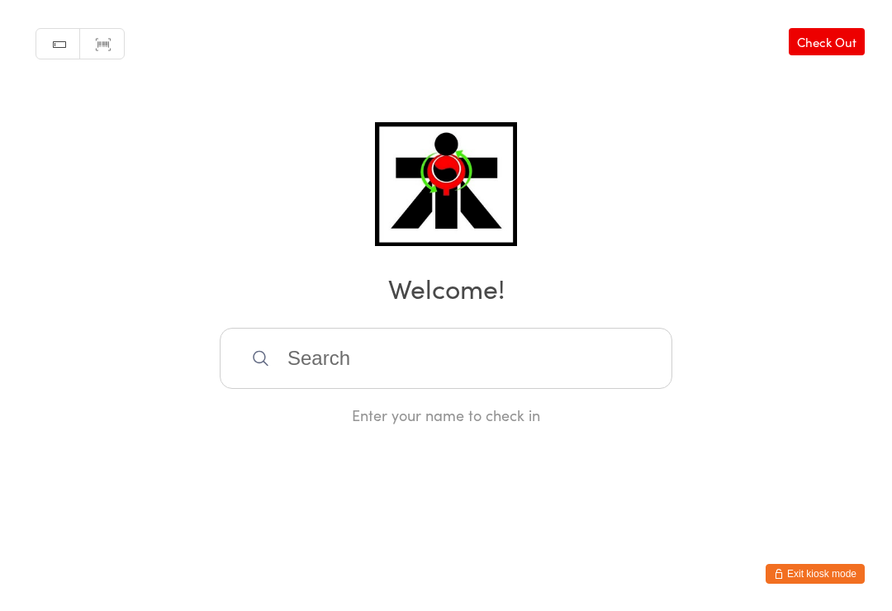
click at [373, 387] on input "search" at bounding box center [446, 358] width 453 height 61
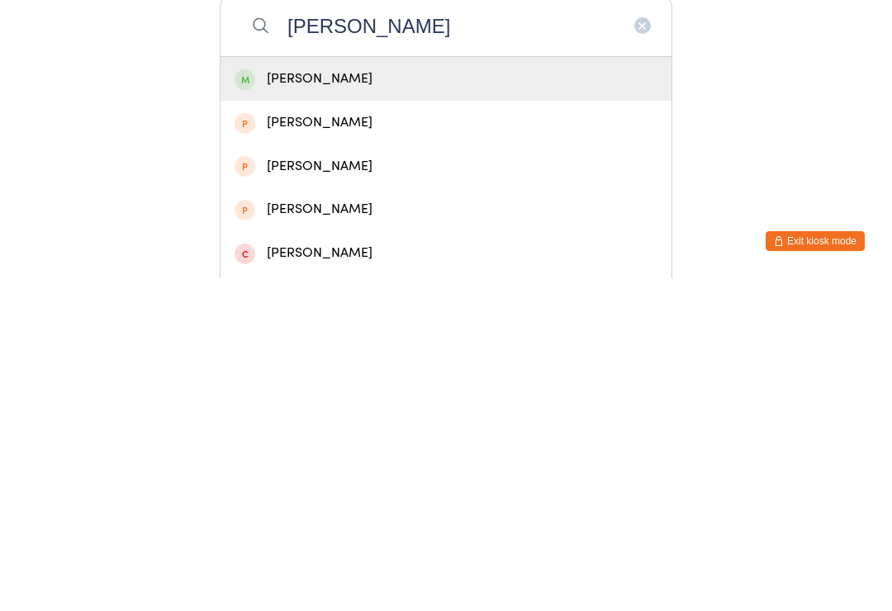
type input "[PERSON_NAME]"
click at [506, 401] on div "[PERSON_NAME]" at bounding box center [446, 412] width 423 height 22
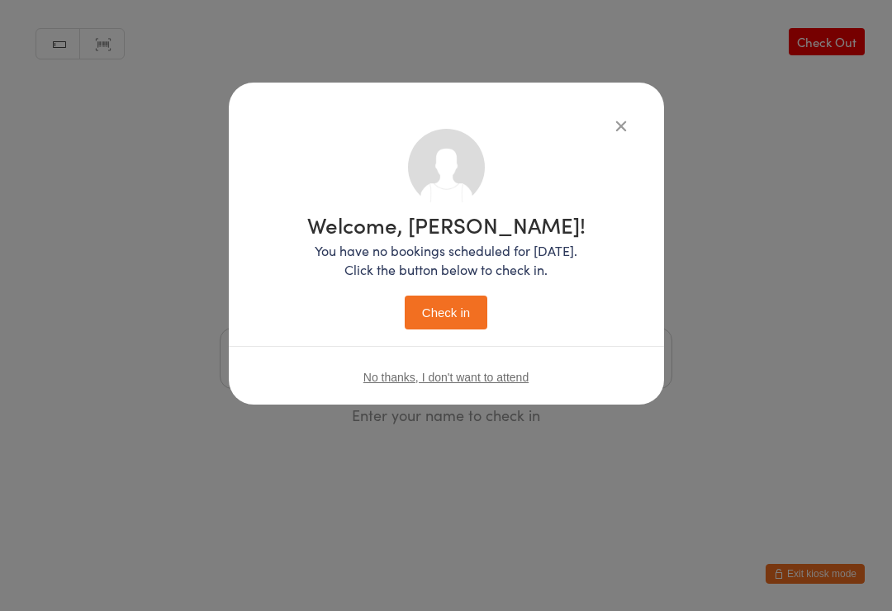
click at [454, 310] on button "Check in" at bounding box center [446, 313] width 83 height 34
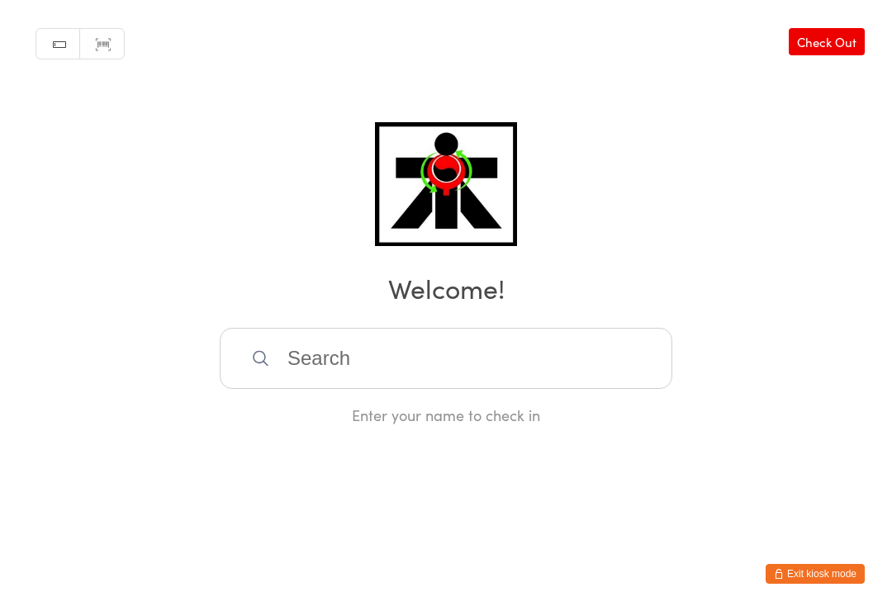
click at [448, 359] on input "search" at bounding box center [446, 358] width 453 height 61
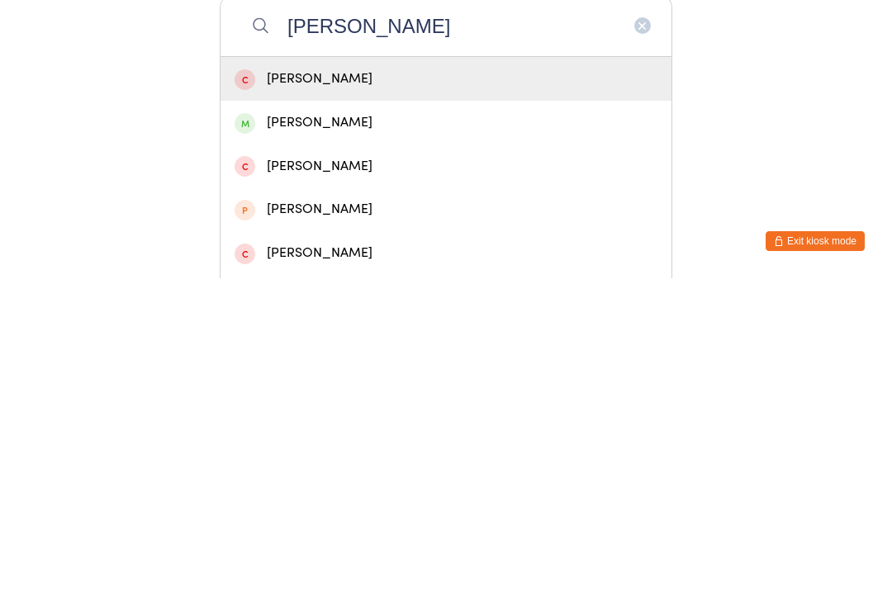
type input "[PERSON_NAME]"
click at [269, 444] on div "[PERSON_NAME]" at bounding box center [446, 455] width 423 height 22
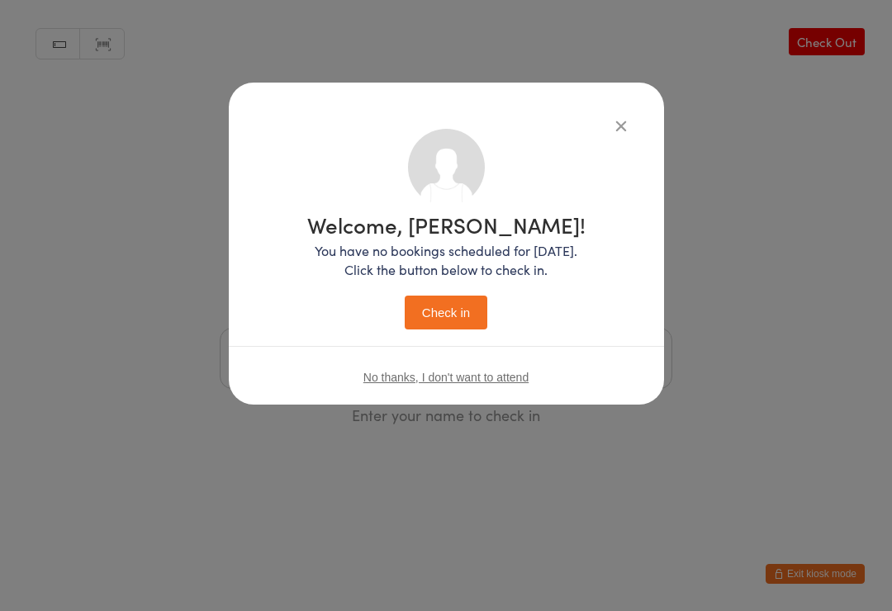
click at [448, 311] on button "Check in" at bounding box center [446, 313] width 83 height 34
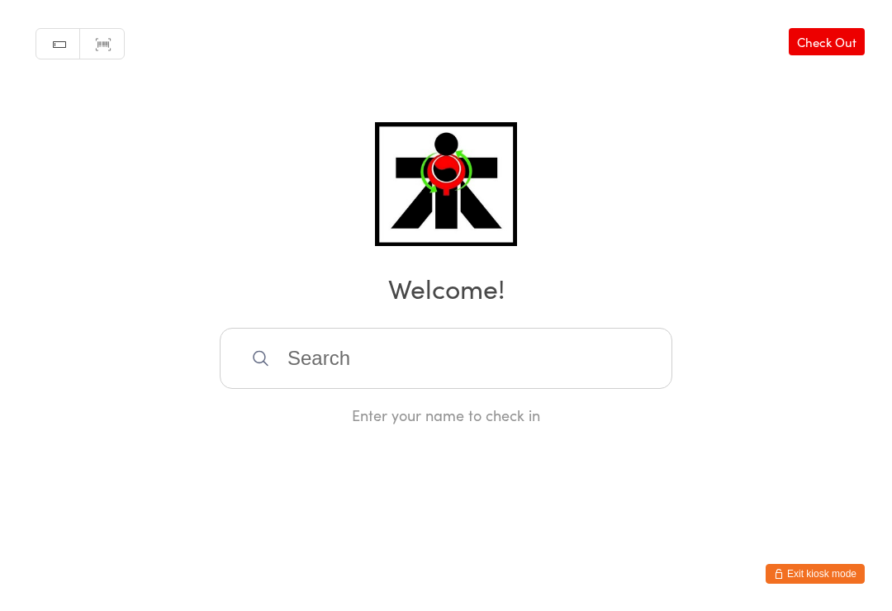
click at [404, 389] on input "search" at bounding box center [446, 358] width 453 height 61
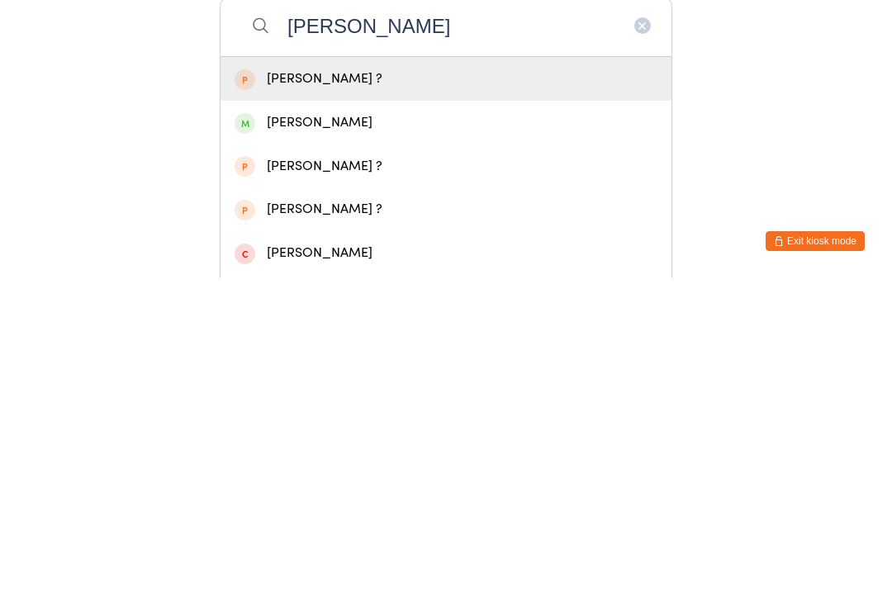
type input "[PERSON_NAME]"
click at [339, 444] on div "[PERSON_NAME]" at bounding box center [446, 455] width 423 height 22
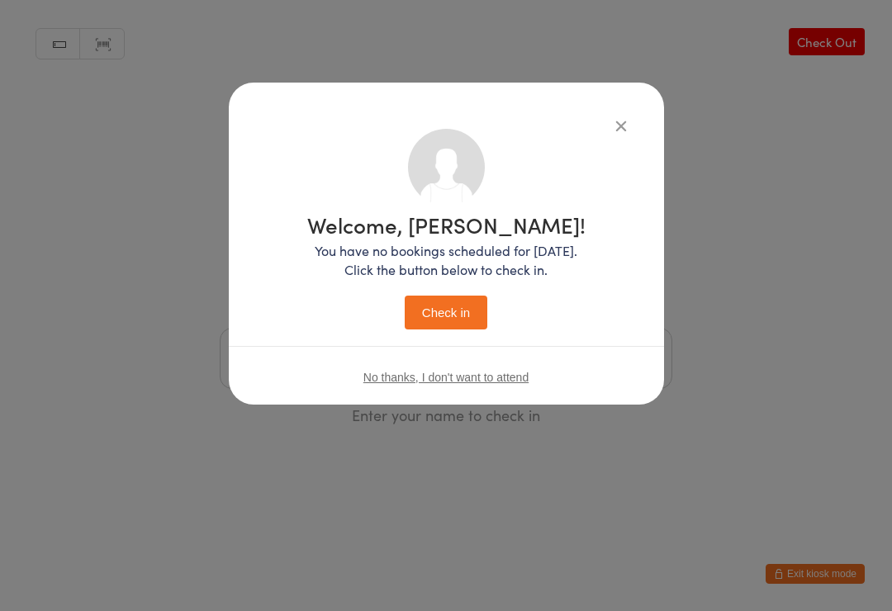
click at [468, 311] on button "Check in" at bounding box center [446, 313] width 83 height 34
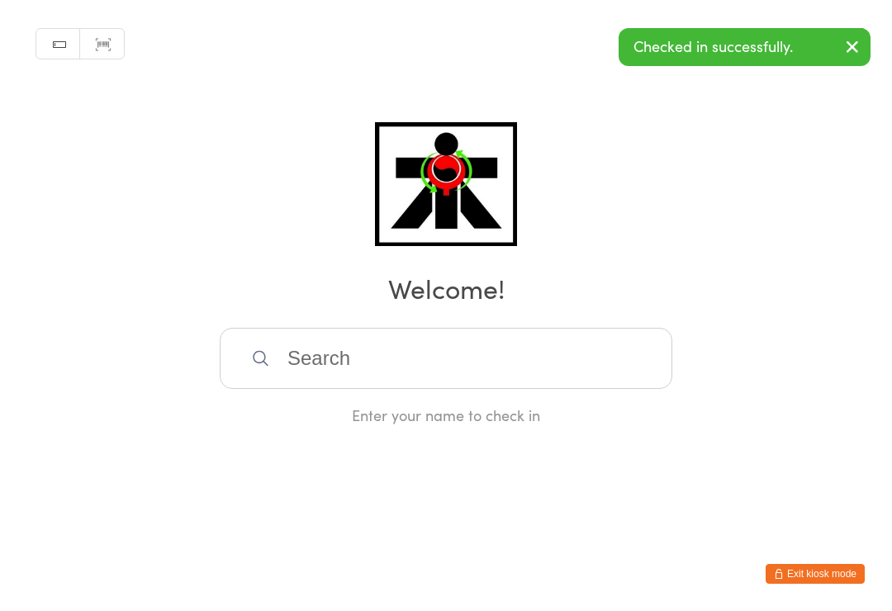
click at [362, 356] on input "search" at bounding box center [446, 358] width 453 height 61
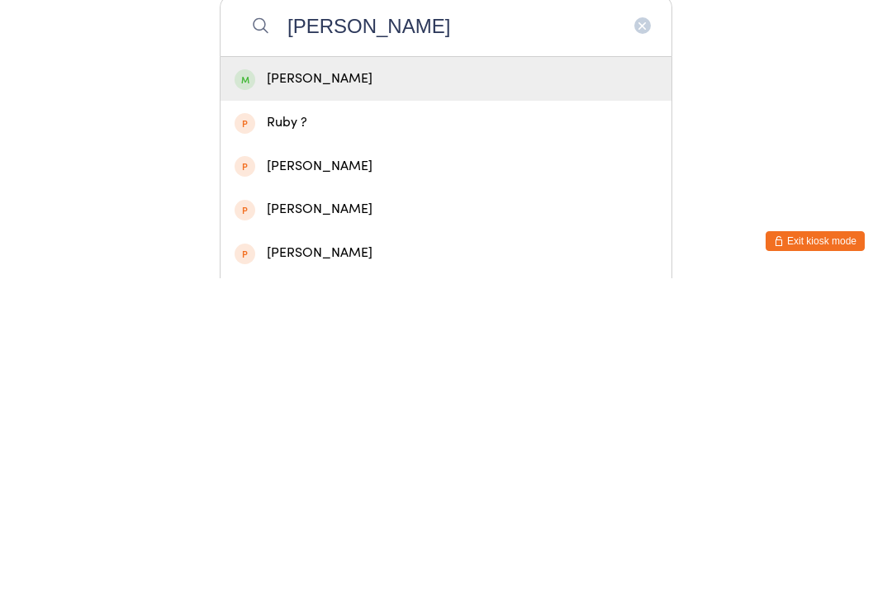
type input "[PERSON_NAME]"
click at [312, 401] on div "[PERSON_NAME]" at bounding box center [446, 412] width 423 height 22
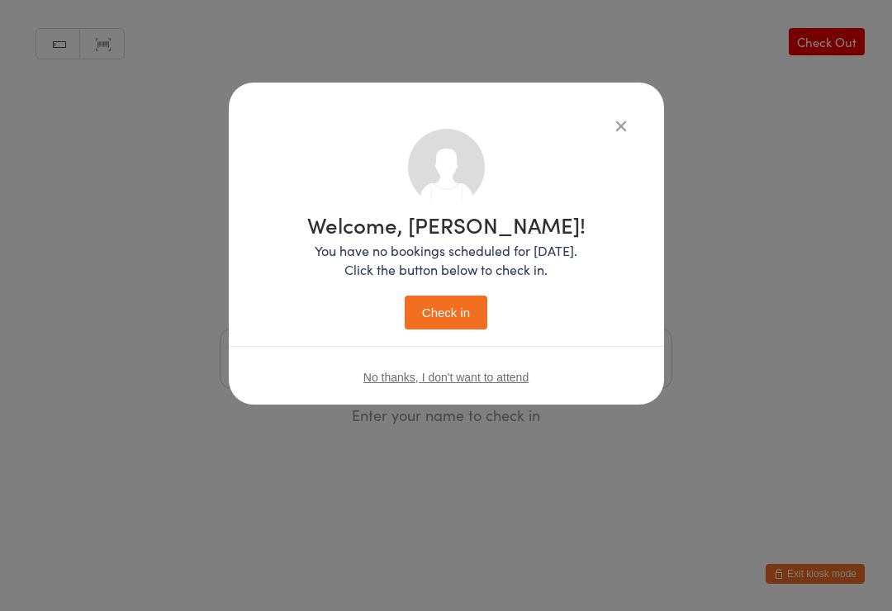
click at [451, 325] on button "Check in" at bounding box center [446, 313] width 83 height 34
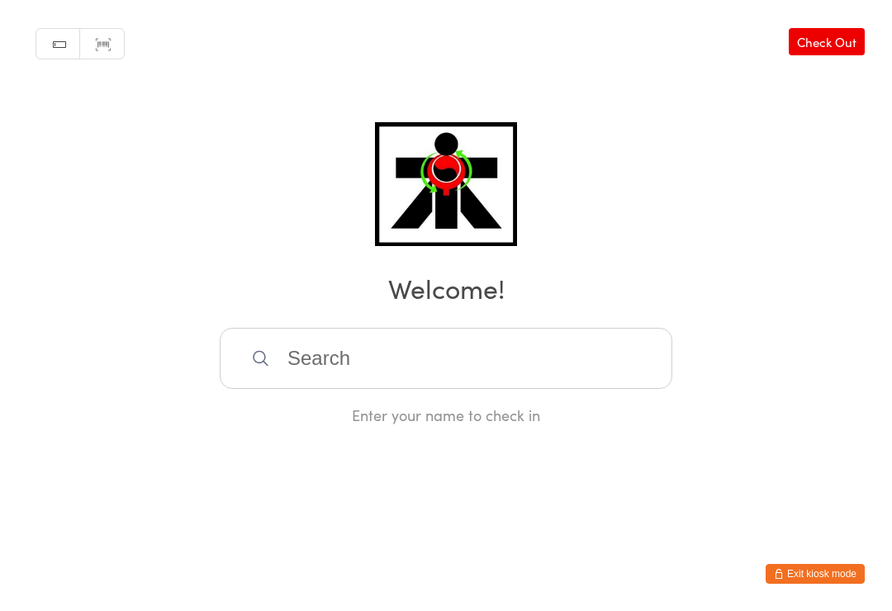
click at [266, 364] on icon at bounding box center [260, 358] width 19 height 19
click at [349, 377] on input "search" at bounding box center [446, 358] width 453 height 61
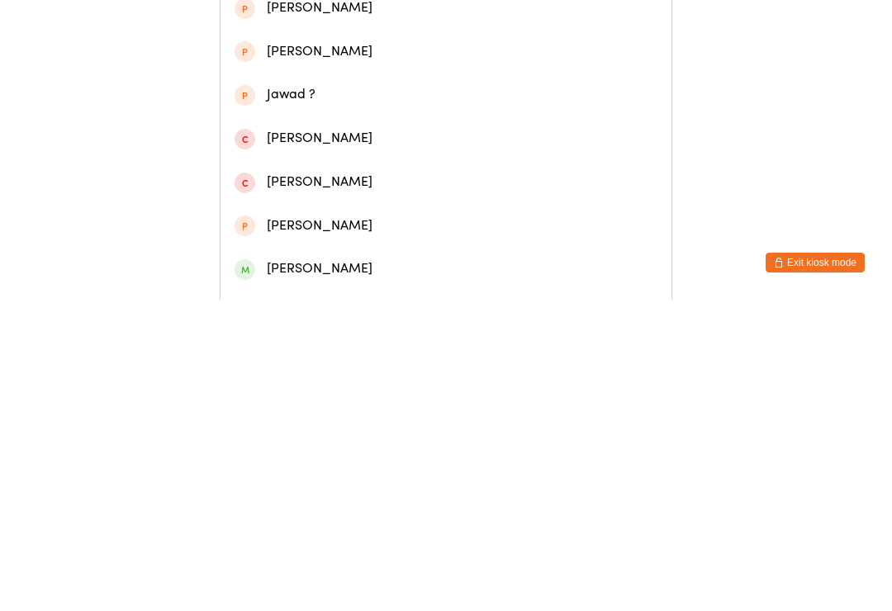
scroll to position [313, 0]
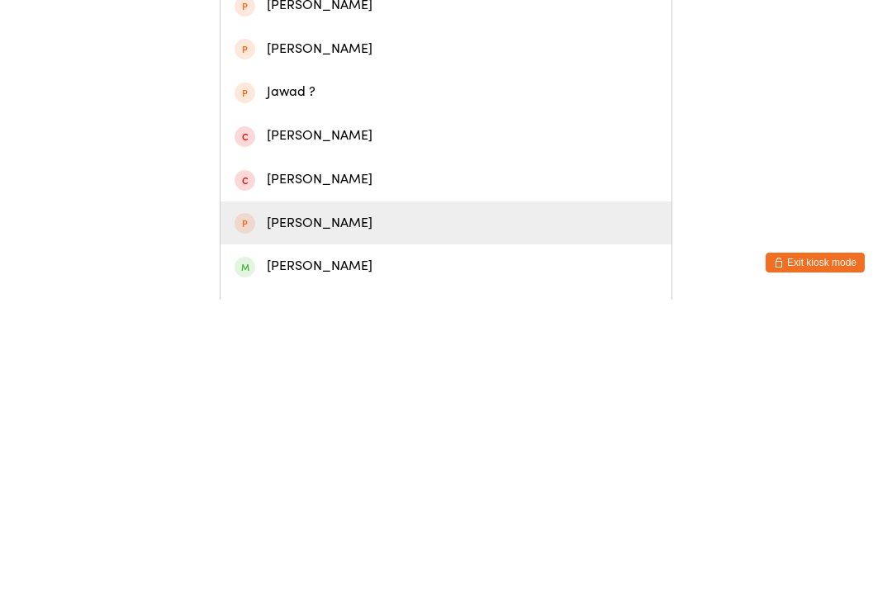
type input "[PERSON_NAME]"
click at [300, 524] on div "[PERSON_NAME]" at bounding box center [446, 535] width 423 height 22
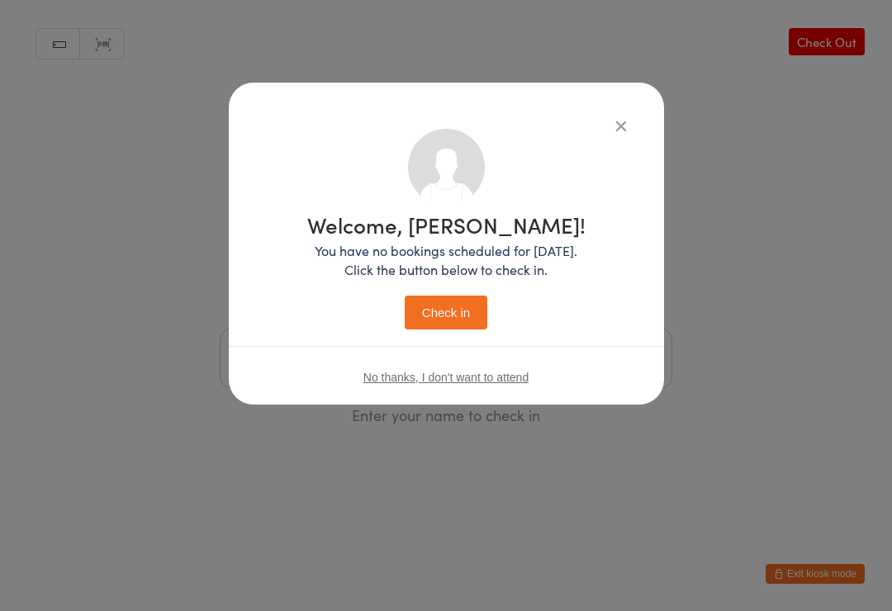
click at [437, 299] on button "Check in" at bounding box center [446, 313] width 83 height 34
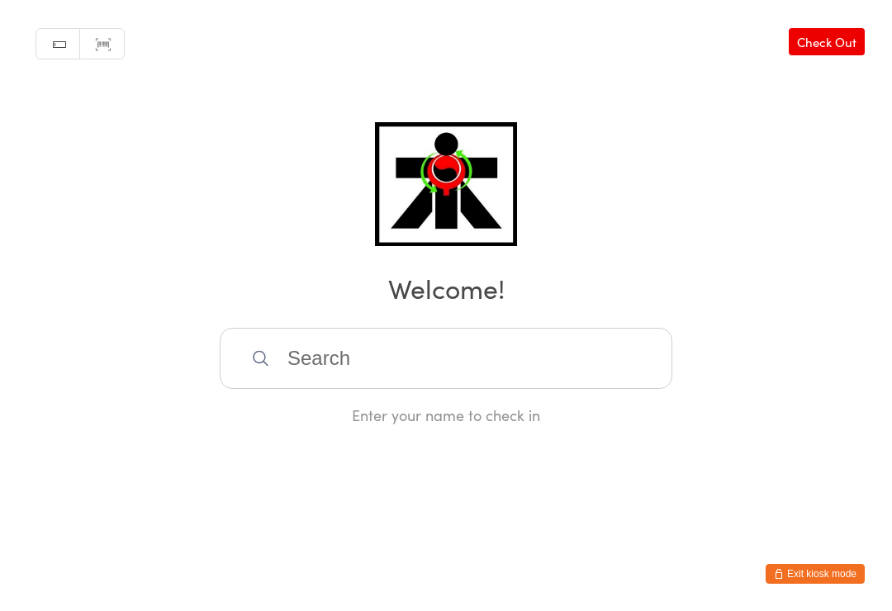
click at [555, 389] on input "search" at bounding box center [446, 358] width 453 height 61
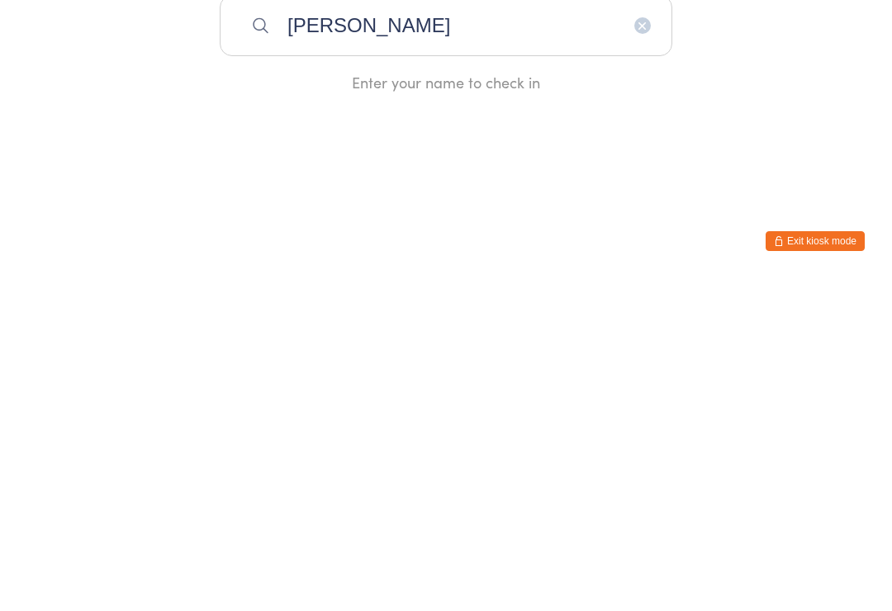
type input "[PERSON_NAME]"
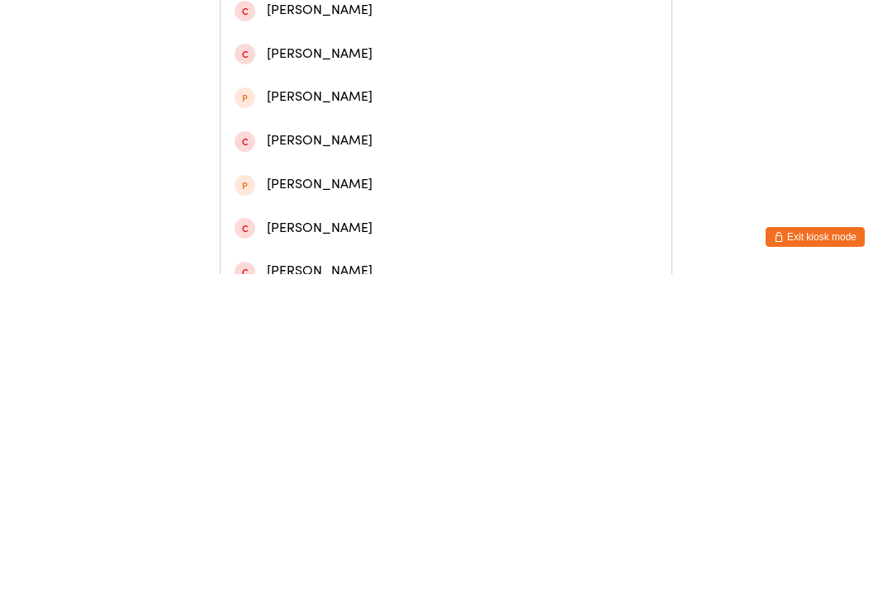
scroll to position [142, 0]
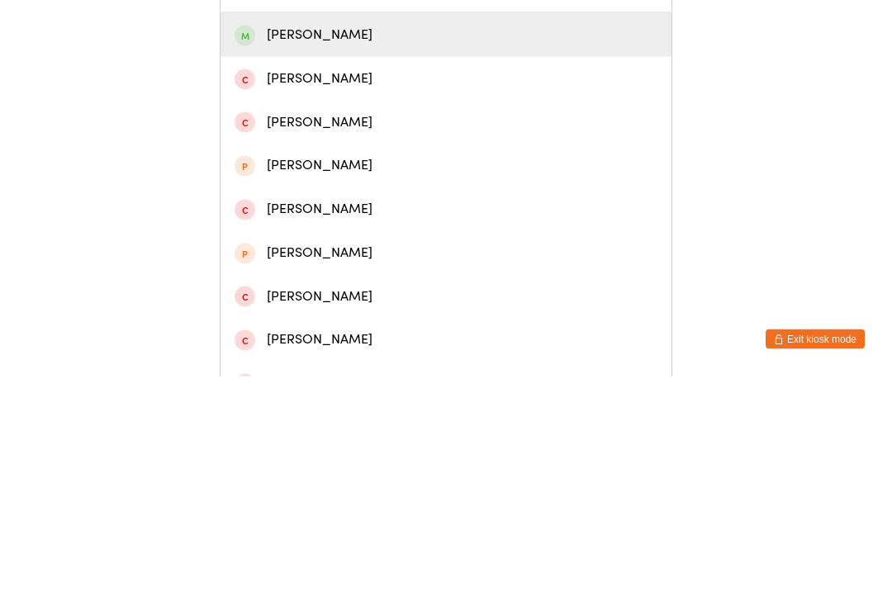
click at [267, 248] on div "[PERSON_NAME]" at bounding box center [446, 270] width 451 height 44
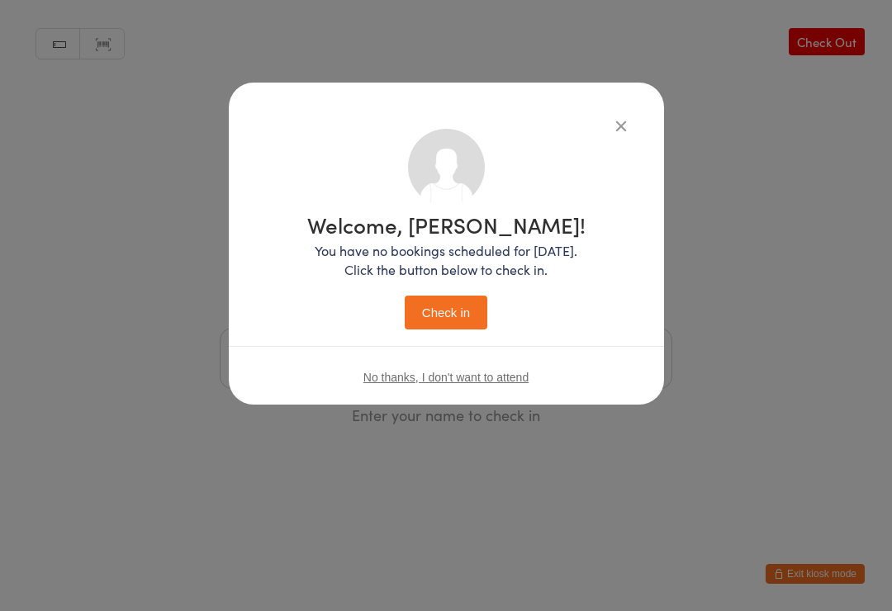
click at [434, 311] on button "Check in" at bounding box center [446, 313] width 83 height 34
